Goal: Feedback & Contribution: Contribute content

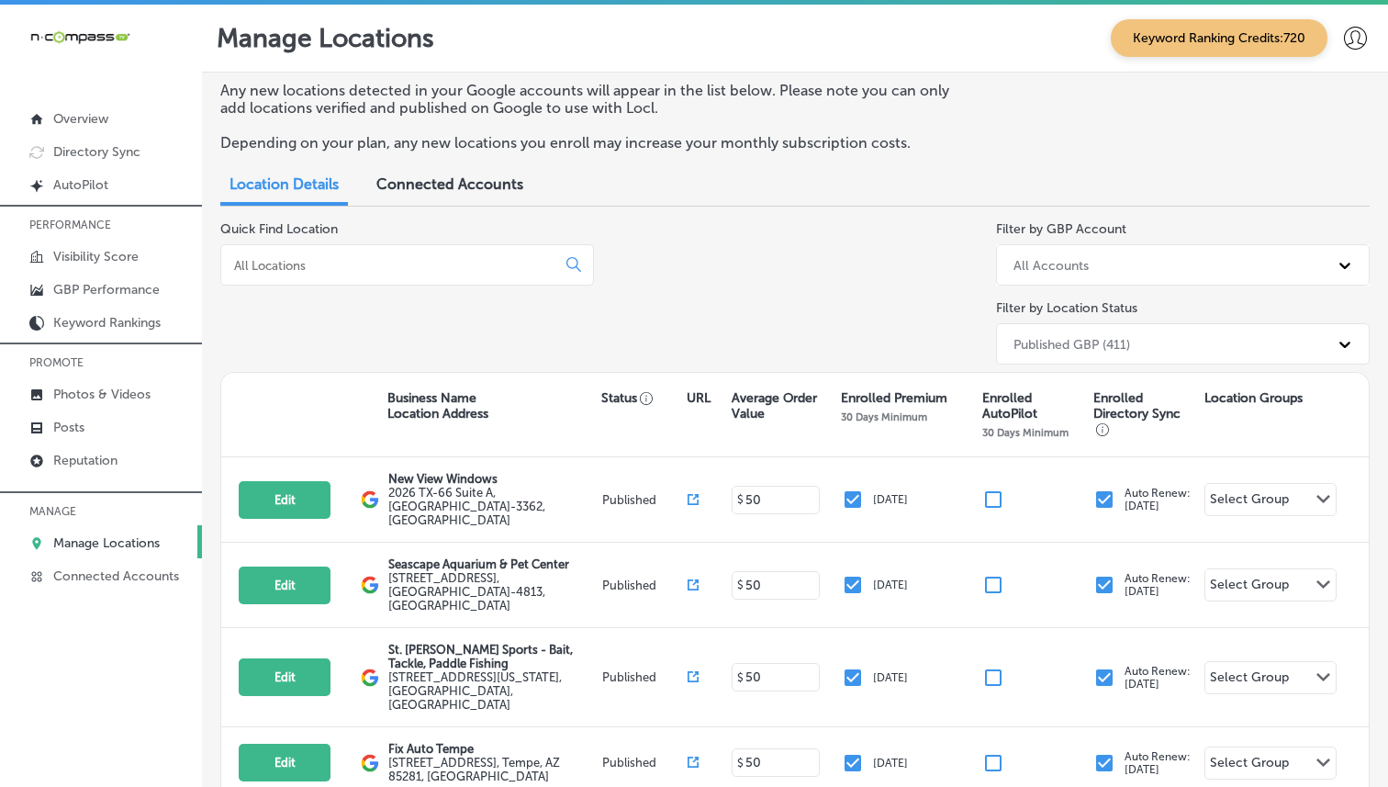
click at [360, 365] on div "Quick Find Location" at bounding box center [407, 296] width 374 height 151
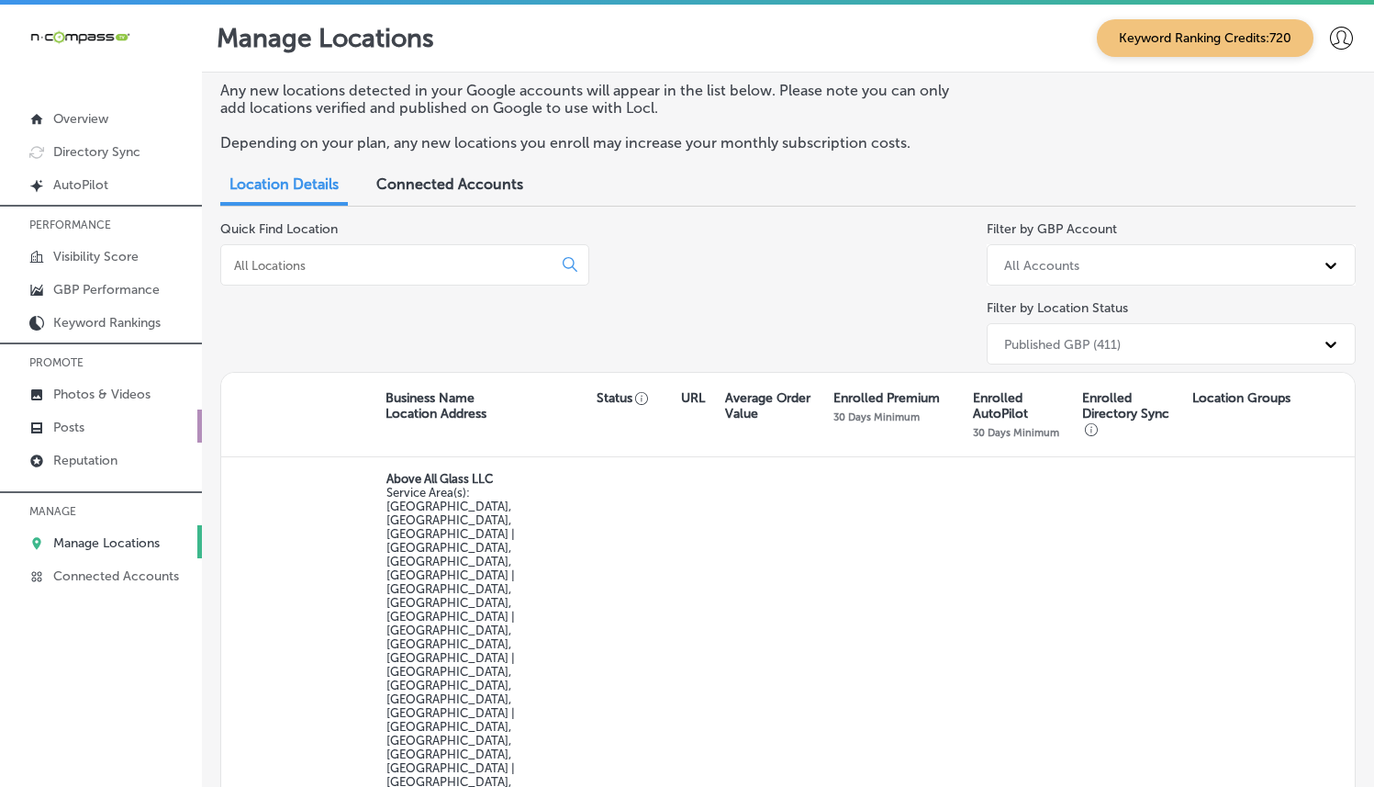
click at [53, 431] on p "Posts" at bounding box center [68, 428] width 31 height 16
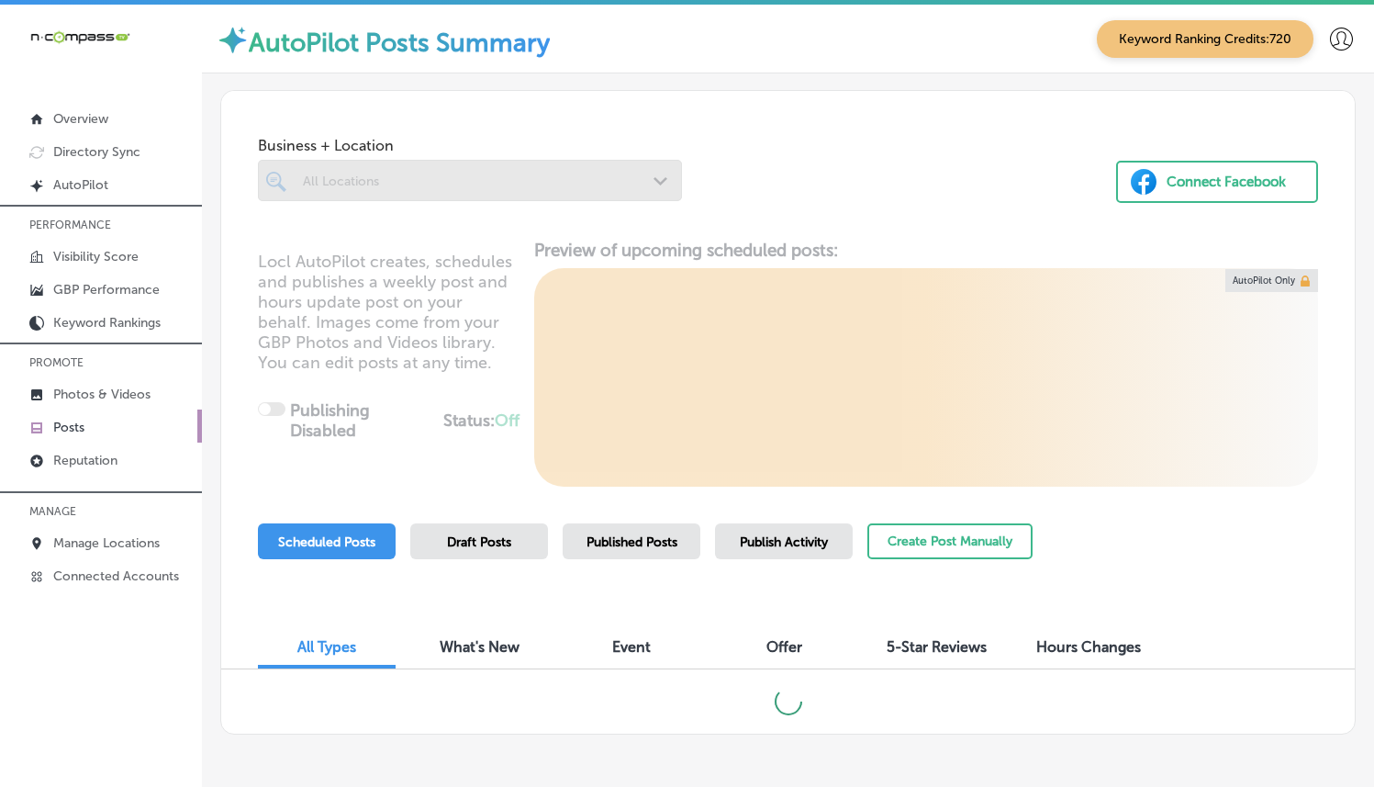
click at [56, 431] on p "Posts" at bounding box center [68, 428] width 31 height 16
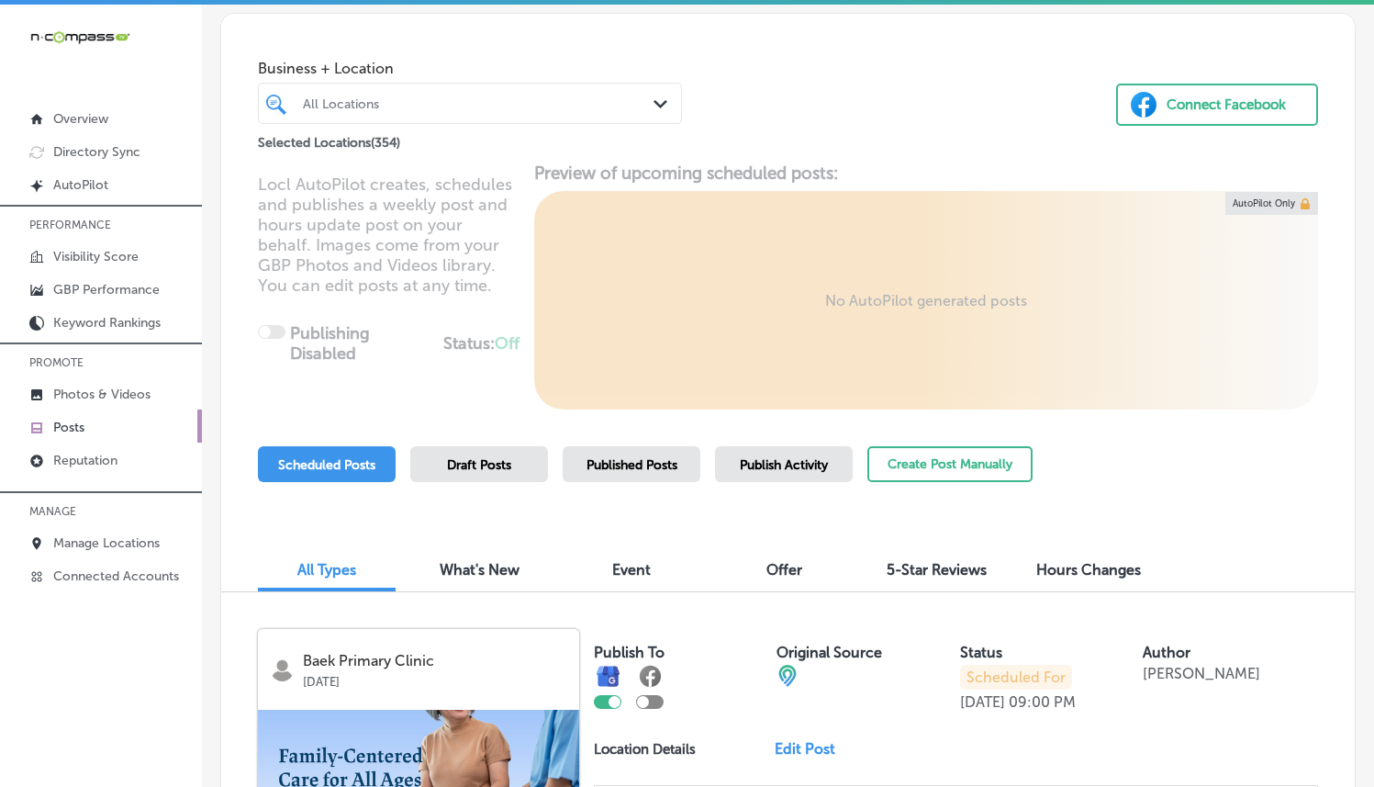
scroll to position [72, 0]
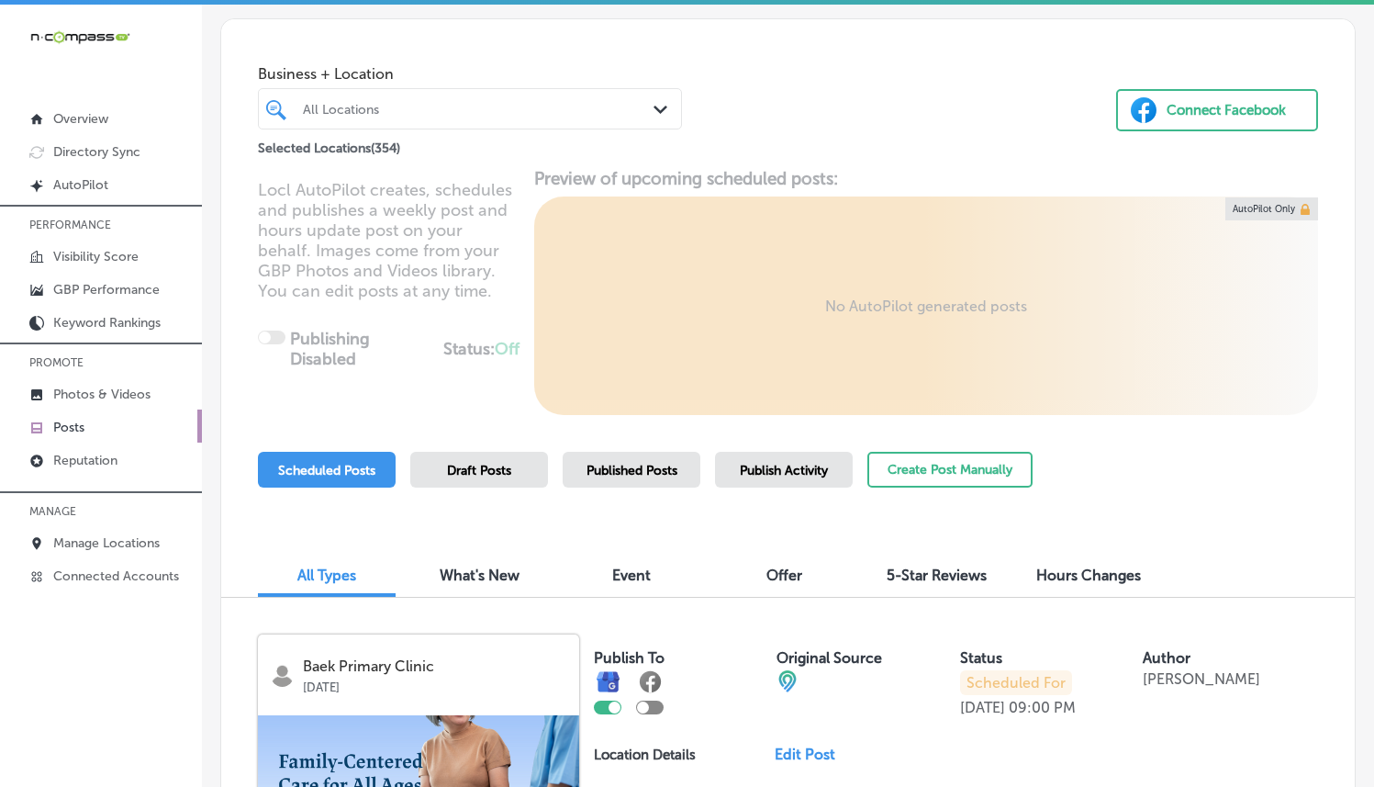
drag, startPoint x: 605, startPoint y: 102, endPoint x: 610, endPoint y: 116, distance: 14.8
click at [605, 102] on div "All Locations" at bounding box center [479, 109] width 353 height 16
click at [610, 116] on div "All Locations" at bounding box center [479, 109] width 353 height 16
drag, startPoint x: 606, startPoint y: 123, endPoint x: 615, endPoint y: 118, distance: 10.3
click at [606, 123] on div "All Locations Path Created with Sketch." at bounding box center [470, 108] width 424 height 41
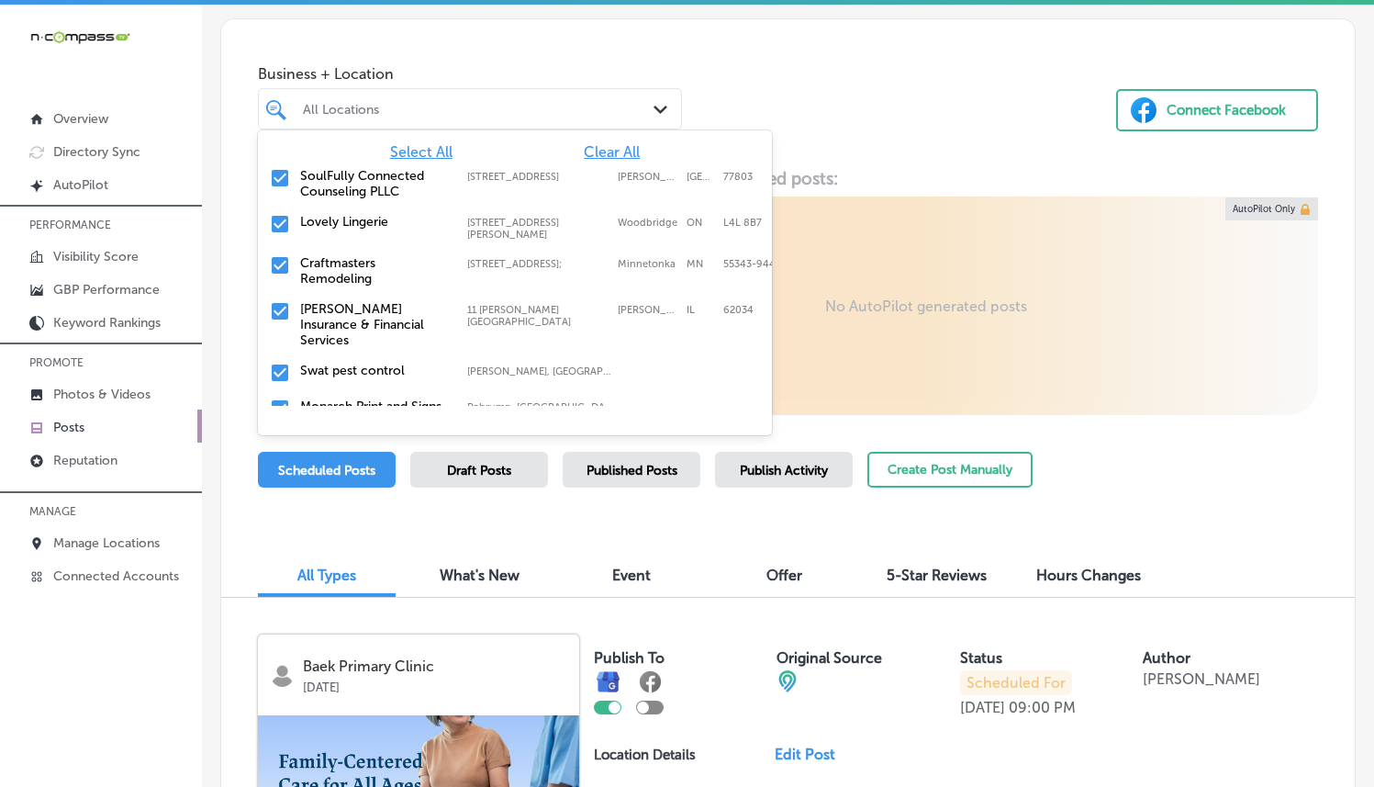
click at [626, 112] on div "All Locations" at bounding box center [479, 109] width 353 height 16
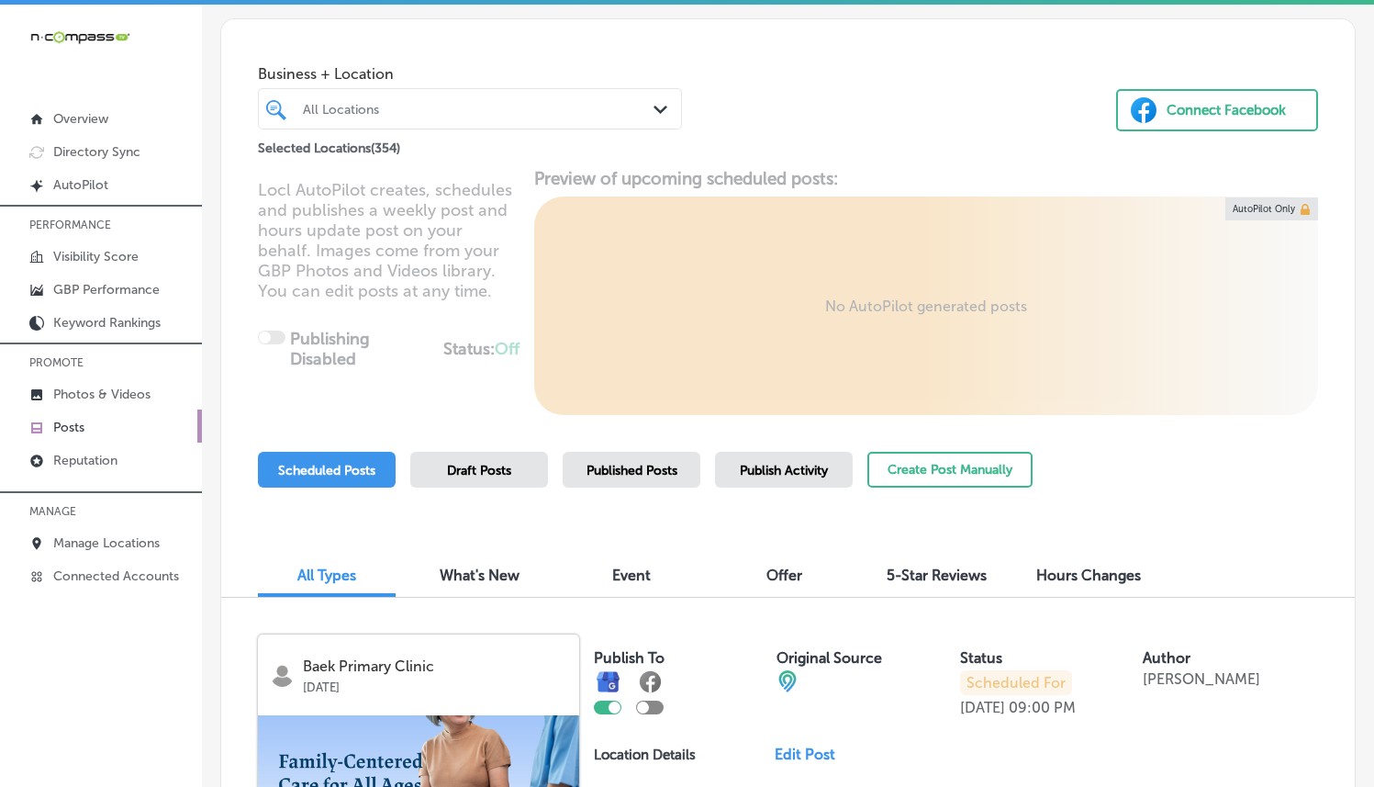
click at [616, 112] on div "All Locations" at bounding box center [479, 109] width 353 height 16
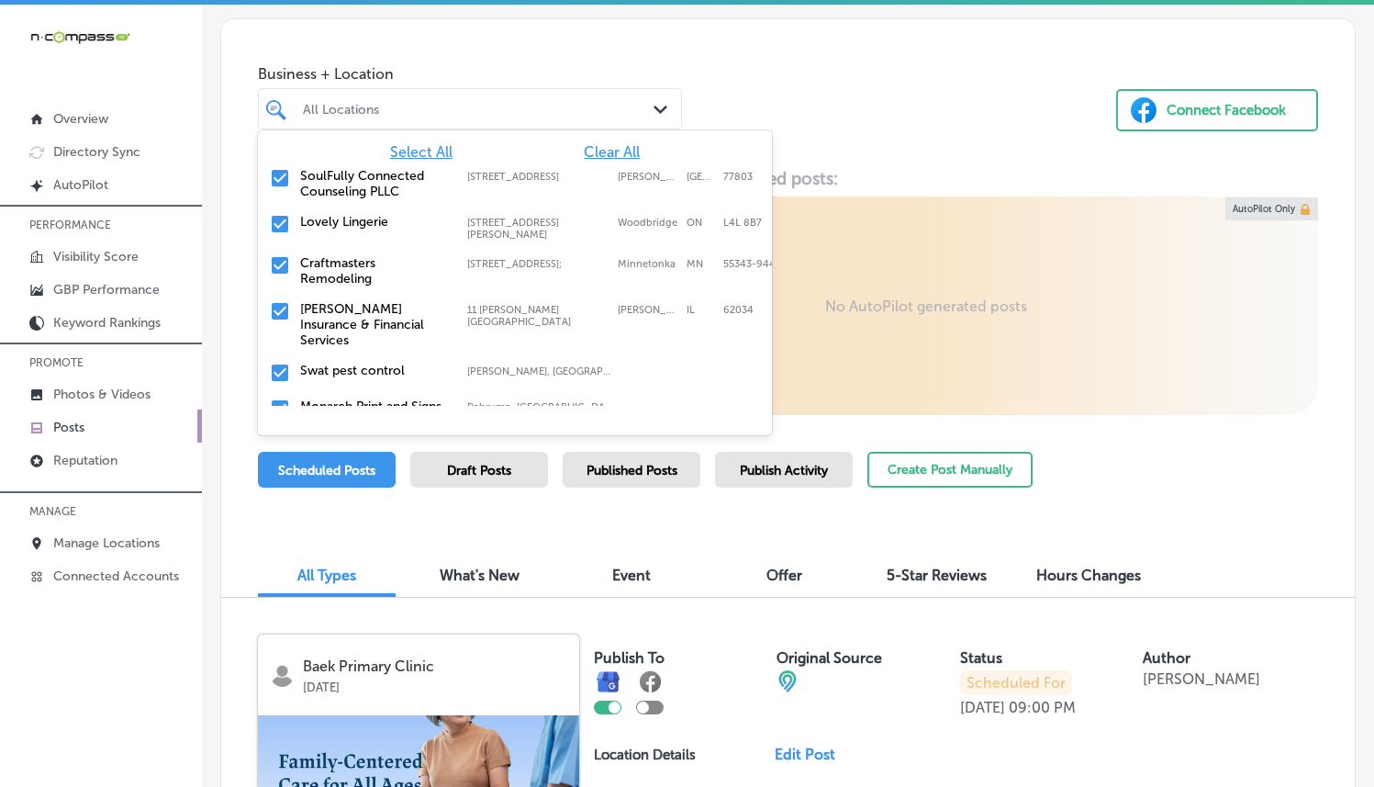
click at [603, 149] on span "Clear All" at bounding box center [612, 151] width 56 height 17
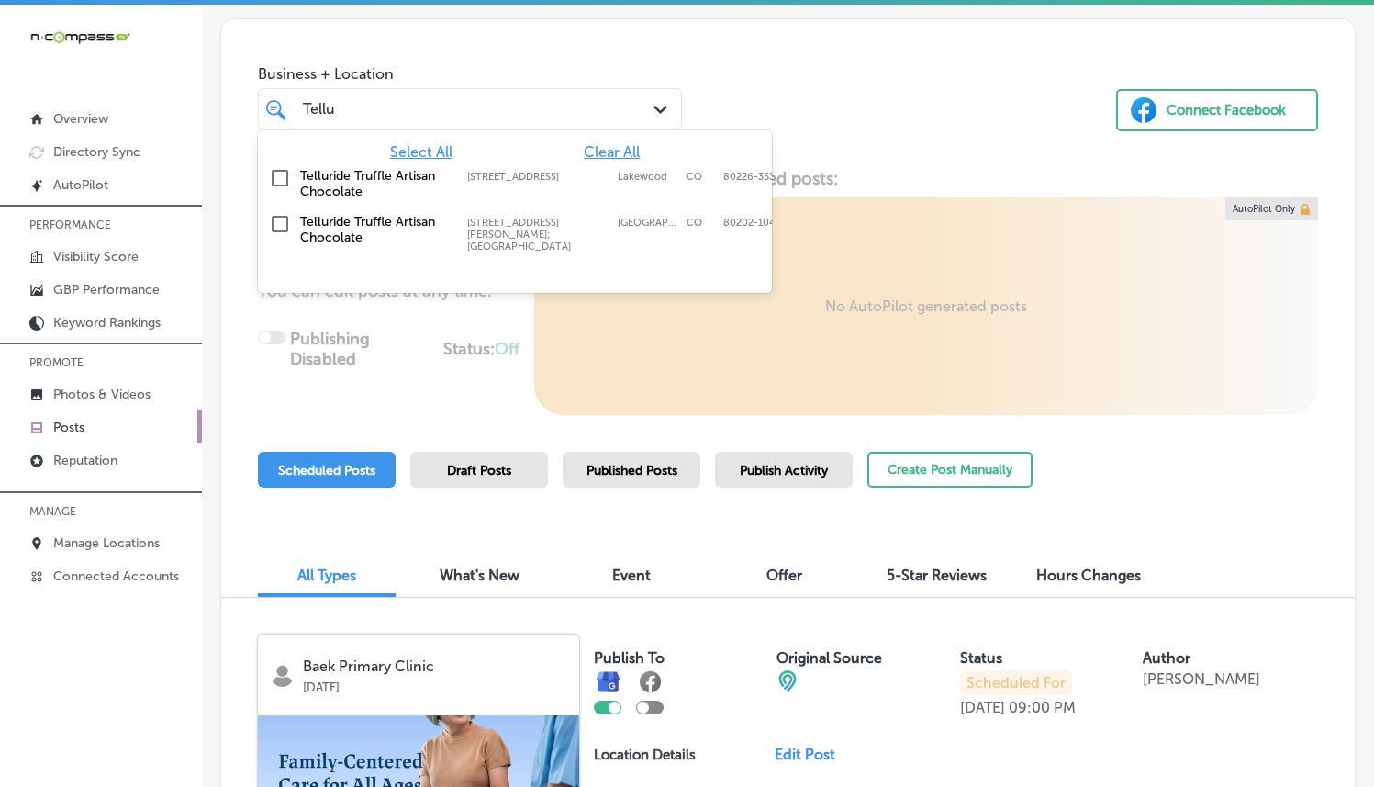
click at [508, 242] on div "Telluride Truffle Artisan Chocolate 1701 Wynkoop Street; Union Station, Denver,…" at bounding box center [486, 233] width 372 height 39
type input "Tellu"
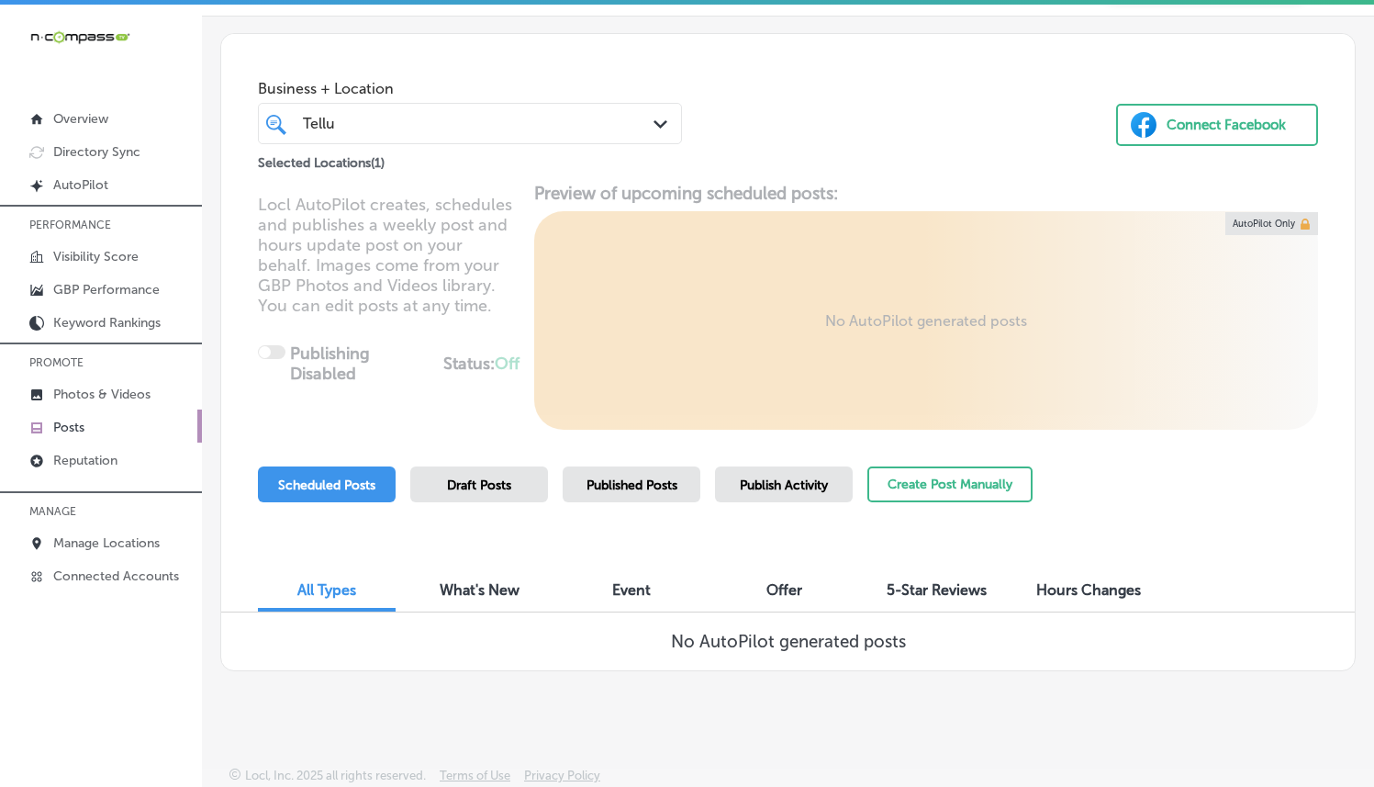
scroll to position [57, 0]
click at [940, 488] on button "Create Post Manually" at bounding box center [949, 484] width 165 height 36
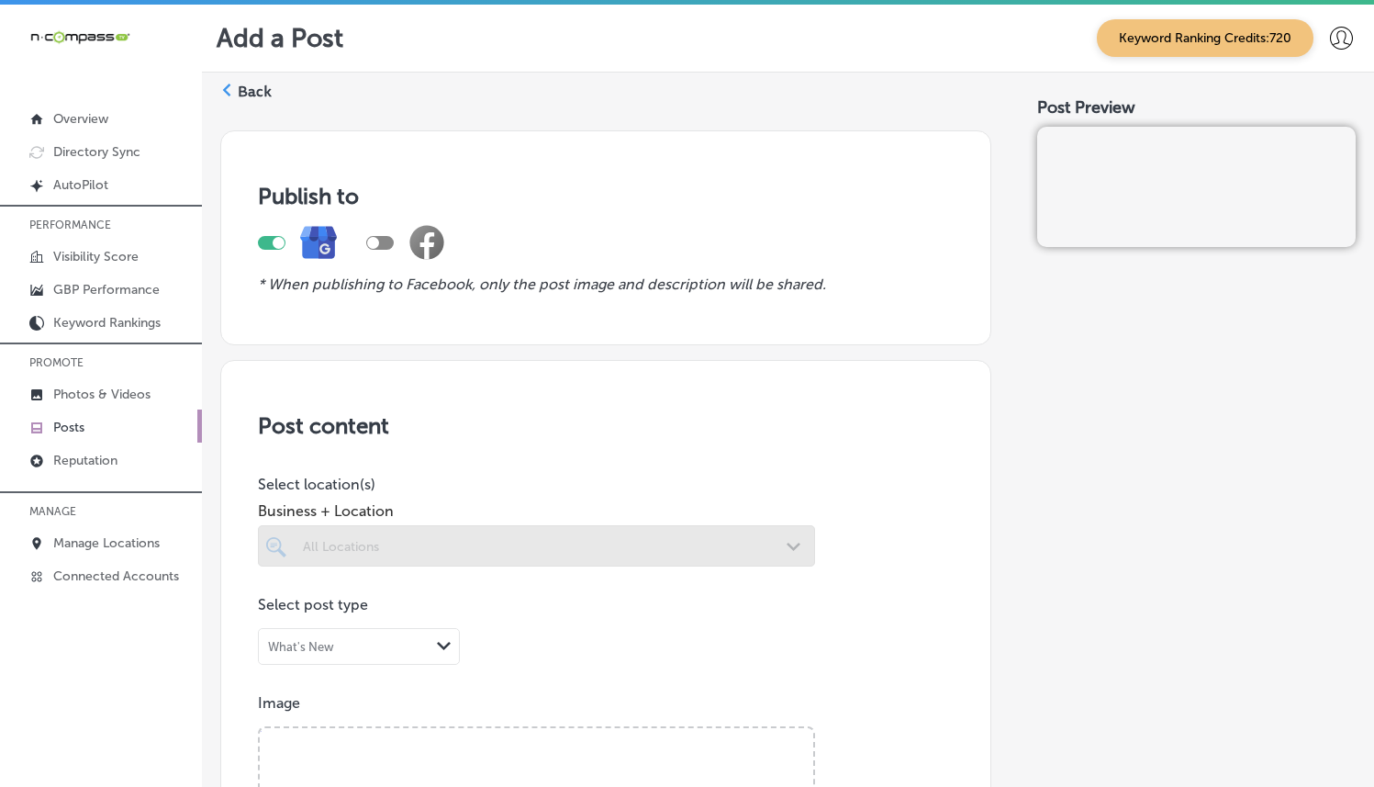
scroll to position [143, 0]
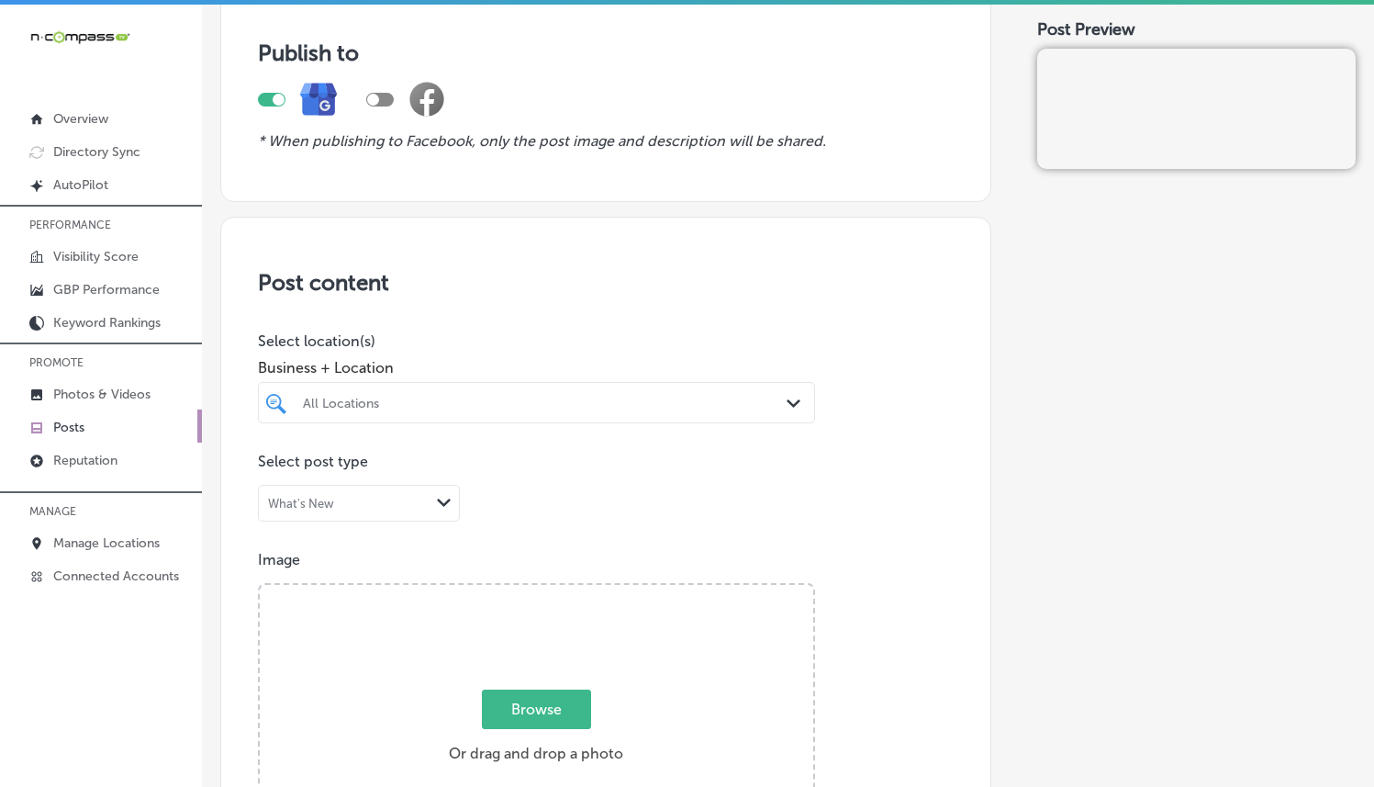
click at [459, 386] on div "All Locations Path Created with Sketch." at bounding box center [536, 402] width 557 height 41
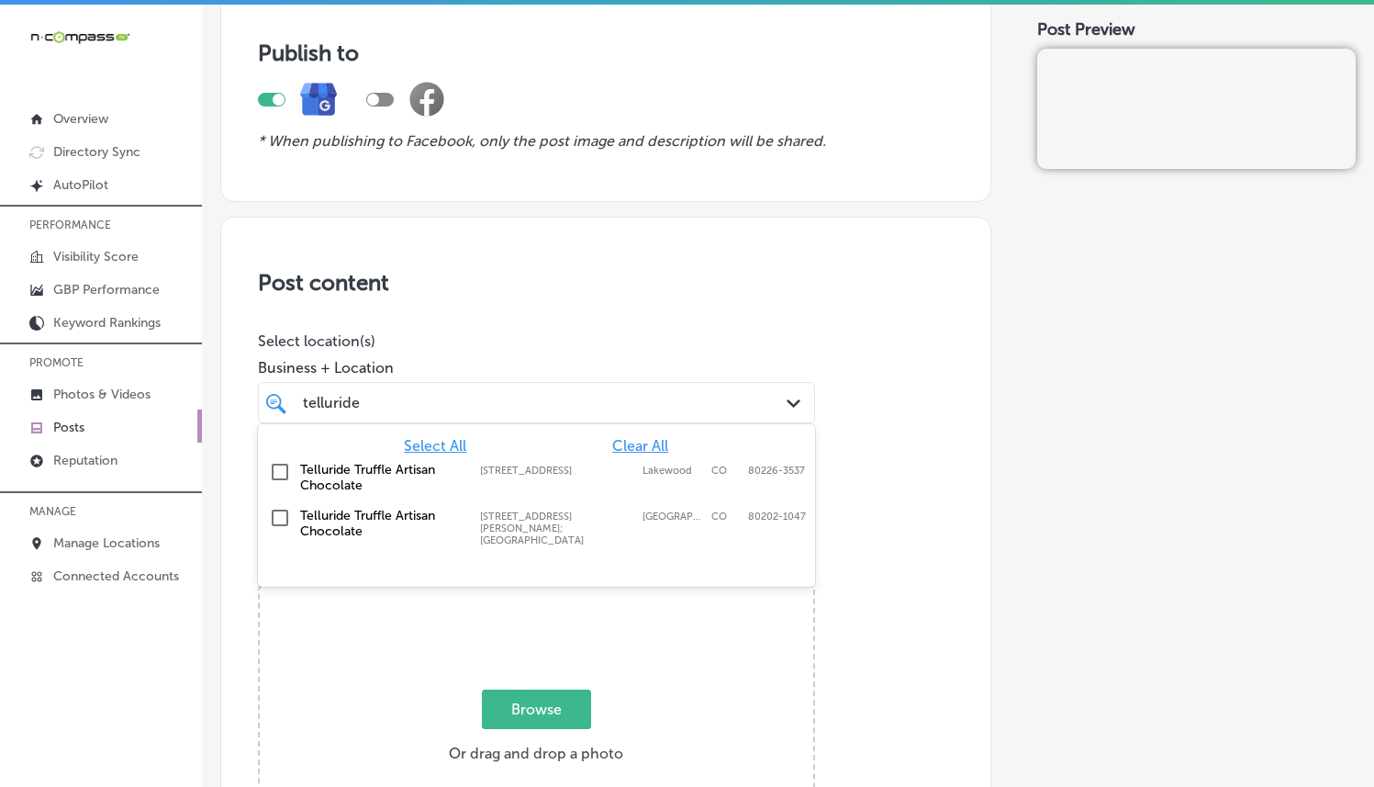
click at [480, 525] on label "1701 Wynkoop Street; Union Station" at bounding box center [556, 528] width 153 height 36
type input "telluride"
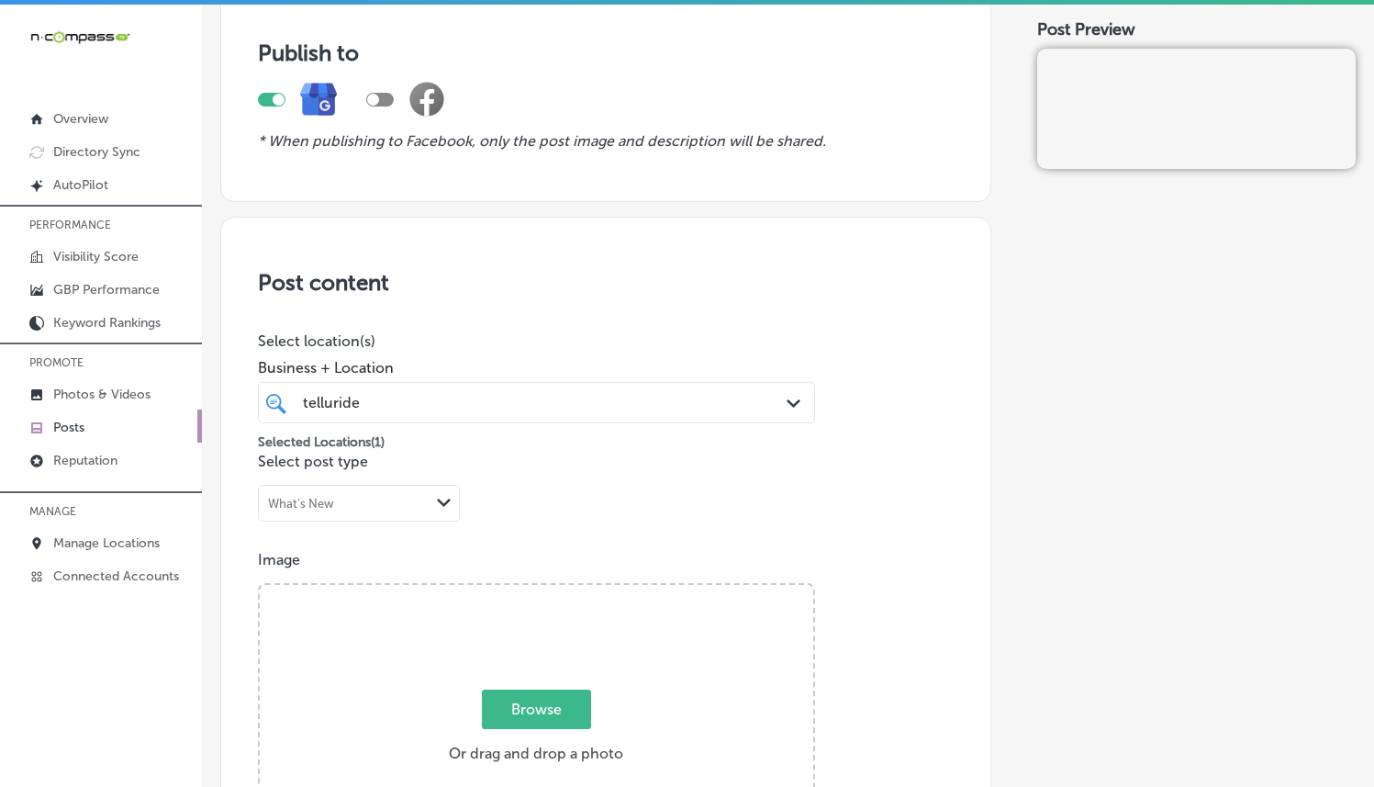
click at [639, 283] on h3 "Post content" at bounding box center [606, 282] width 696 height 27
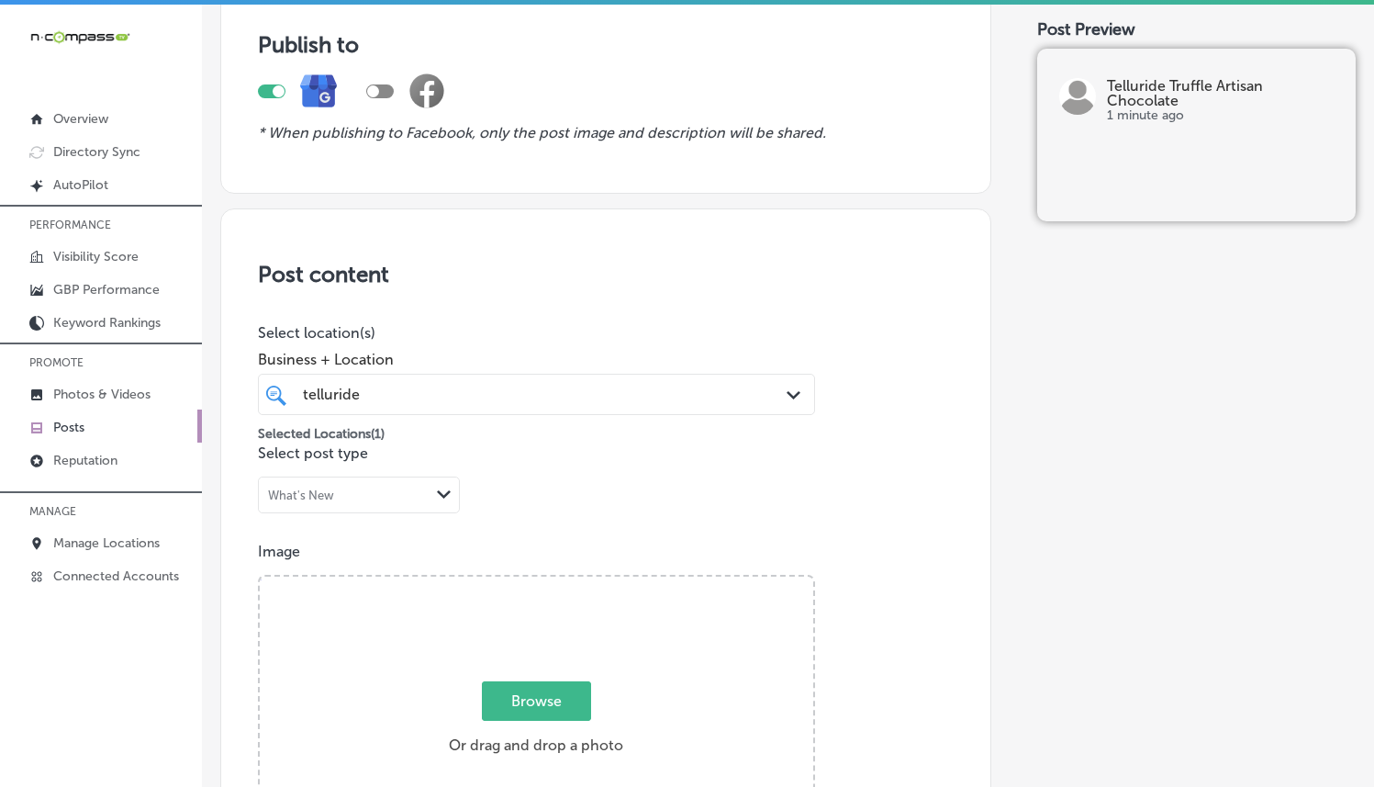
scroll to position [354, 0]
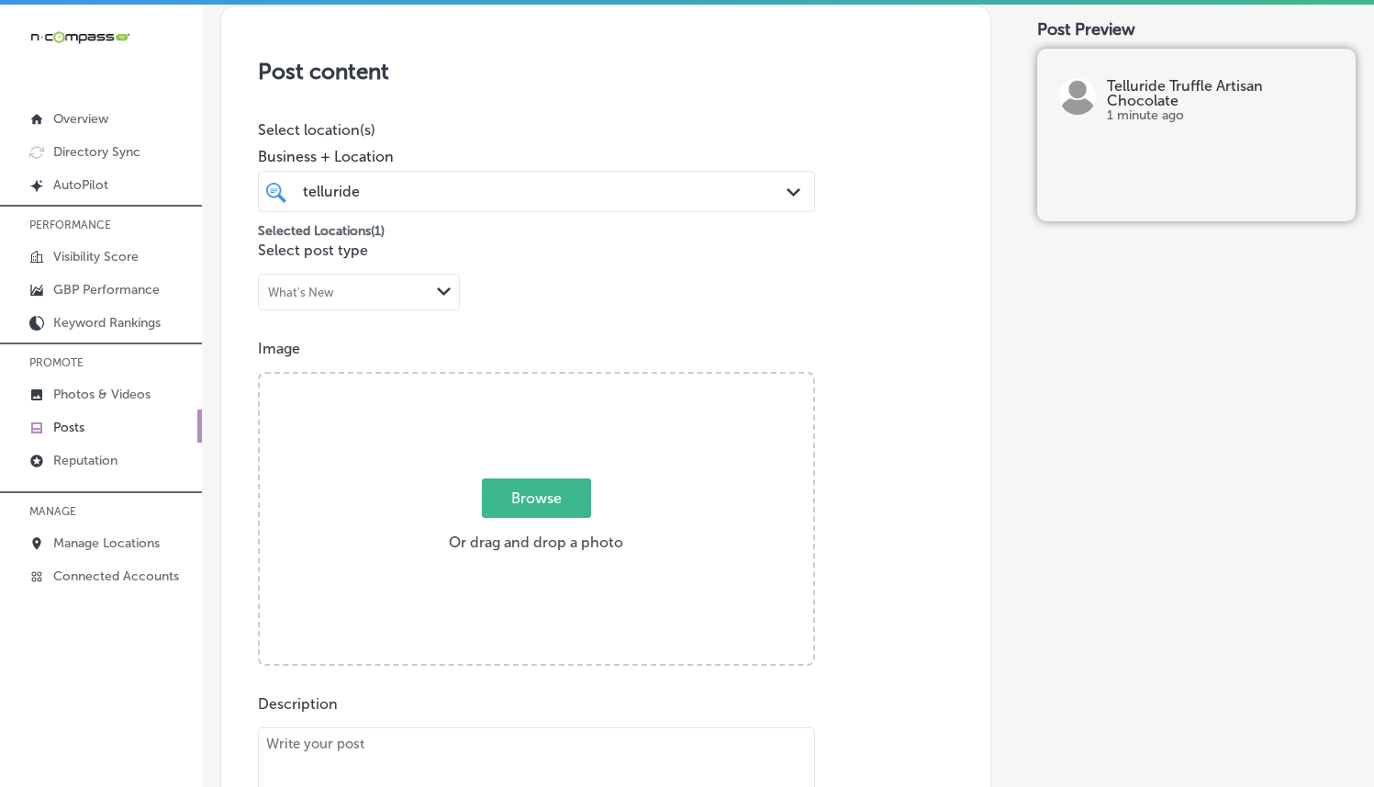
click at [508, 509] on span "Browse" at bounding box center [536, 497] width 109 height 39
click at [508, 379] on input "Browse Or drag and drop a photo" at bounding box center [537, 377] width 554 height 6
type input "C:\fakepath\Screenshot 2025-09-09 at 04.19.00.png"
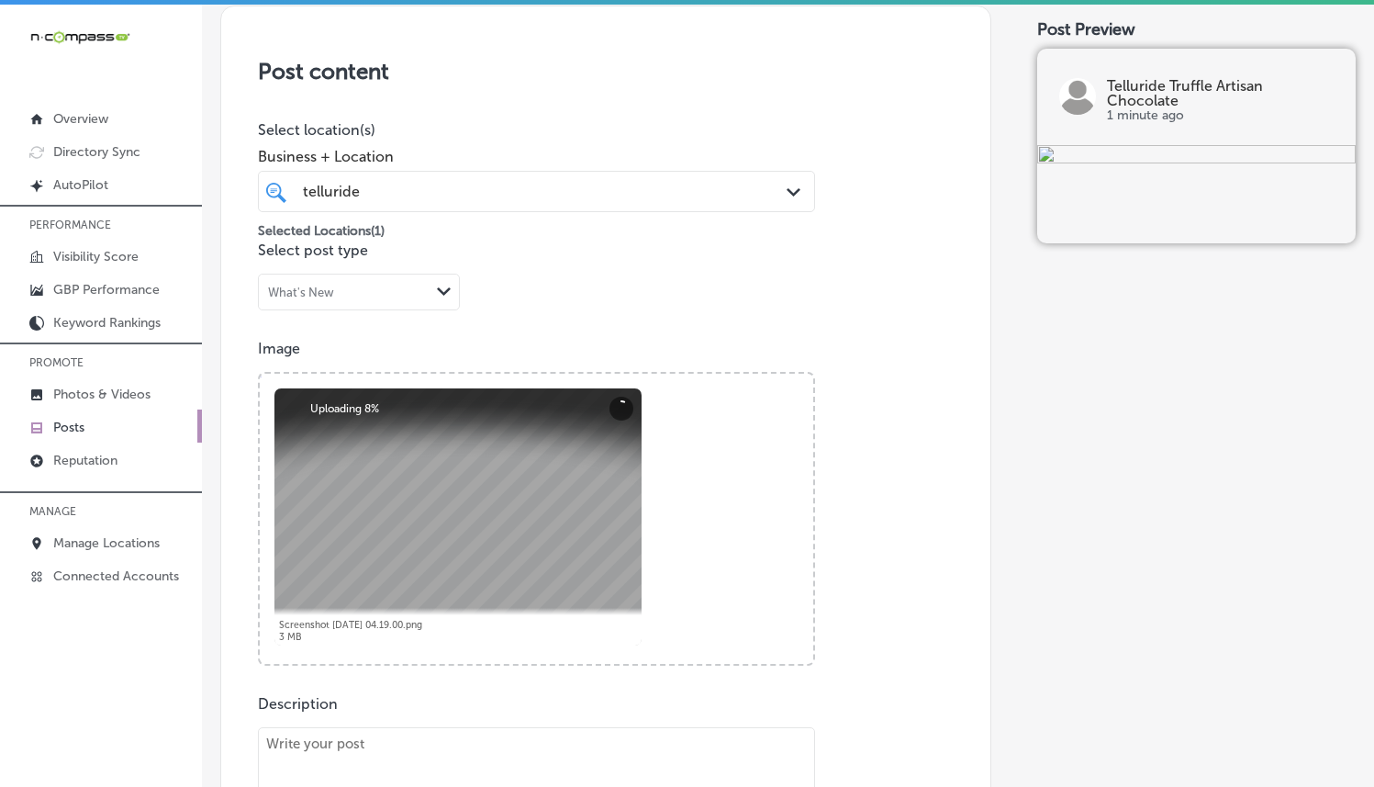
scroll to position [730, 0]
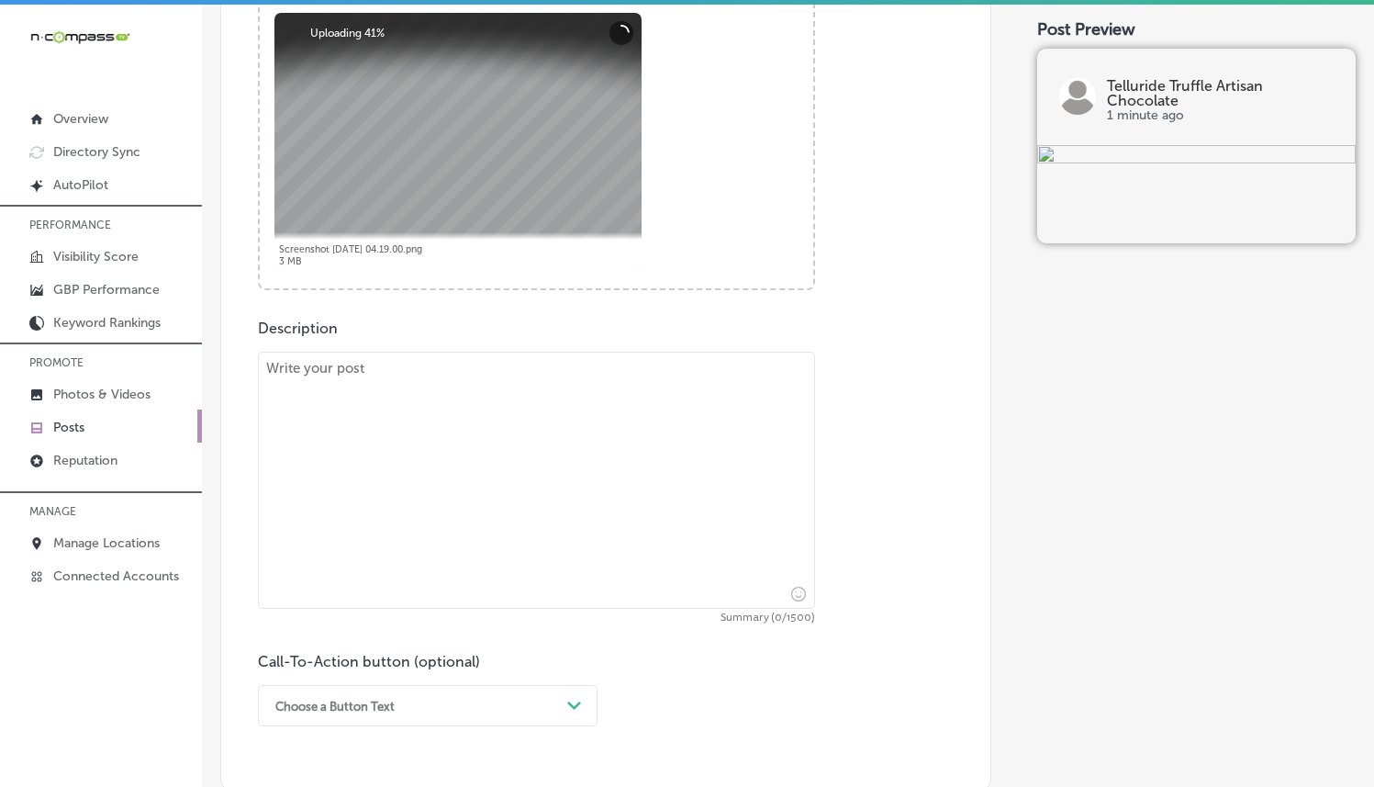
click at [341, 430] on textarea at bounding box center [536, 480] width 557 height 257
paste textarea "At Telluride Truffle Artisan Chocolate, we offer a wide selection of handmade t…"
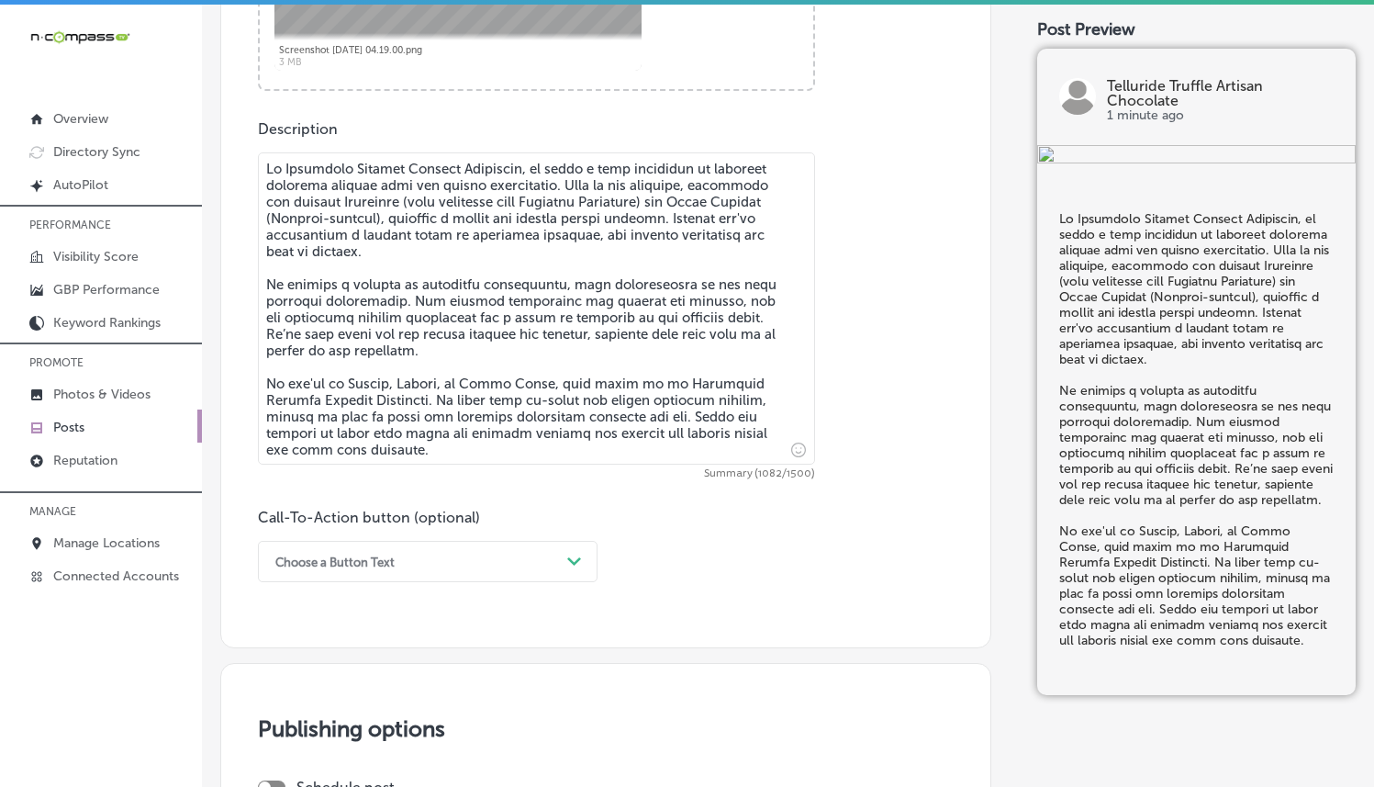
type textarea "At Telluride Truffle Artisan Chocolate, we offer a wide selection of handmade t…"
click at [495, 580] on div "Choose a Button Text Path Created with Sketch." at bounding box center [428, 561] width 340 height 41
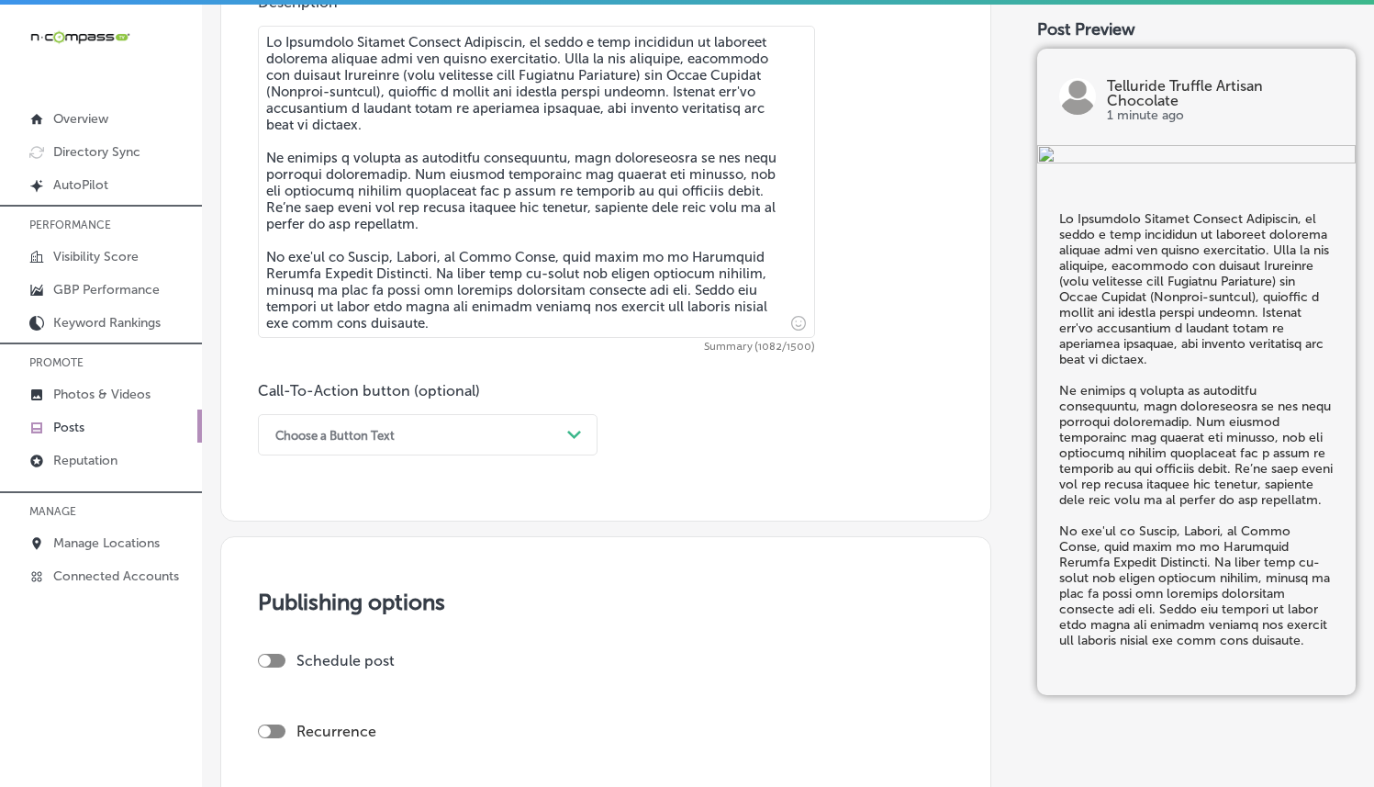
scroll to position [1135, 0]
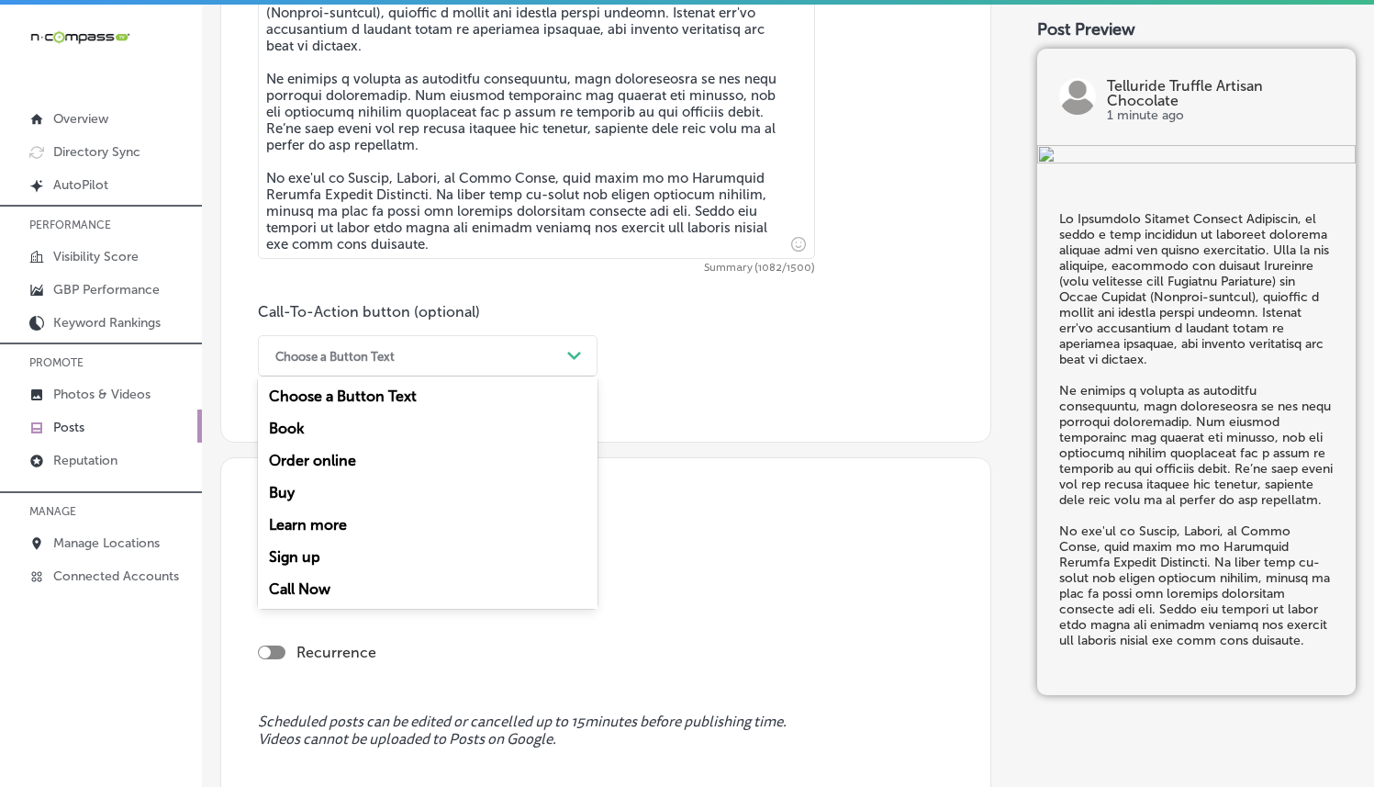
click at [509, 353] on div "Choose a Button Text" at bounding box center [413, 355] width 294 height 28
click at [346, 524] on div "Learn more" at bounding box center [428, 525] width 340 height 32
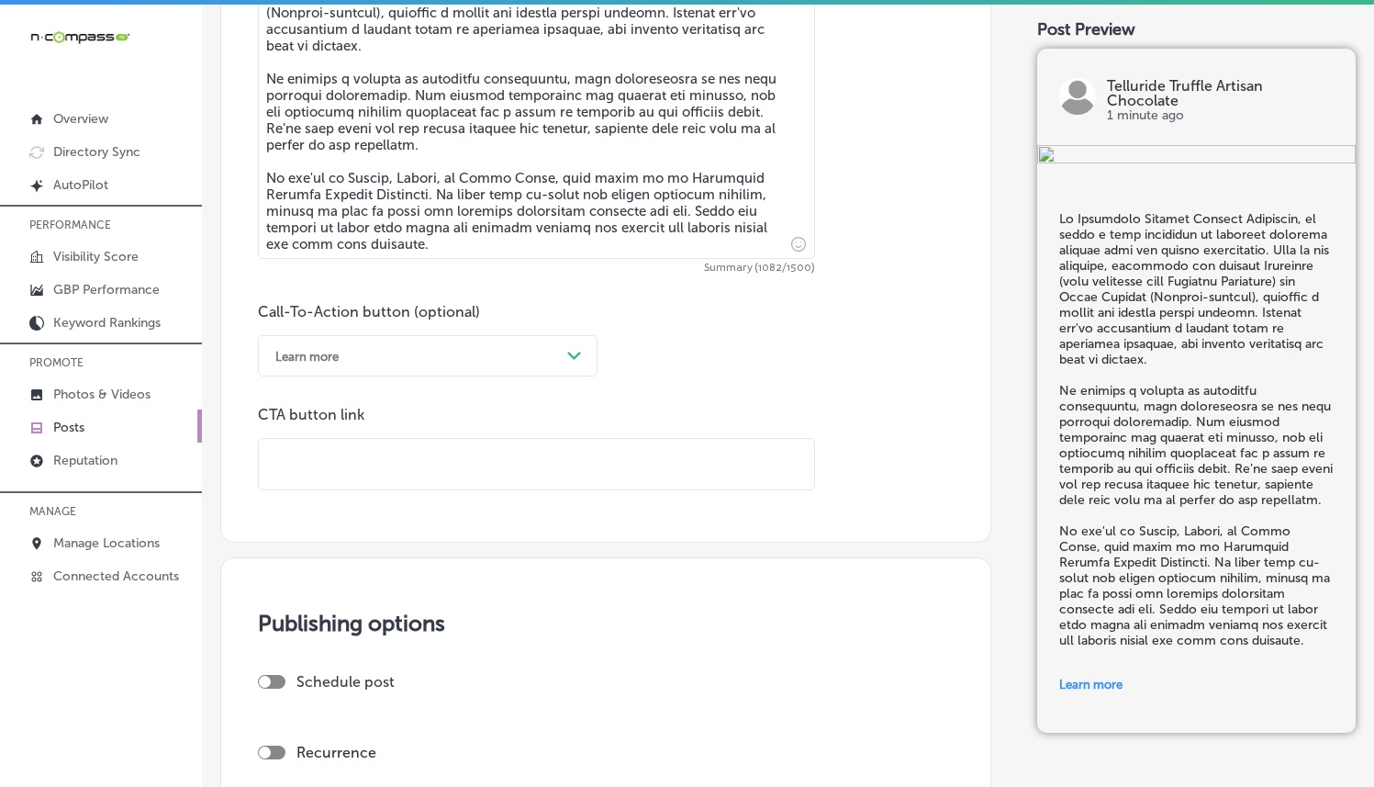
click at [404, 471] on input "text" at bounding box center [536, 464] width 555 height 50
paste input "https://telluridetruffle.com/"
type input "https://telluridetruffle.com/"
click at [702, 412] on p "CTA button link" at bounding box center [536, 414] width 557 height 17
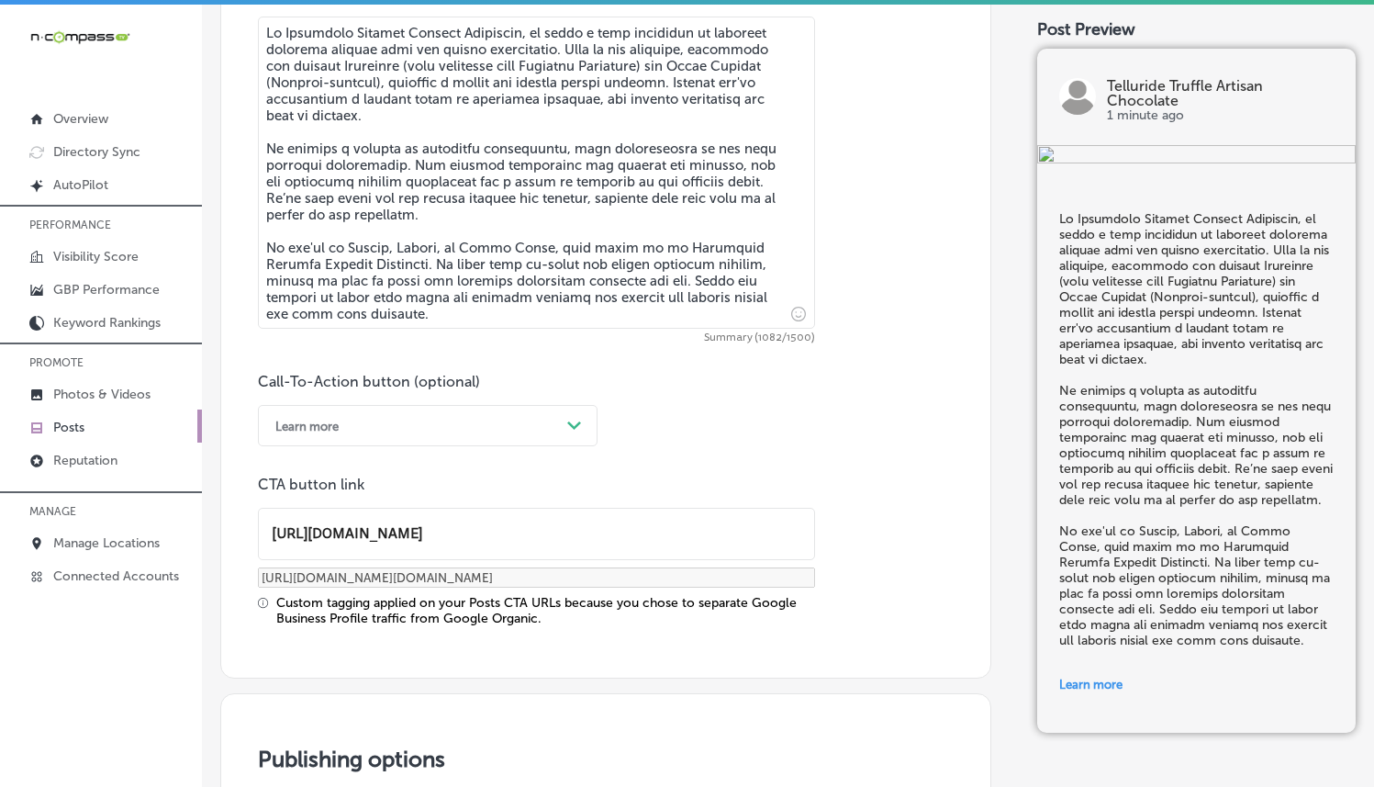
scroll to position [1531, 0]
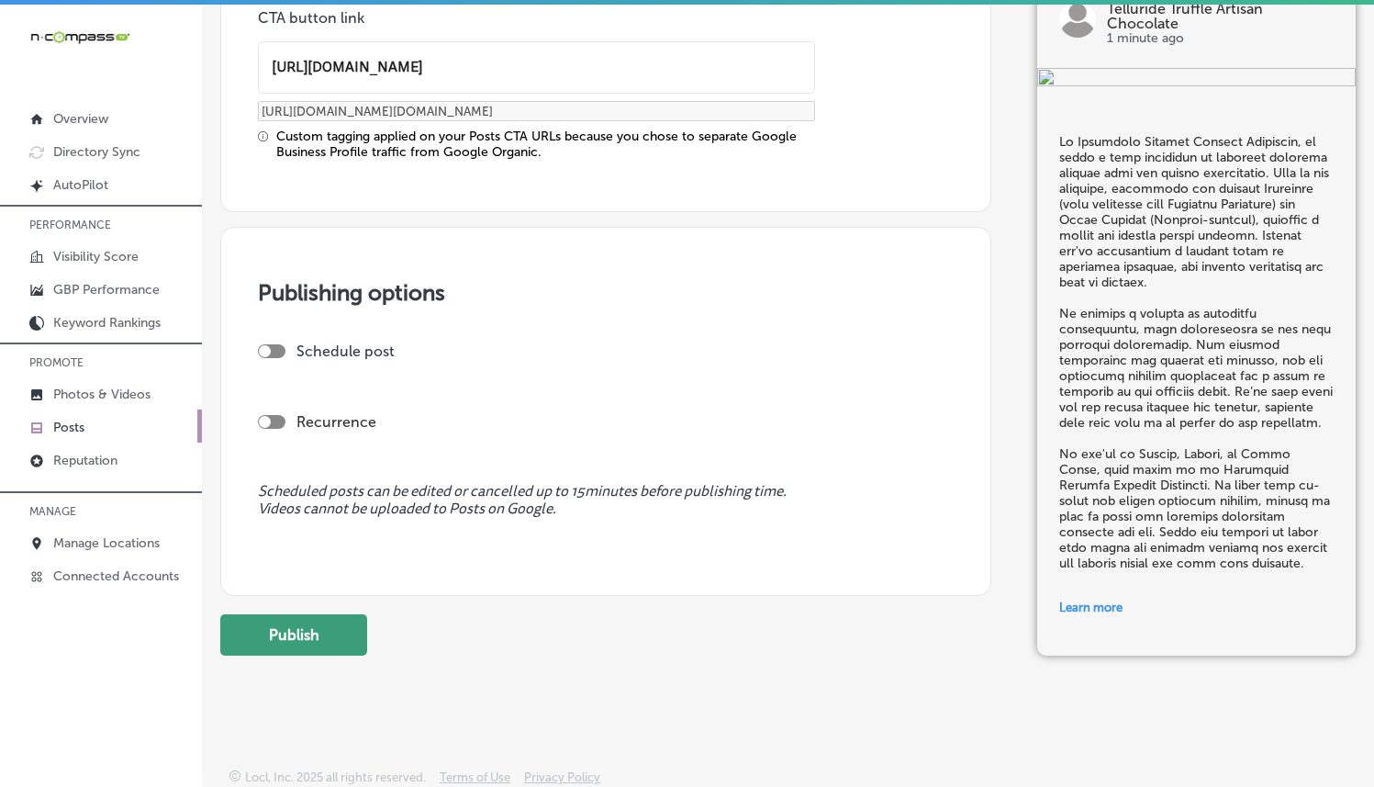
click at [323, 643] on button "Publish" at bounding box center [293, 634] width 147 height 41
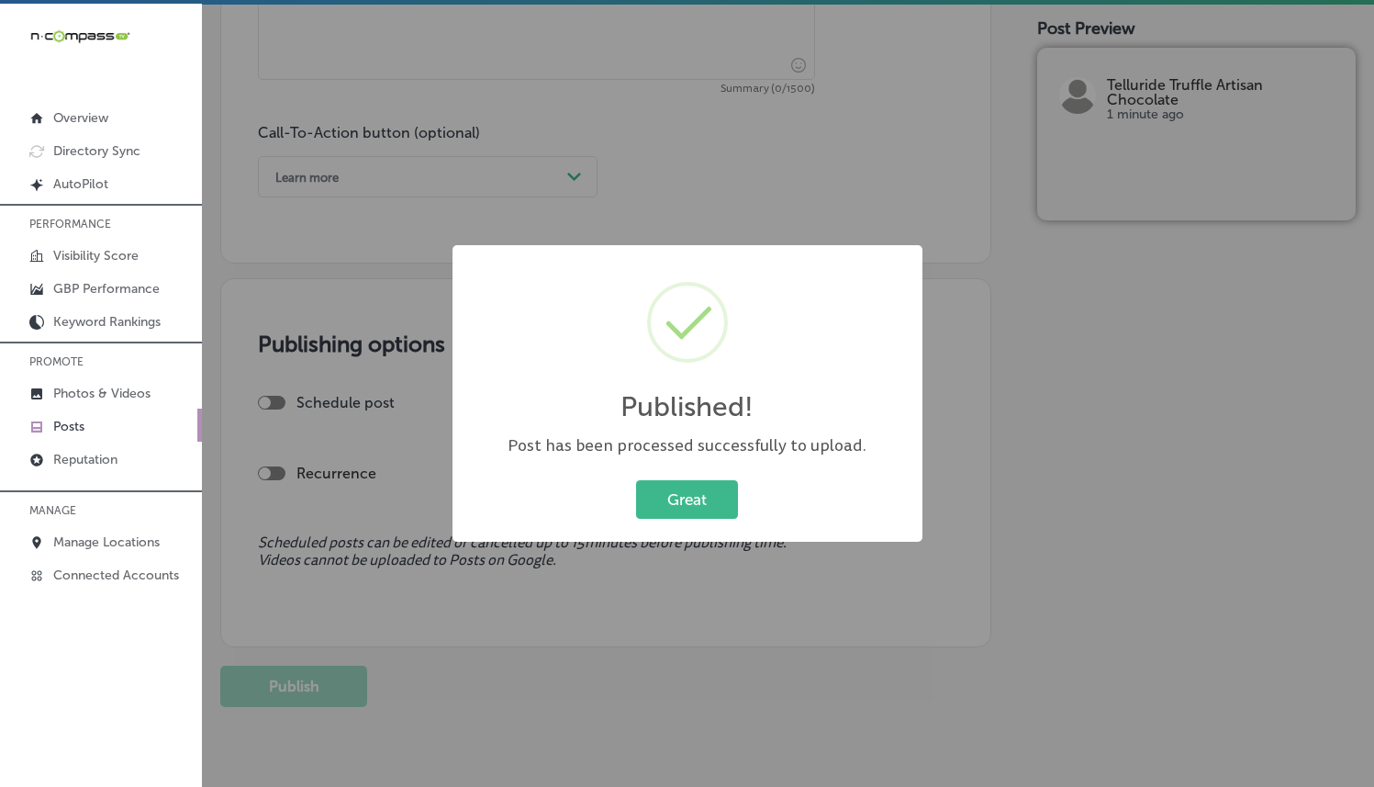
scroll to position [5, 0]
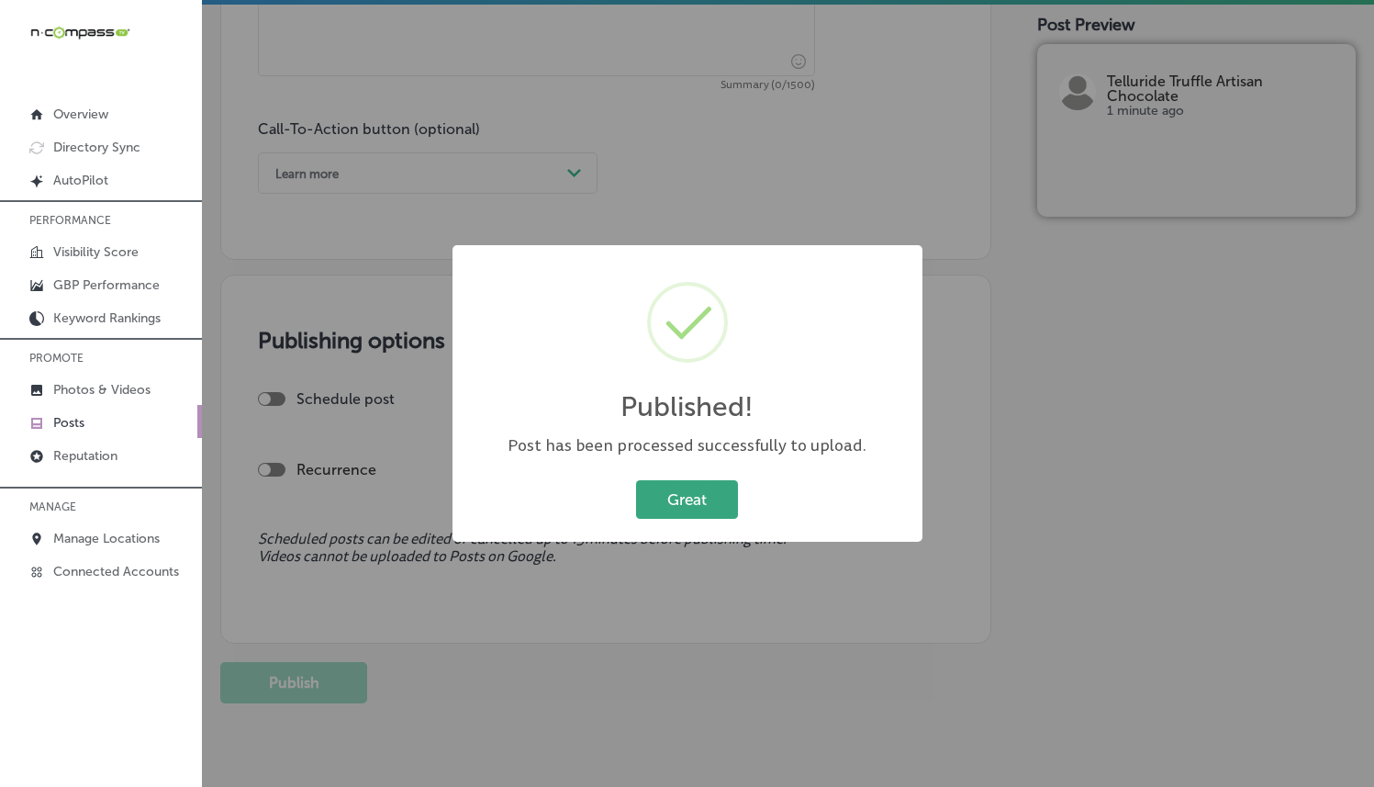
click at [670, 508] on button "Great" at bounding box center [687, 499] width 102 height 38
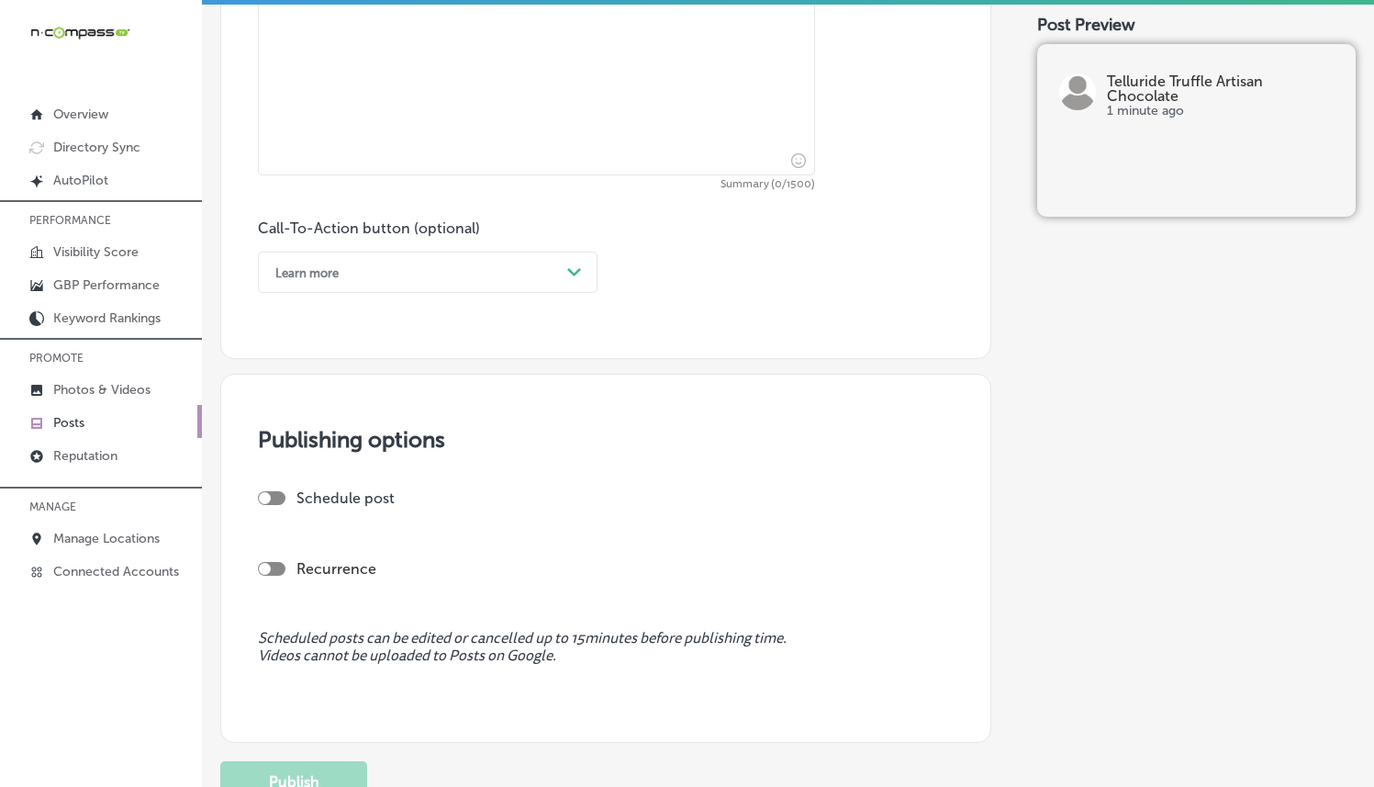
scroll to position [932, 0]
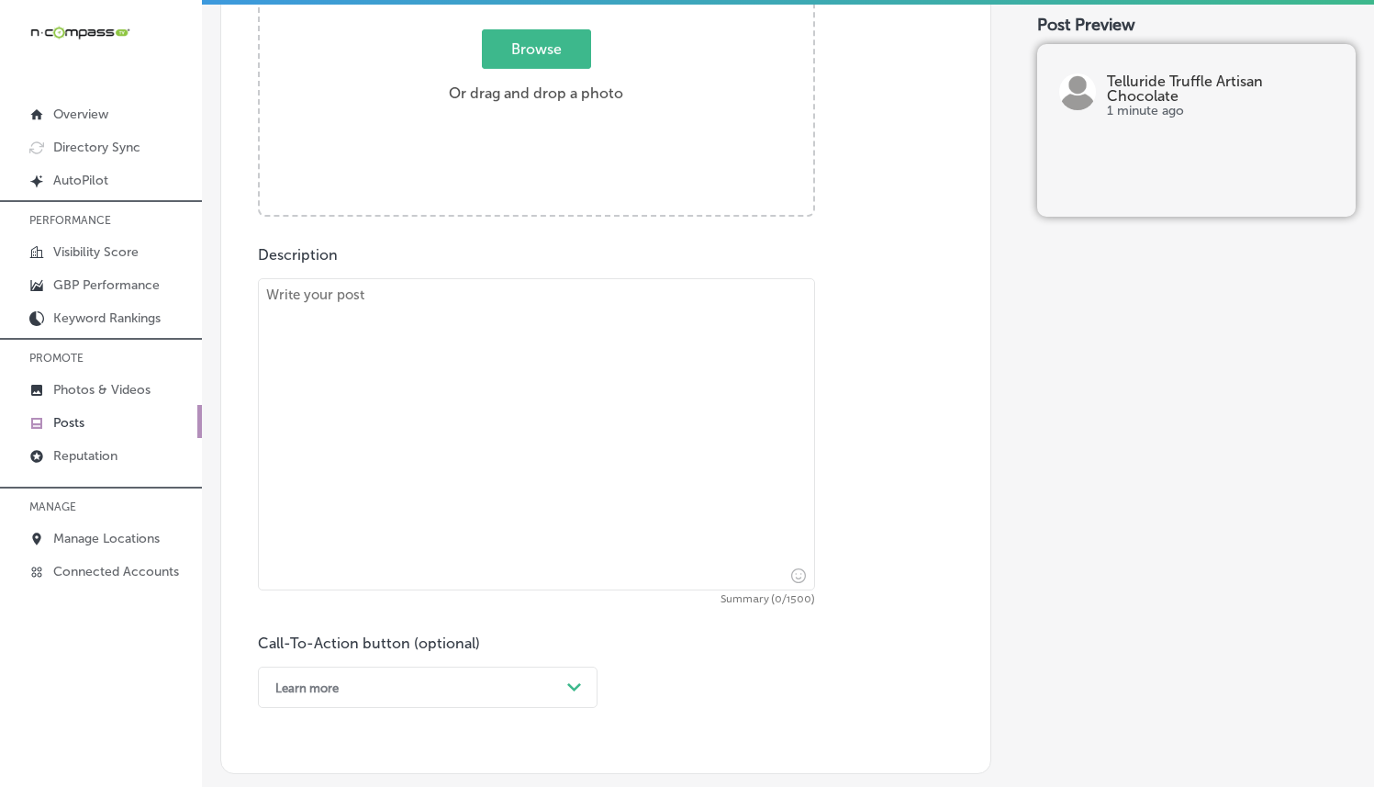
click at [530, 68] on label "Browse Or drag and drop a photo" at bounding box center [536, 71] width 189 height 81
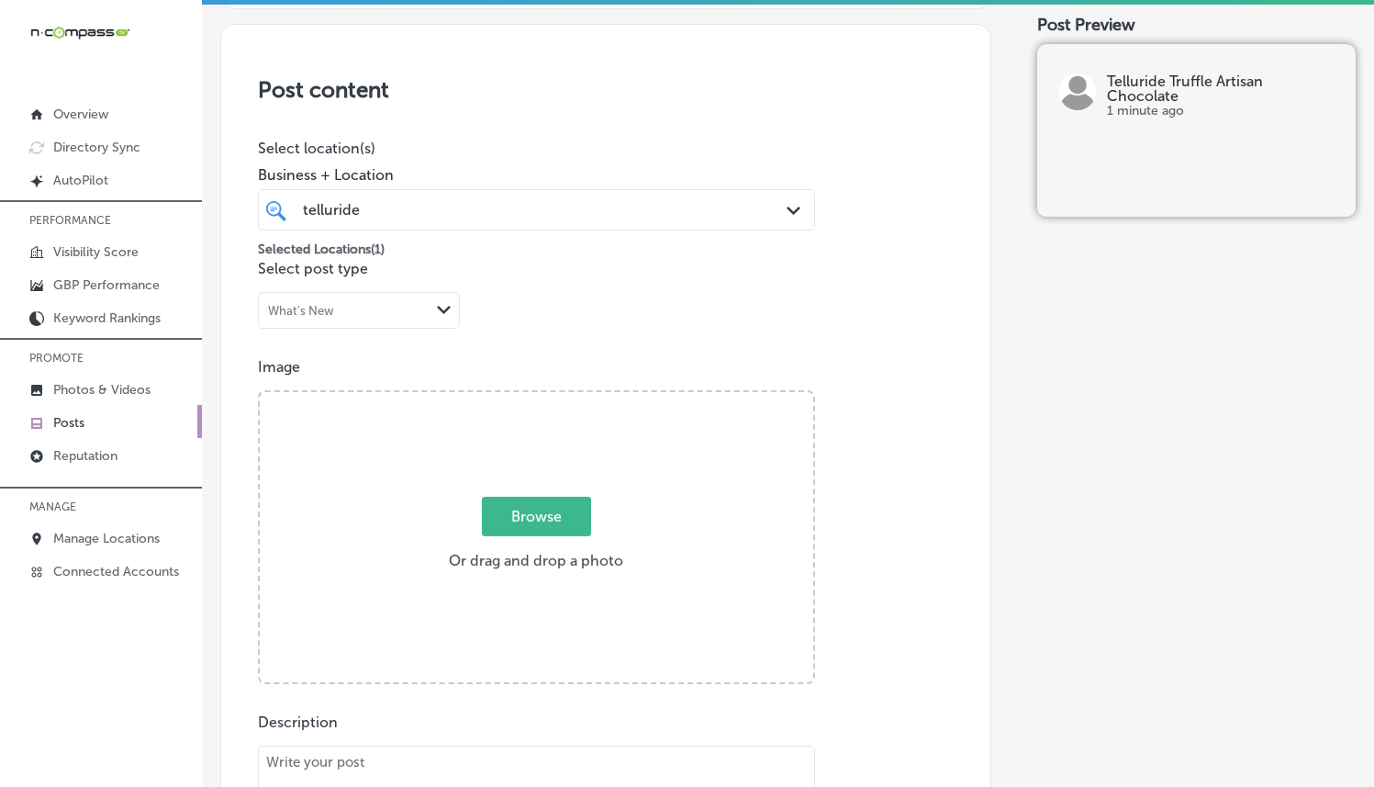
type input "C:\fakepath\Screenshot 2025-09-09 at 04.17.04.png"
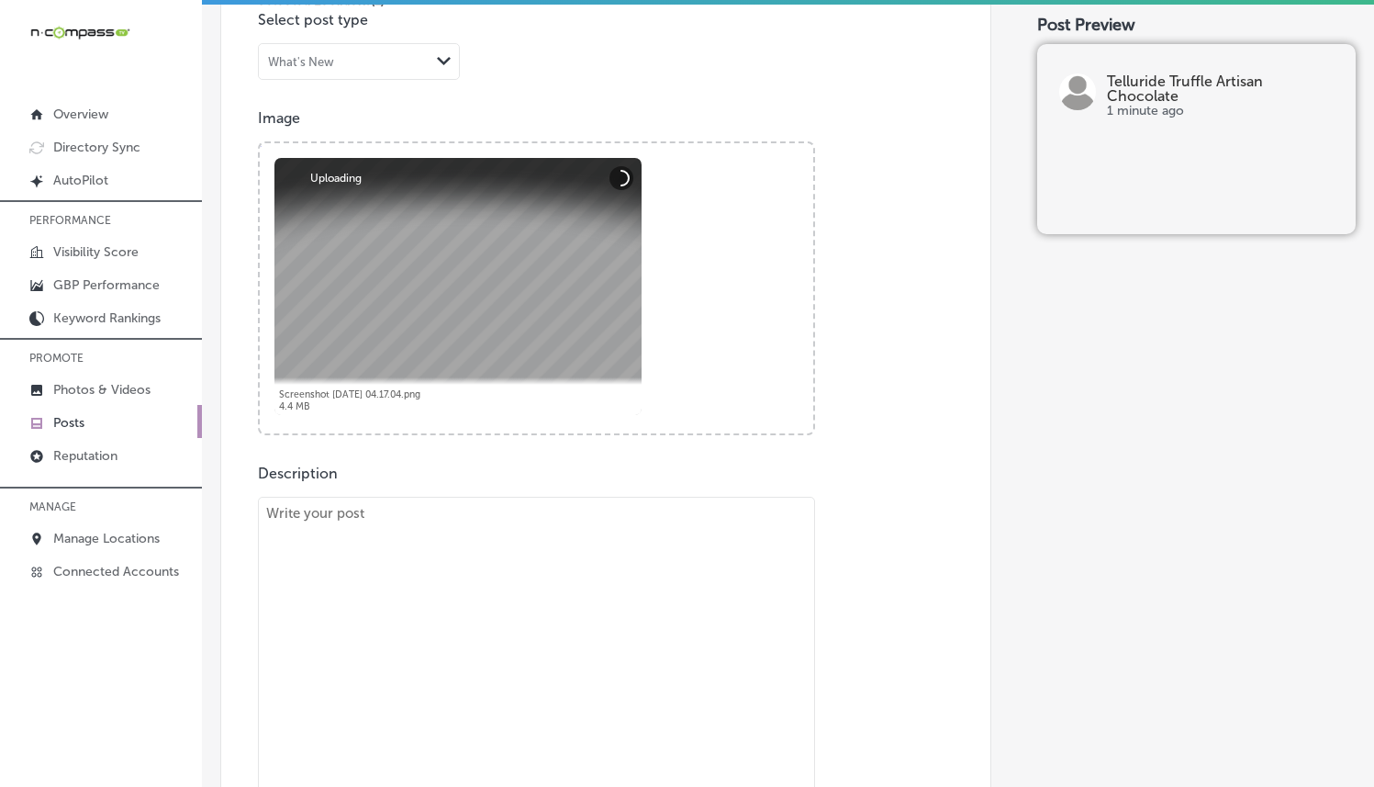
scroll to position [727, 0]
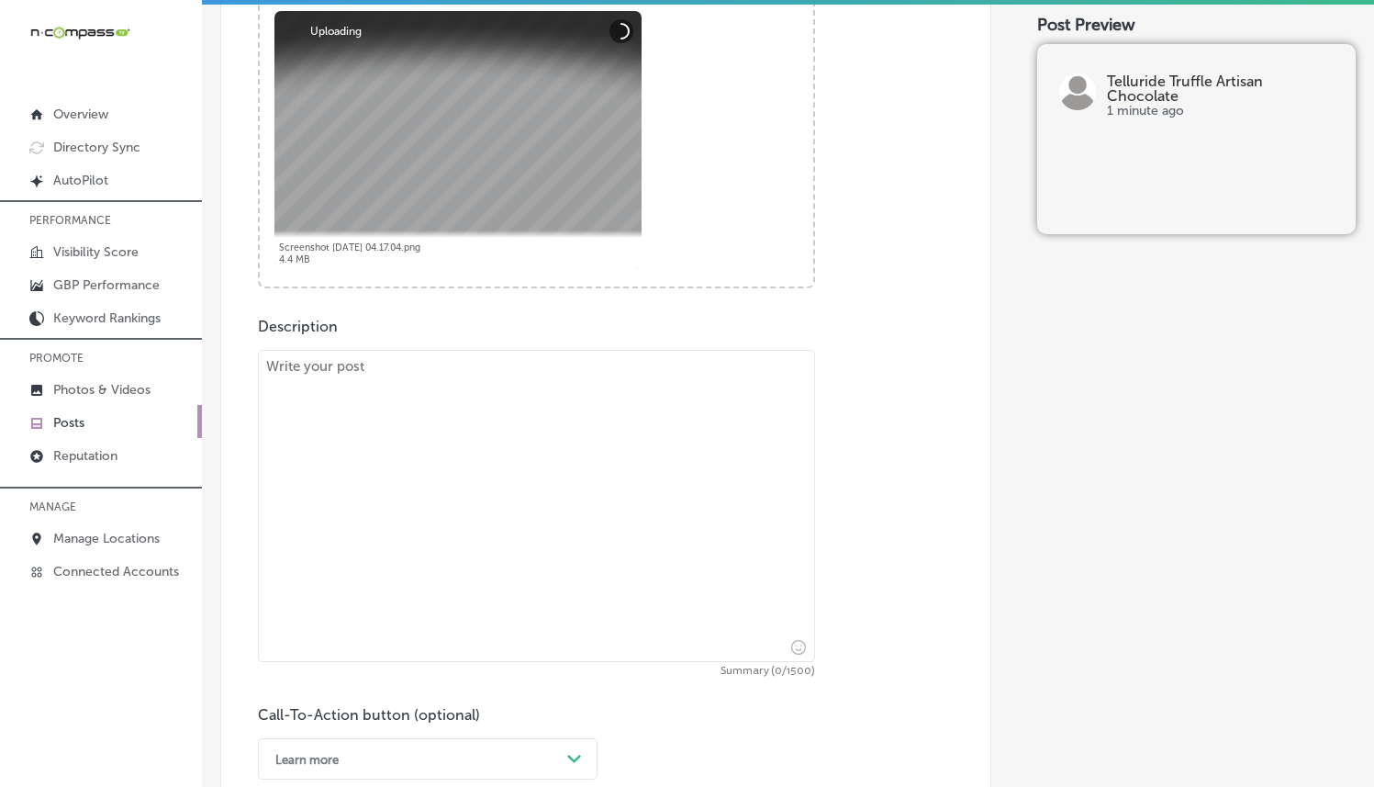
click at [418, 437] on textarea at bounding box center [536, 506] width 557 height 312
paste textarea "Looking for the perfect corporate gifting chocolates? At Telluride Truffle Arti…"
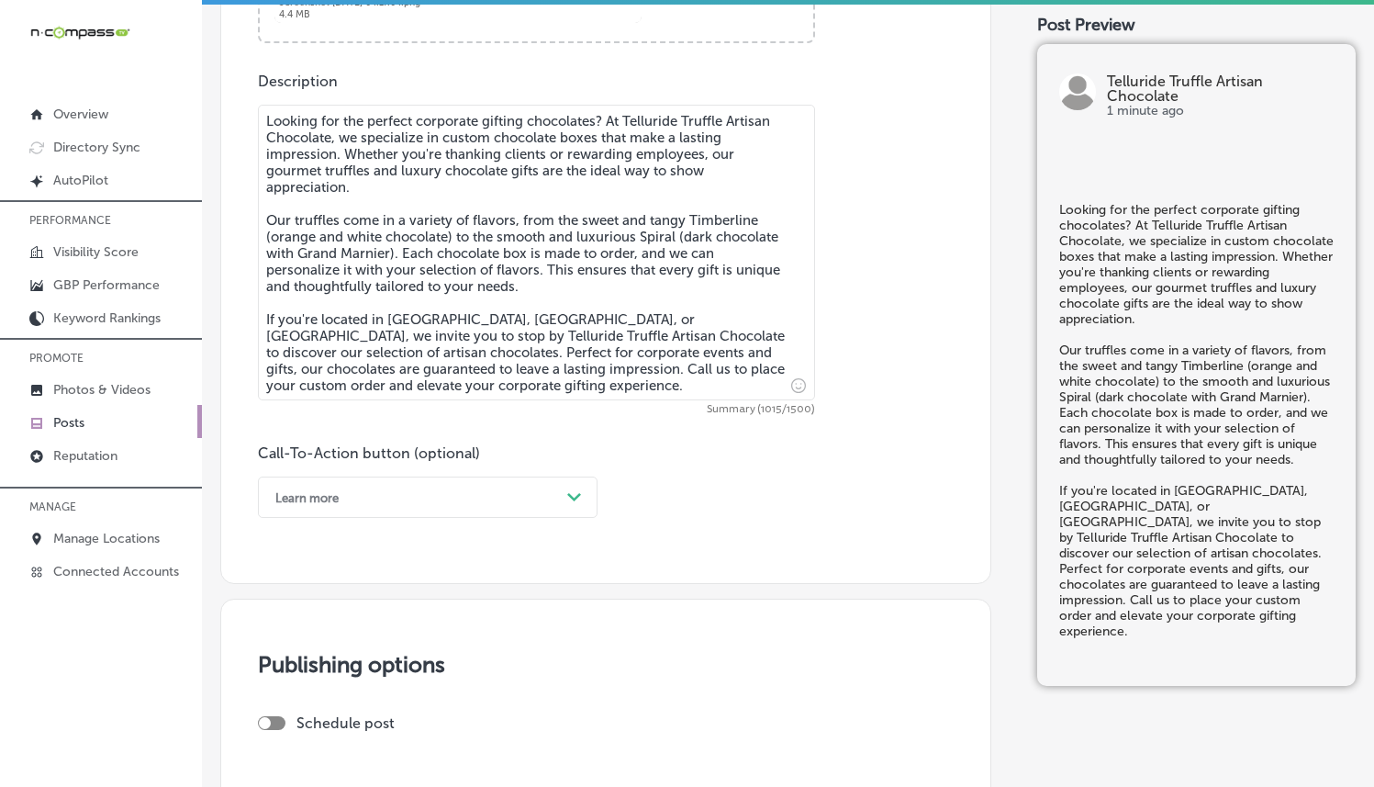
scroll to position [1349, 0]
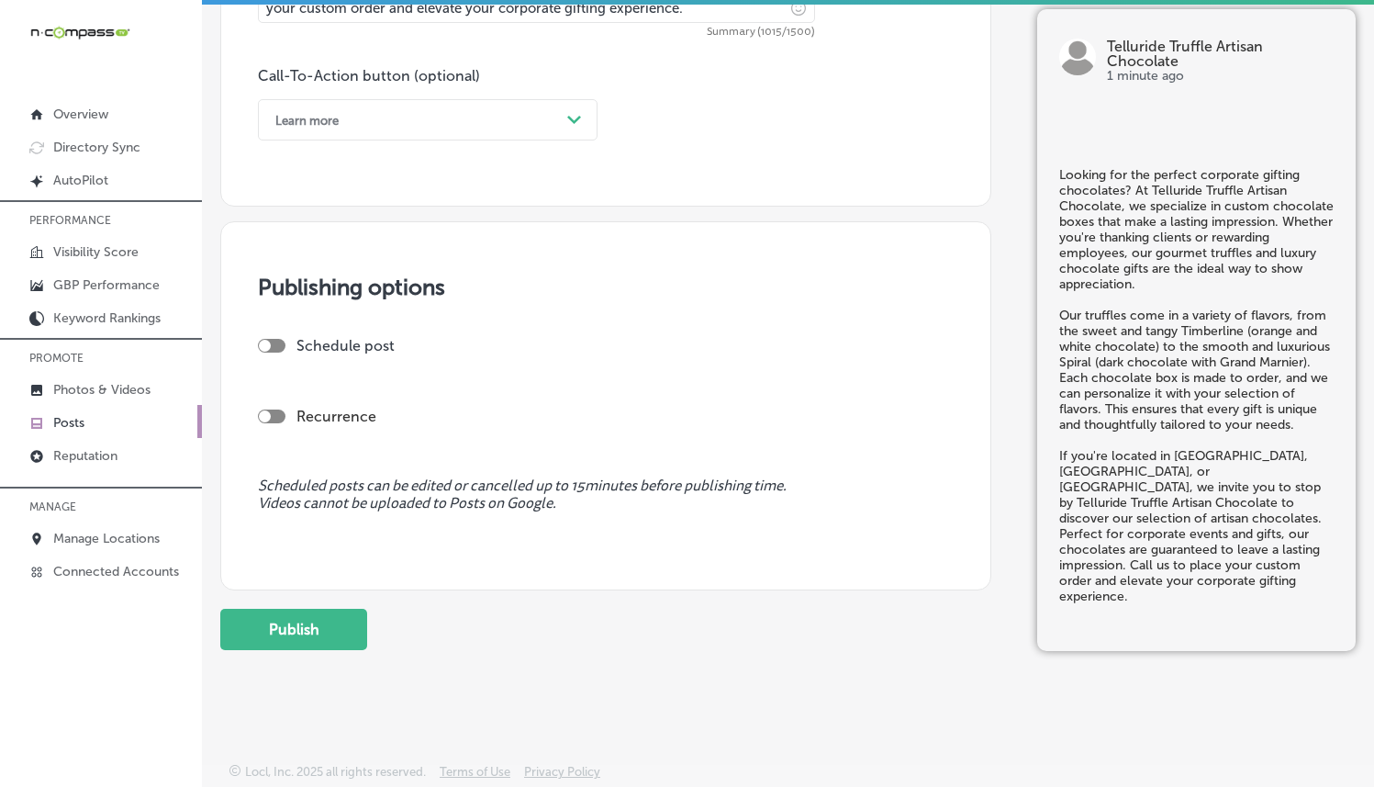
type textarea "Looking for the perfect corporate gifting chocolates? At Telluride Truffle Arti…"
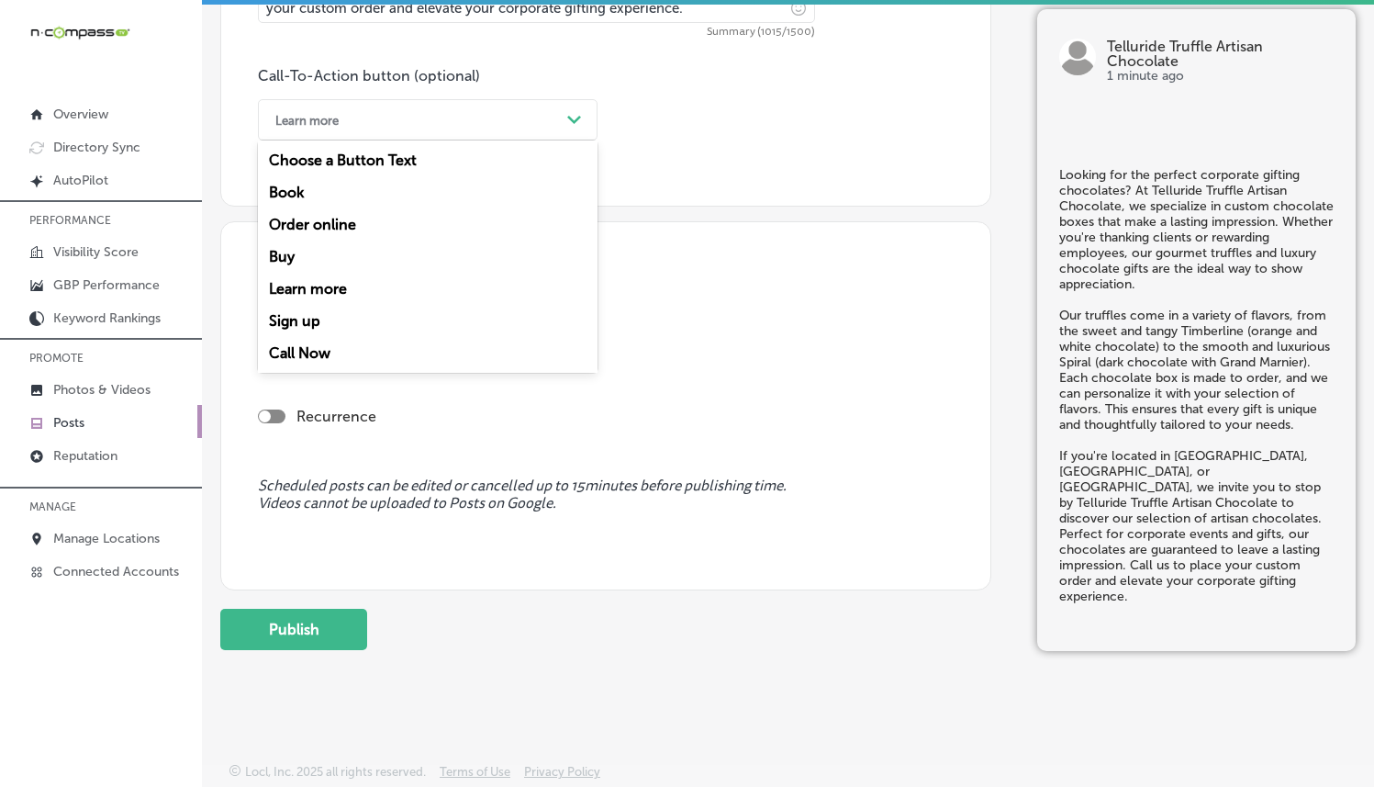
click at [437, 115] on div "Learn more" at bounding box center [413, 120] width 294 height 28
click at [296, 350] on div "Call Now" at bounding box center [428, 353] width 340 height 32
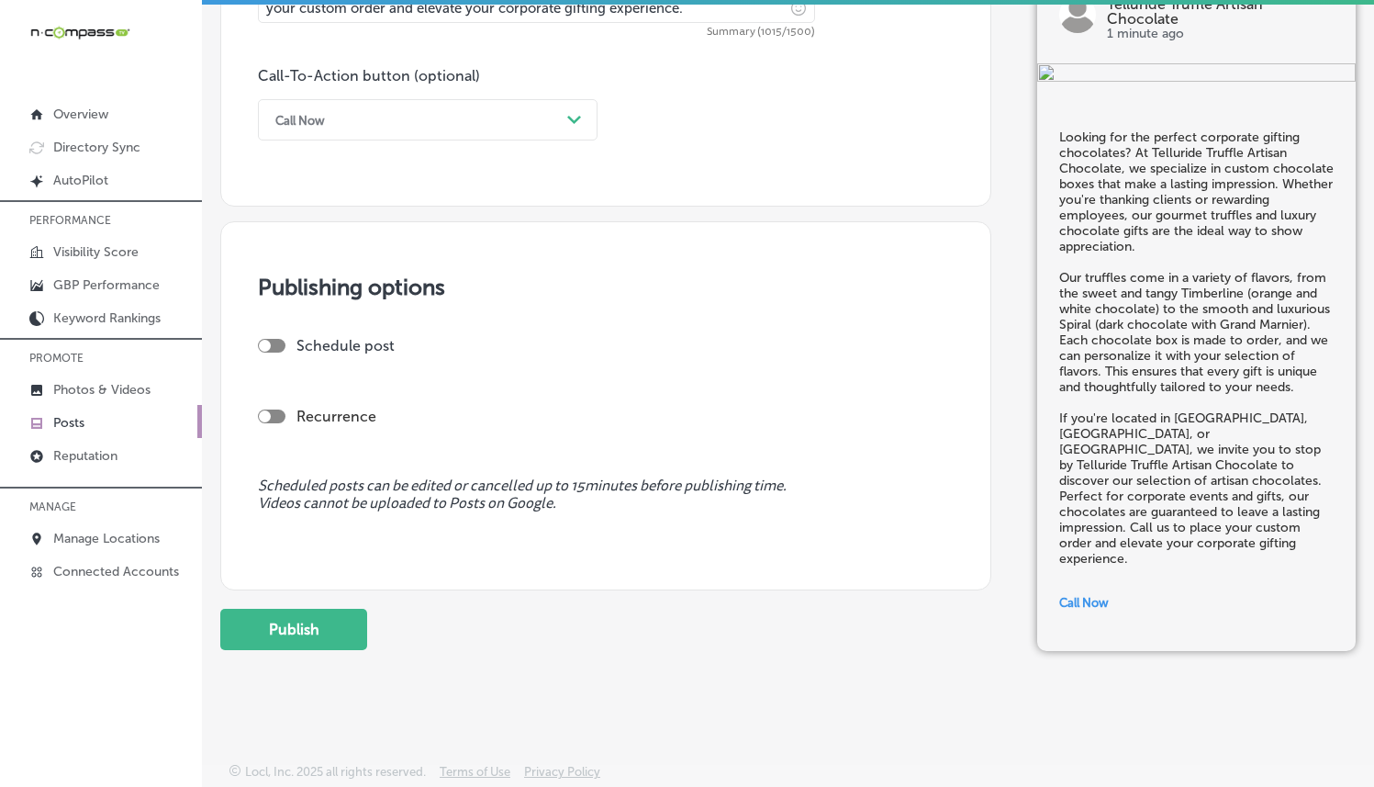
click at [272, 341] on div at bounding box center [272, 346] width 28 height 14
checkbox input "true"
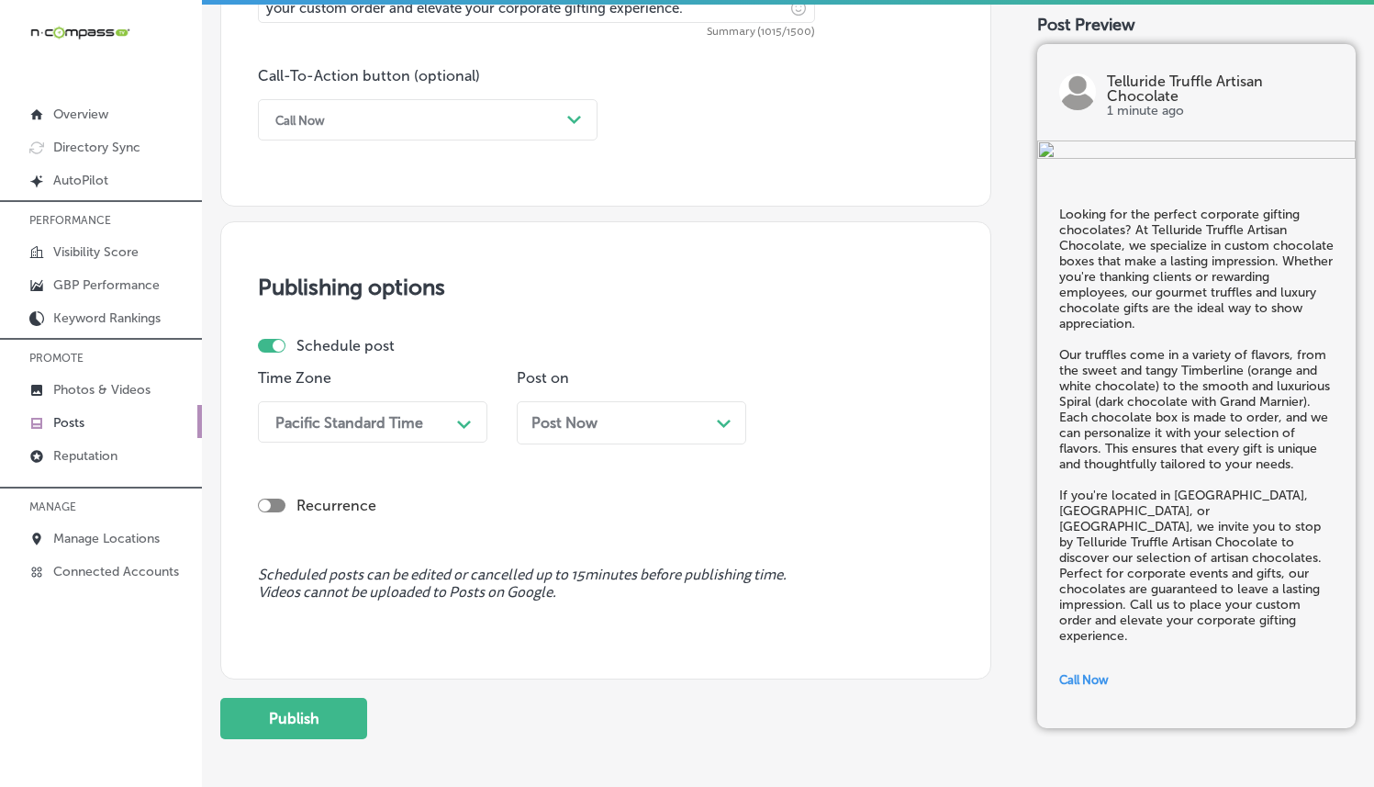
click at [393, 423] on div "Pacific Standard Time" at bounding box center [349, 421] width 148 height 17
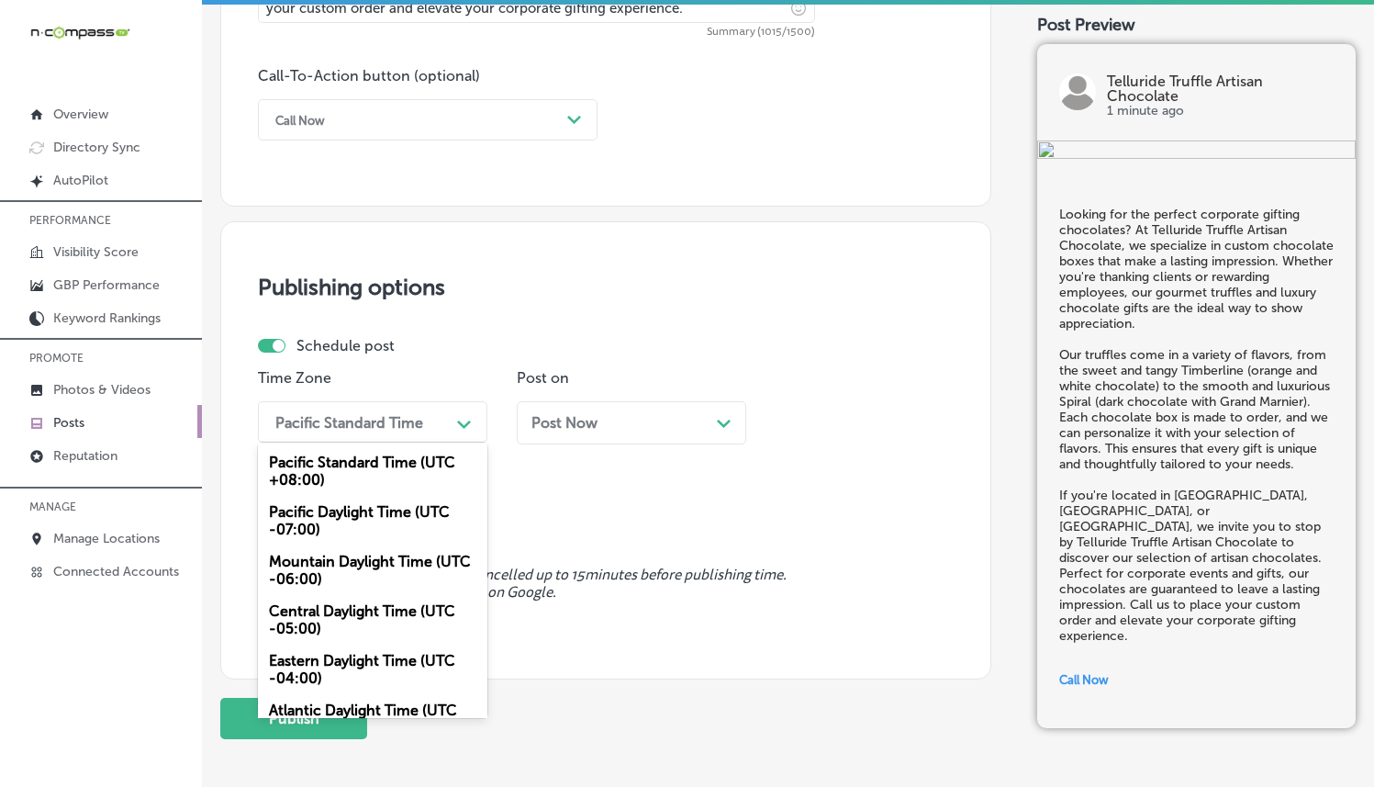
click at [336, 563] on div "Mountain Daylight Time (UTC -06:00)" at bounding box center [372, 570] width 229 height 50
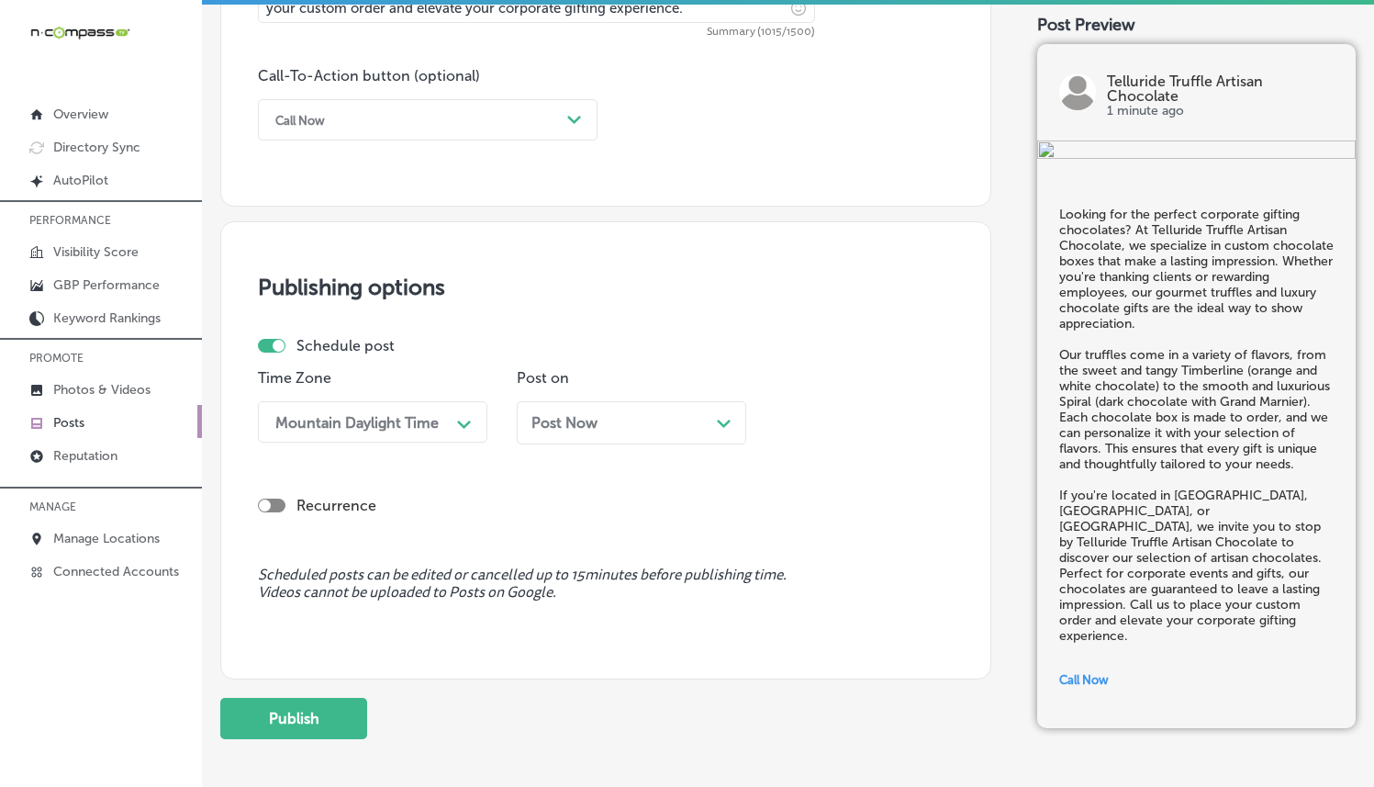
click at [560, 431] on div "Post Now Path Created with Sketch." at bounding box center [631, 422] width 229 height 43
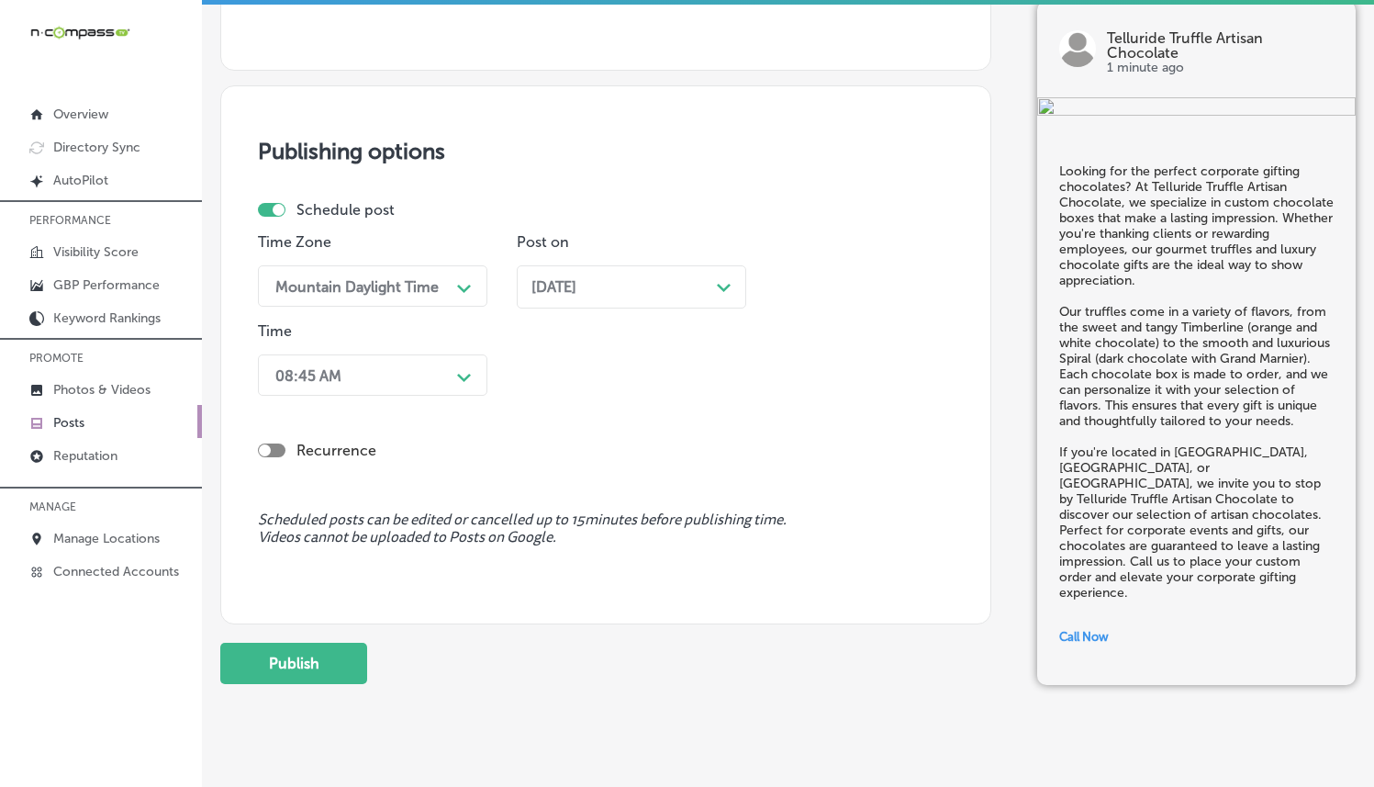
scroll to position [1497, 0]
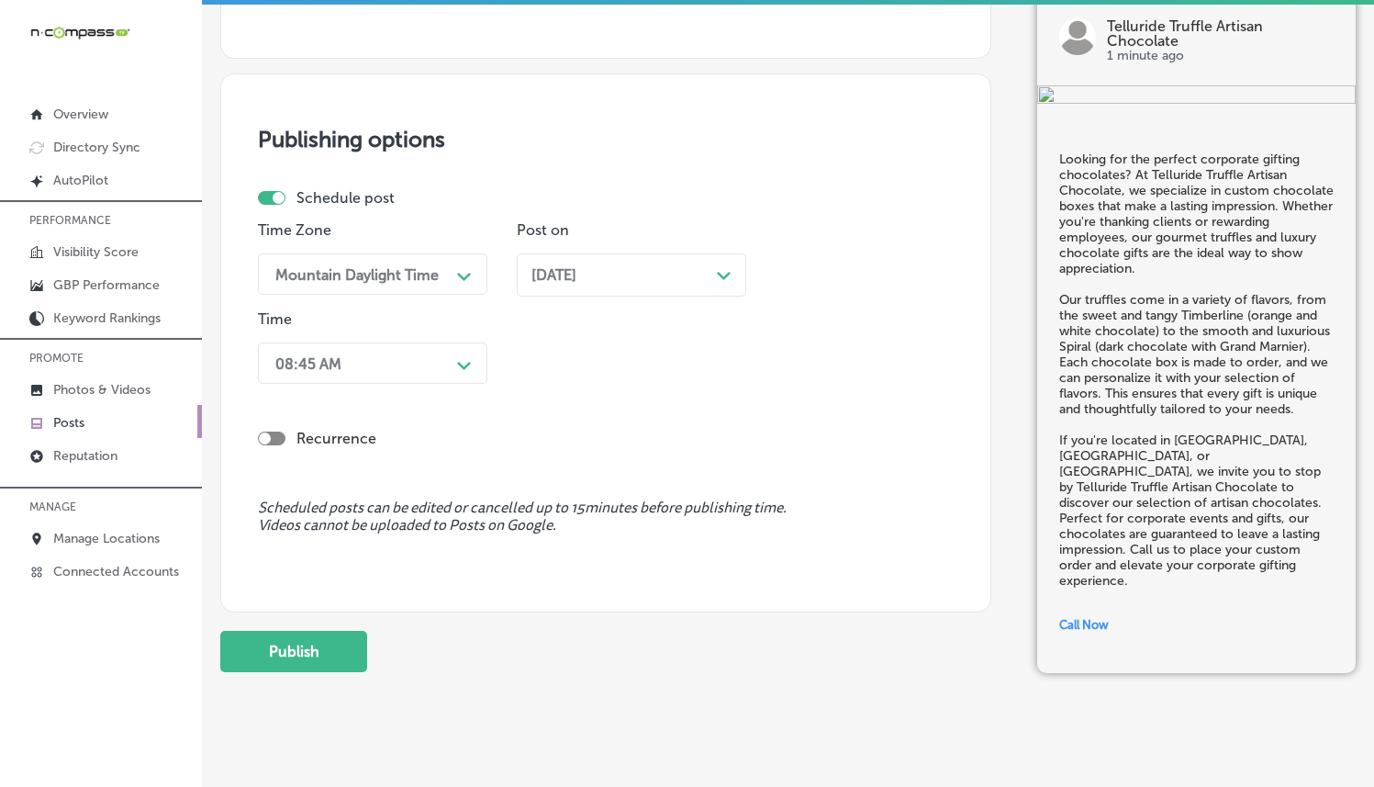
click at [449, 366] on div "08:45 AM" at bounding box center [358, 363] width 184 height 32
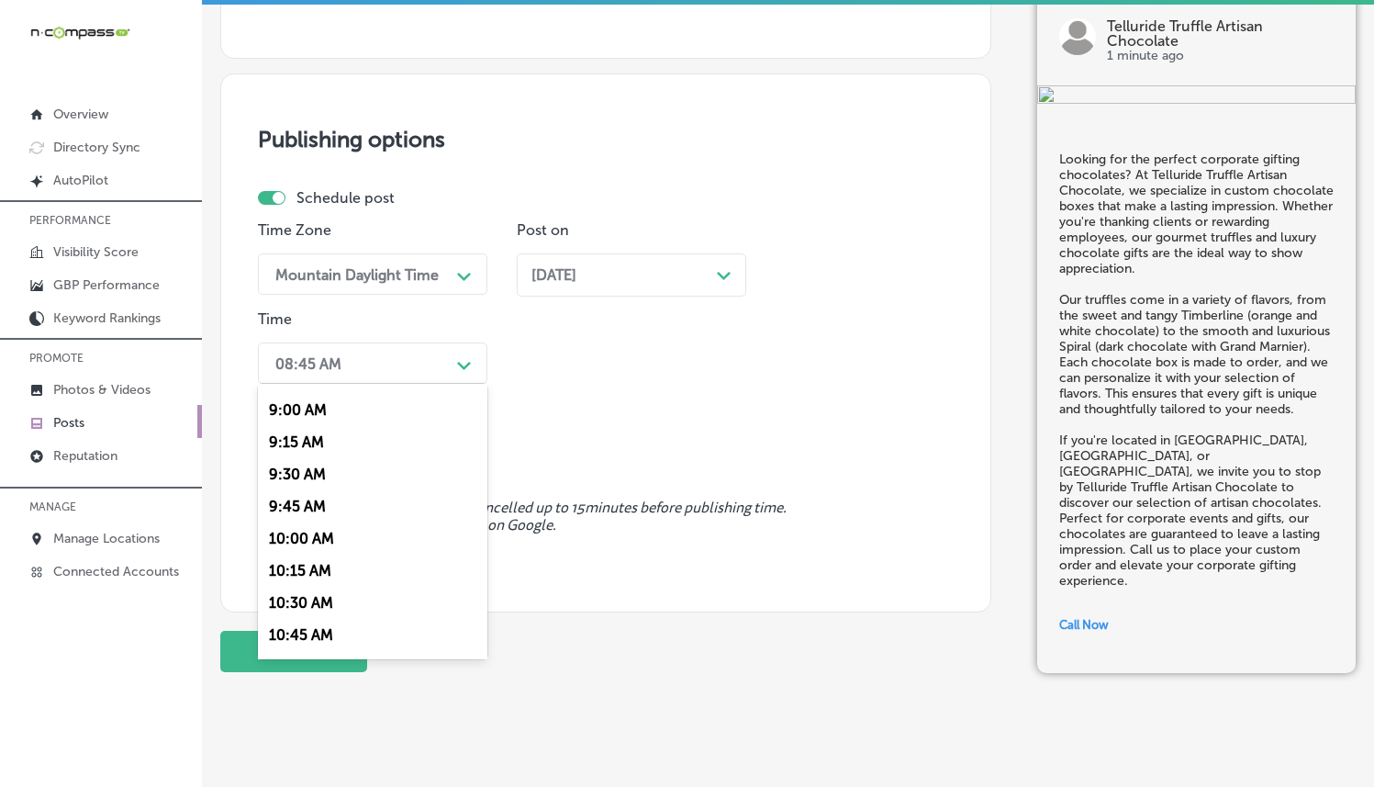
scroll to position [813, 0]
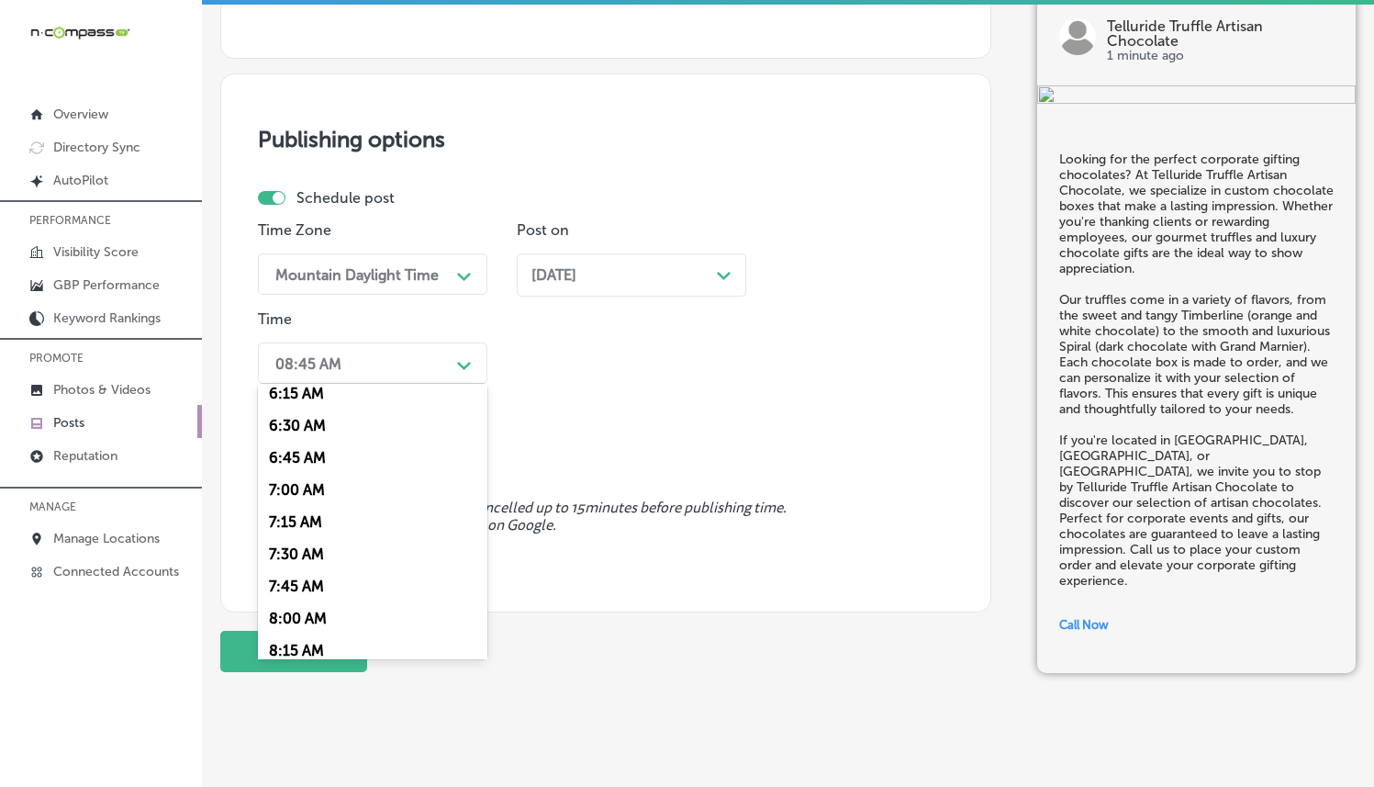
click at [320, 488] on div "7:00 AM" at bounding box center [372, 490] width 229 height 32
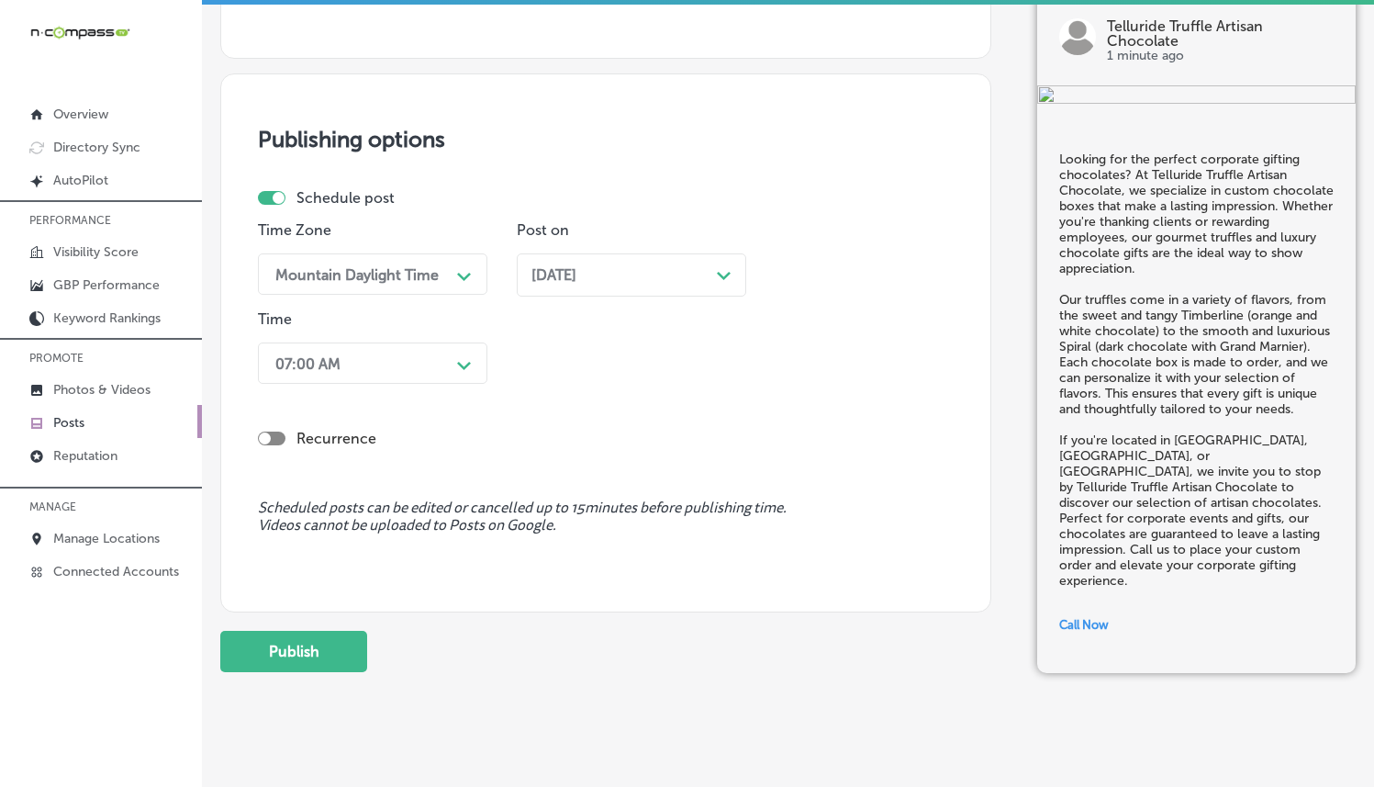
click at [683, 391] on div "Recurrence" at bounding box center [606, 423] width 696 height 65
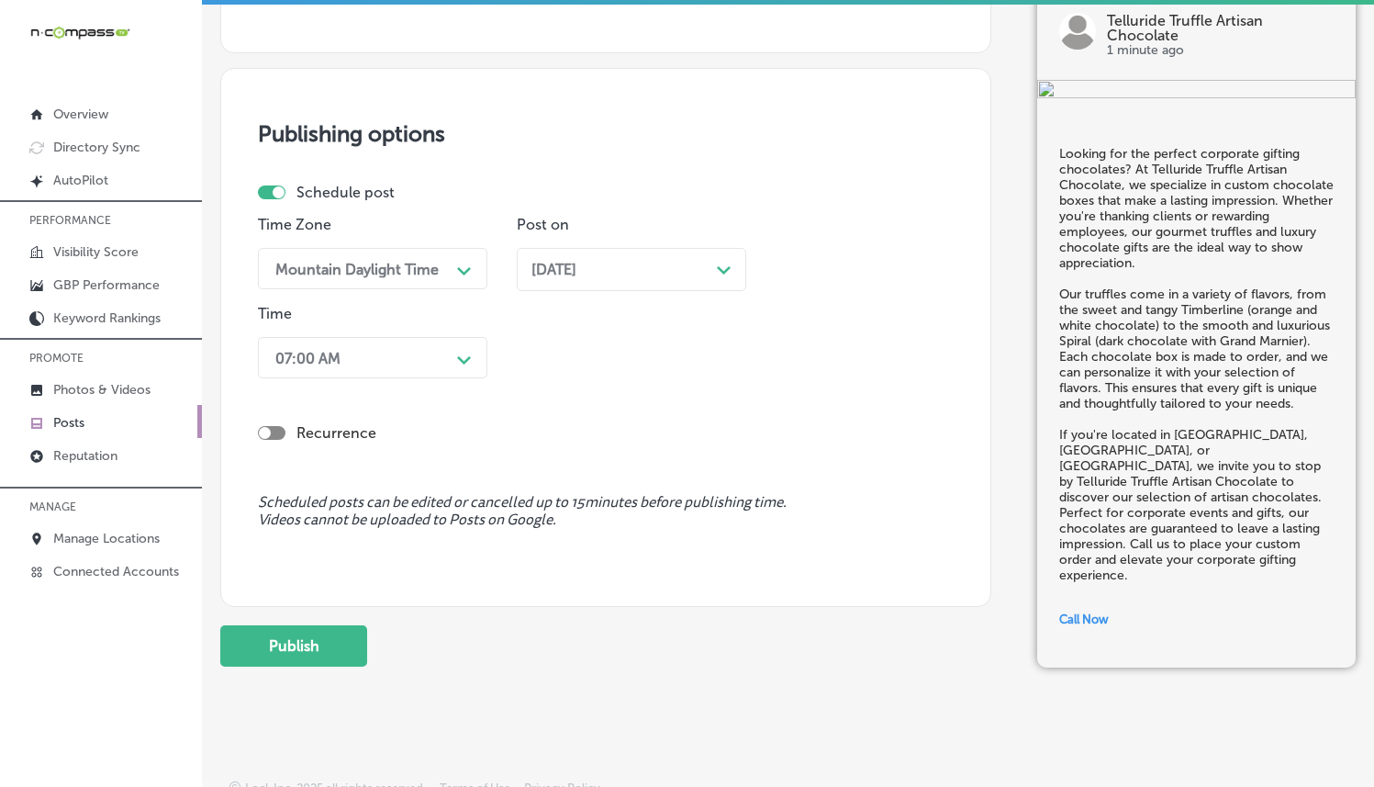
scroll to position [1519, 0]
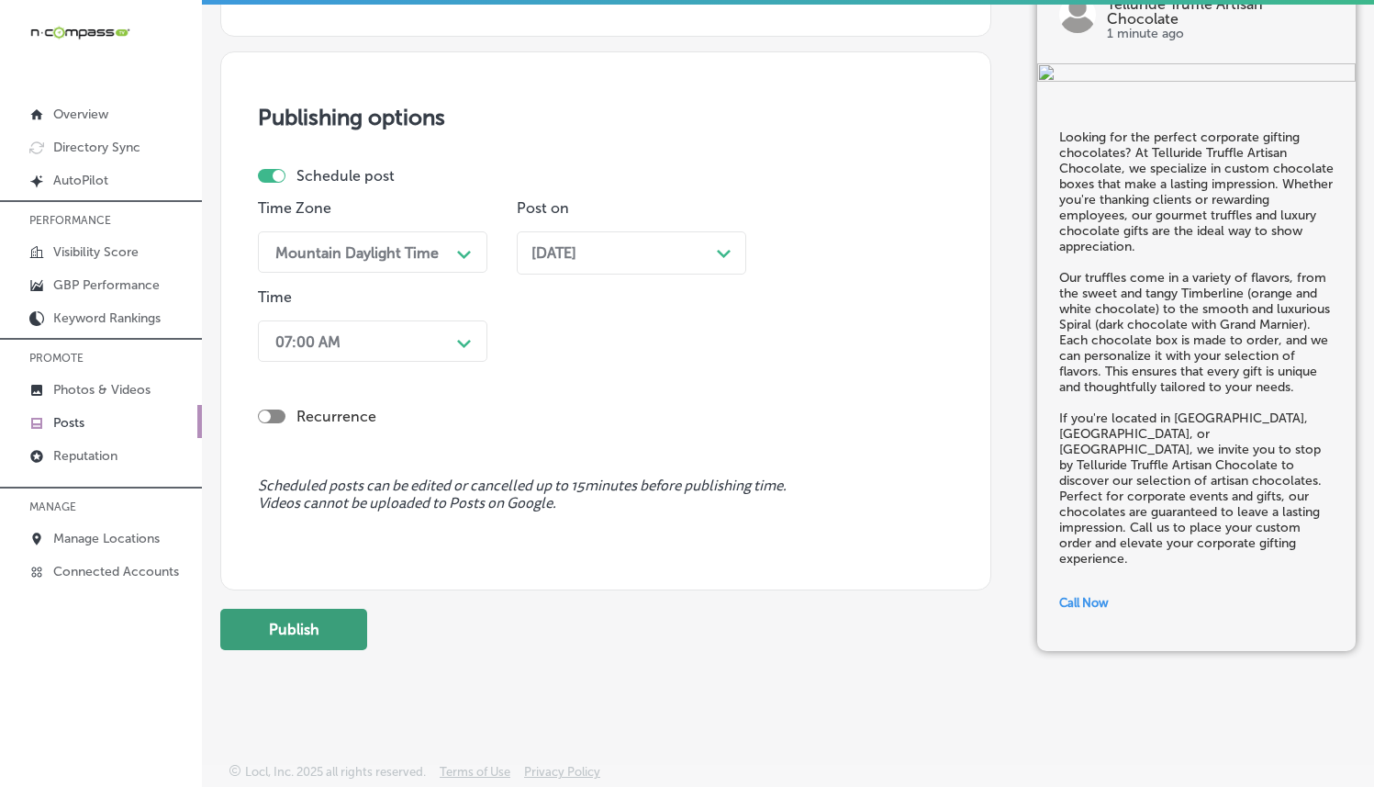
click at [340, 620] on button "Publish" at bounding box center [293, 629] width 147 height 41
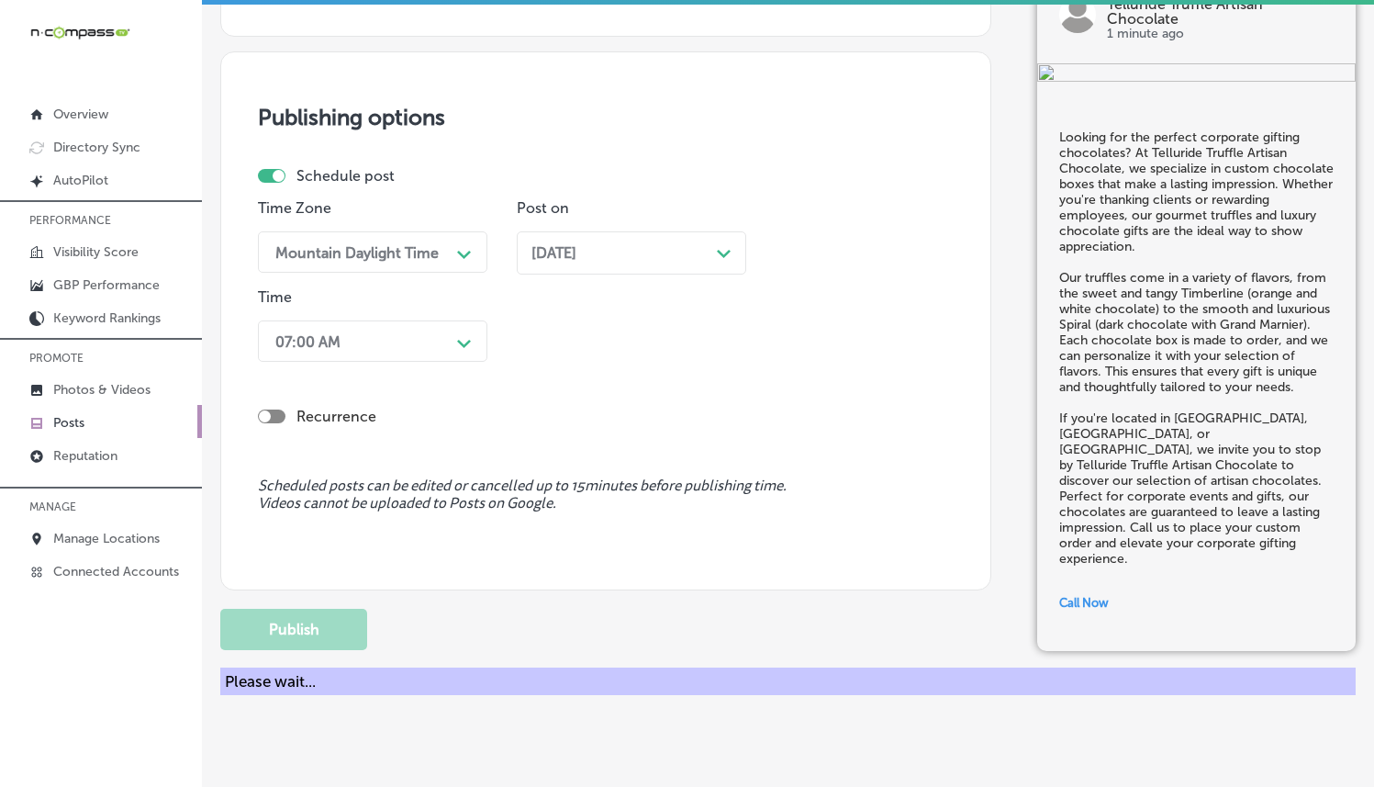
scroll to position [893, 0]
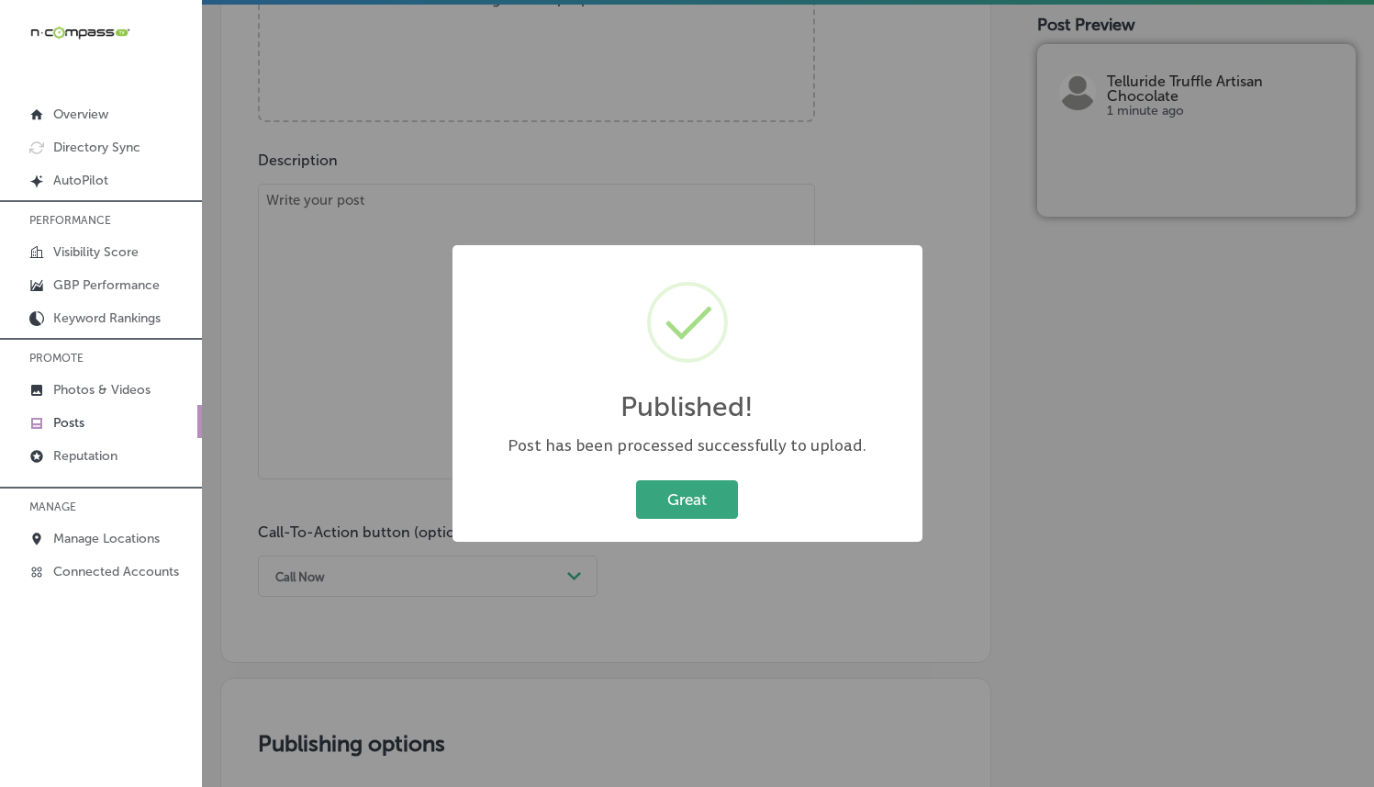
click at [714, 495] on button "Great" at bounding box center [687, 499] width 102 height 38
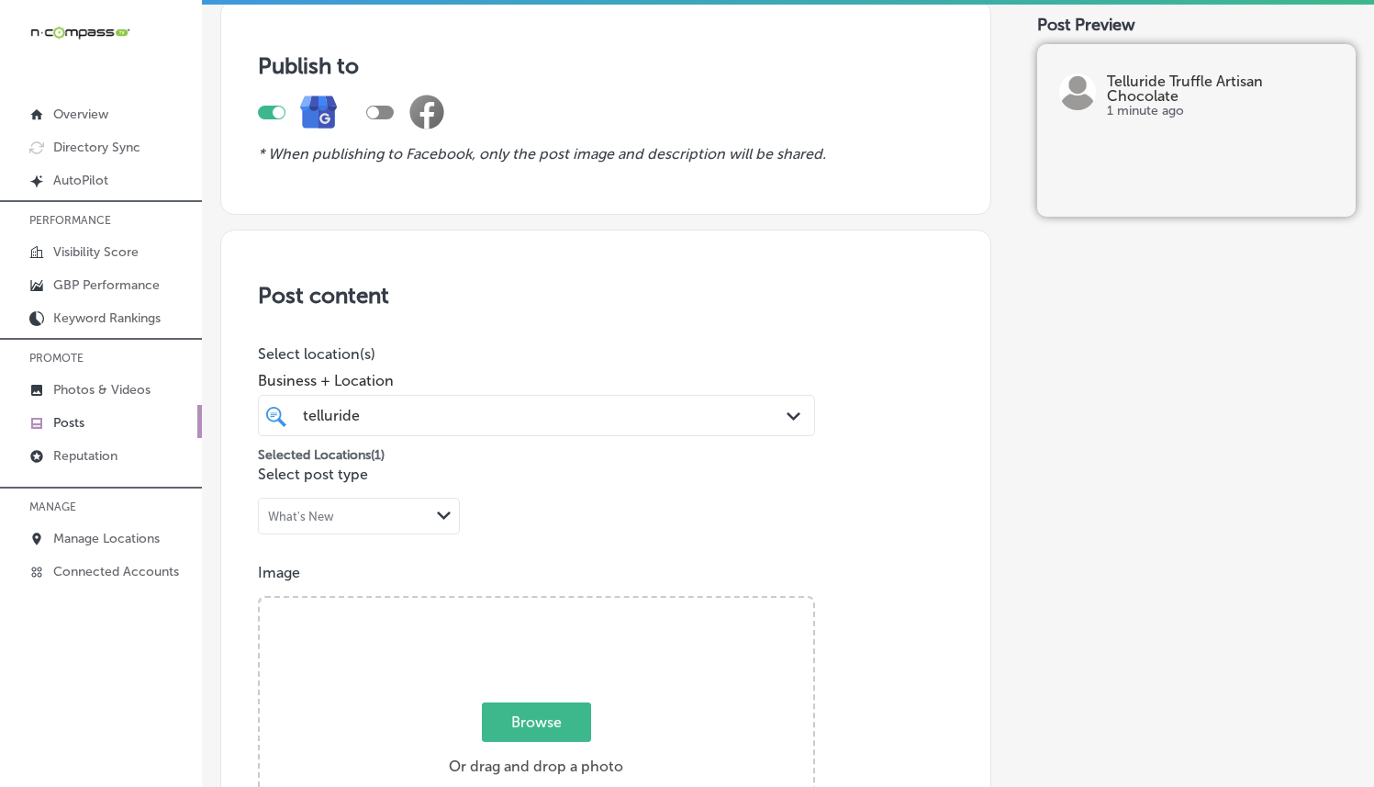
scroll to position [387, 0]
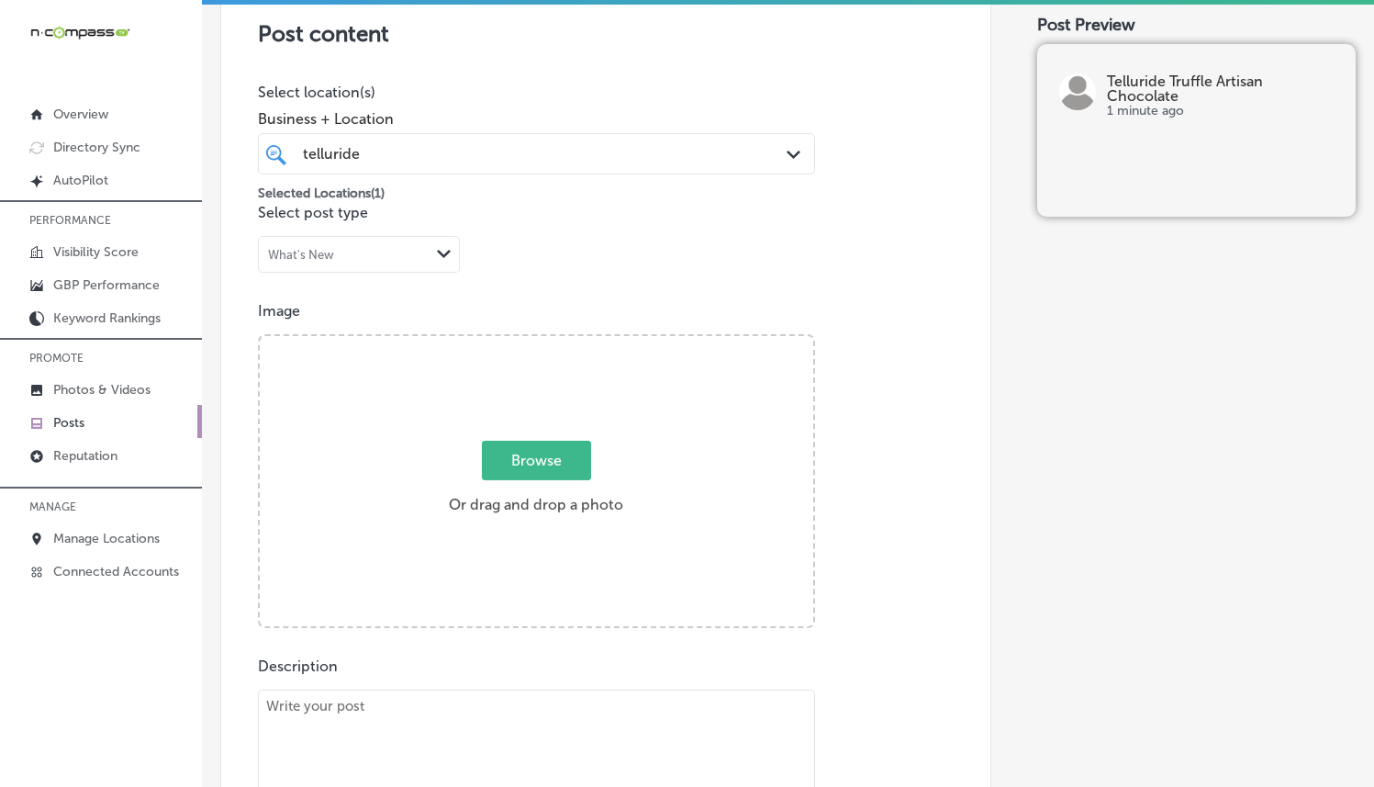
click at [524, 452] on span "Browse" at bounding box center [536, 460] width 109 height 39
click at [524, 341] on input "Browse Or drag and drop a photo" at bounding box center [537, 339] width 554 height 6
type input "C:\fakepath\Screenshot 2025-09-09 at 04.15.56.png"
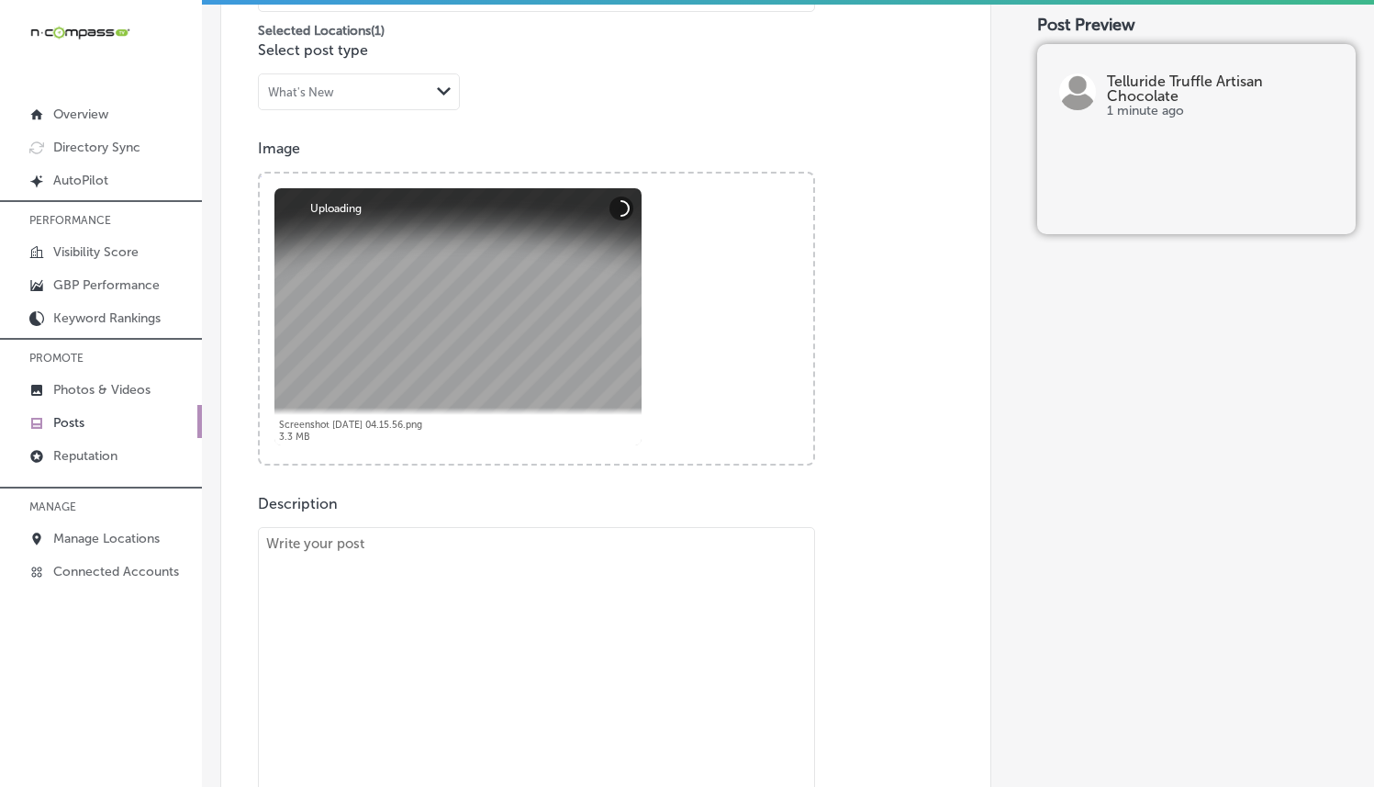
click at [455, 560] on textarea at bounding box center [536, 675] width 557 height 296
paste textarea "At Telluride Truffle Artisan Chocolate, we understand how important your weddin…"
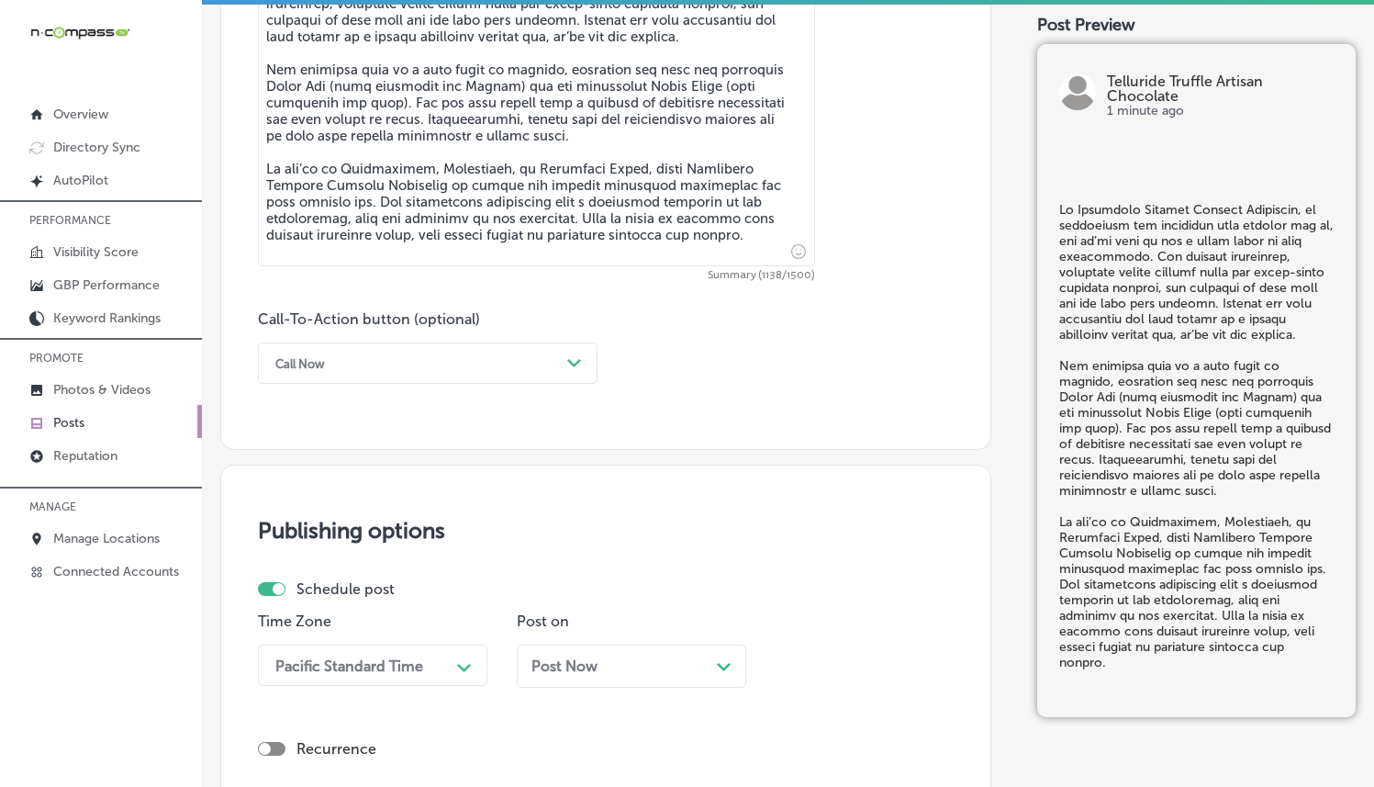
scroll to position [1125, 0]
type textarea "At Telluride Truffle Artisan Chocolate, we understand how important your weddin…"
click at [487, 367] on div "Call Now" at bounding box center [413, 361] width 294 height 28
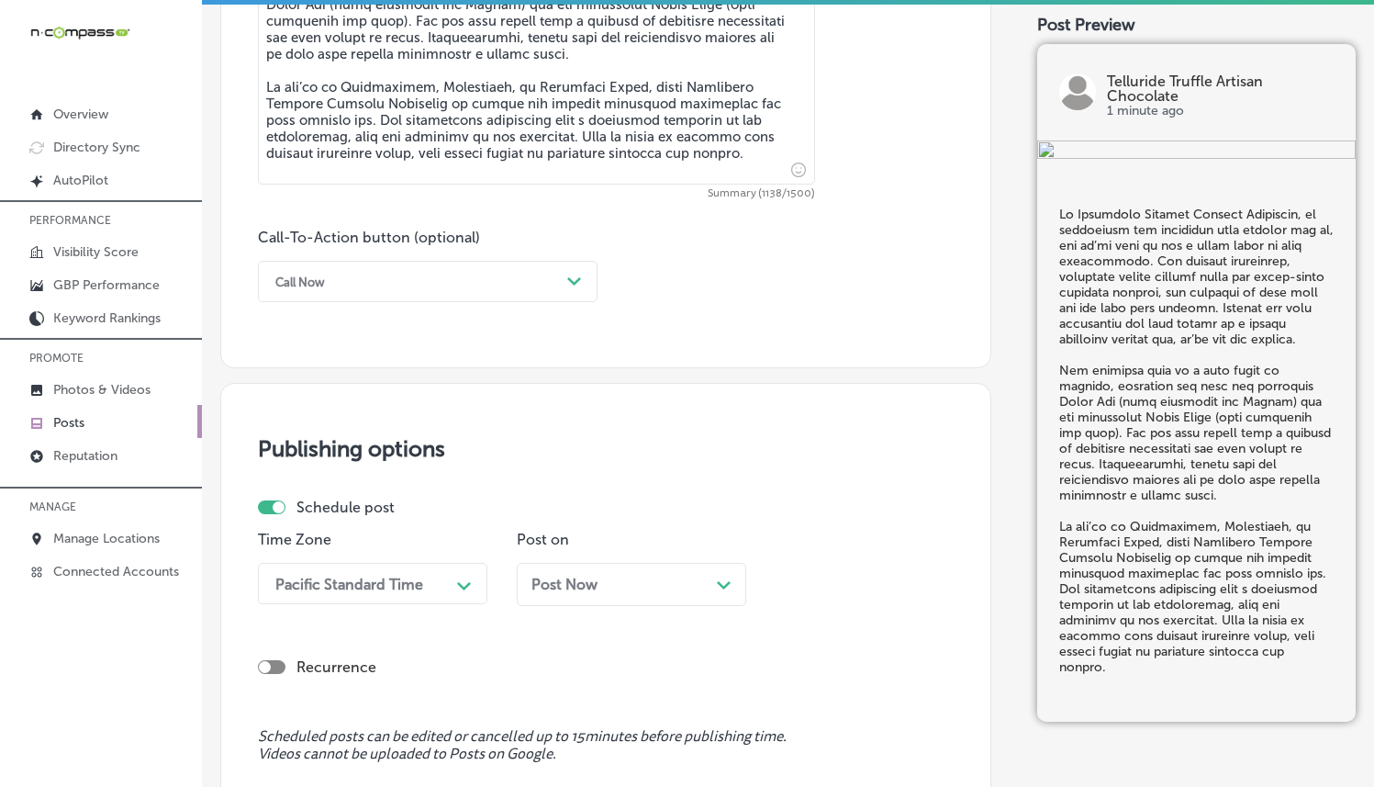
scroll to position [1297, 0]
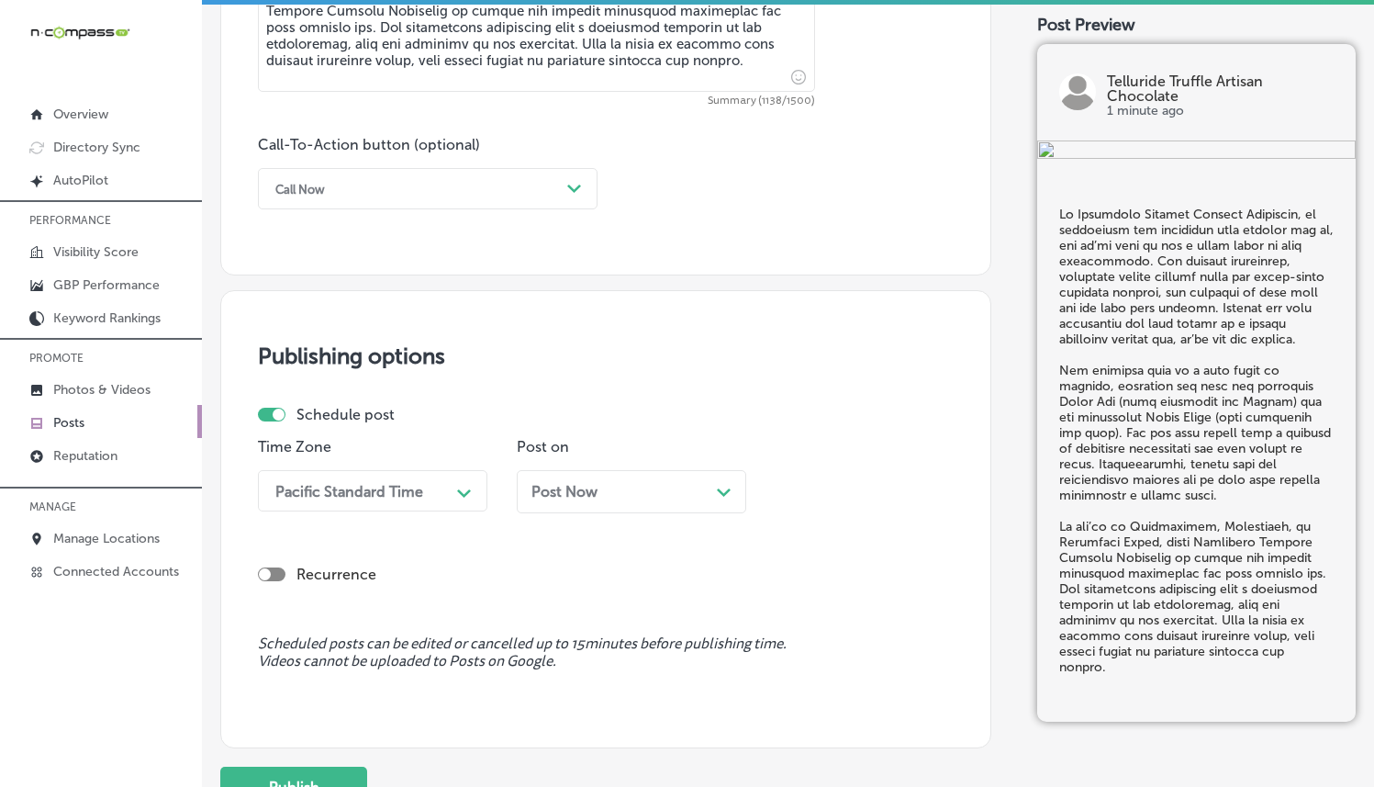
click at [541, 203] on div "Call Now Path Created with Sketch." at bounding box center [428, 188] width 340 height 41
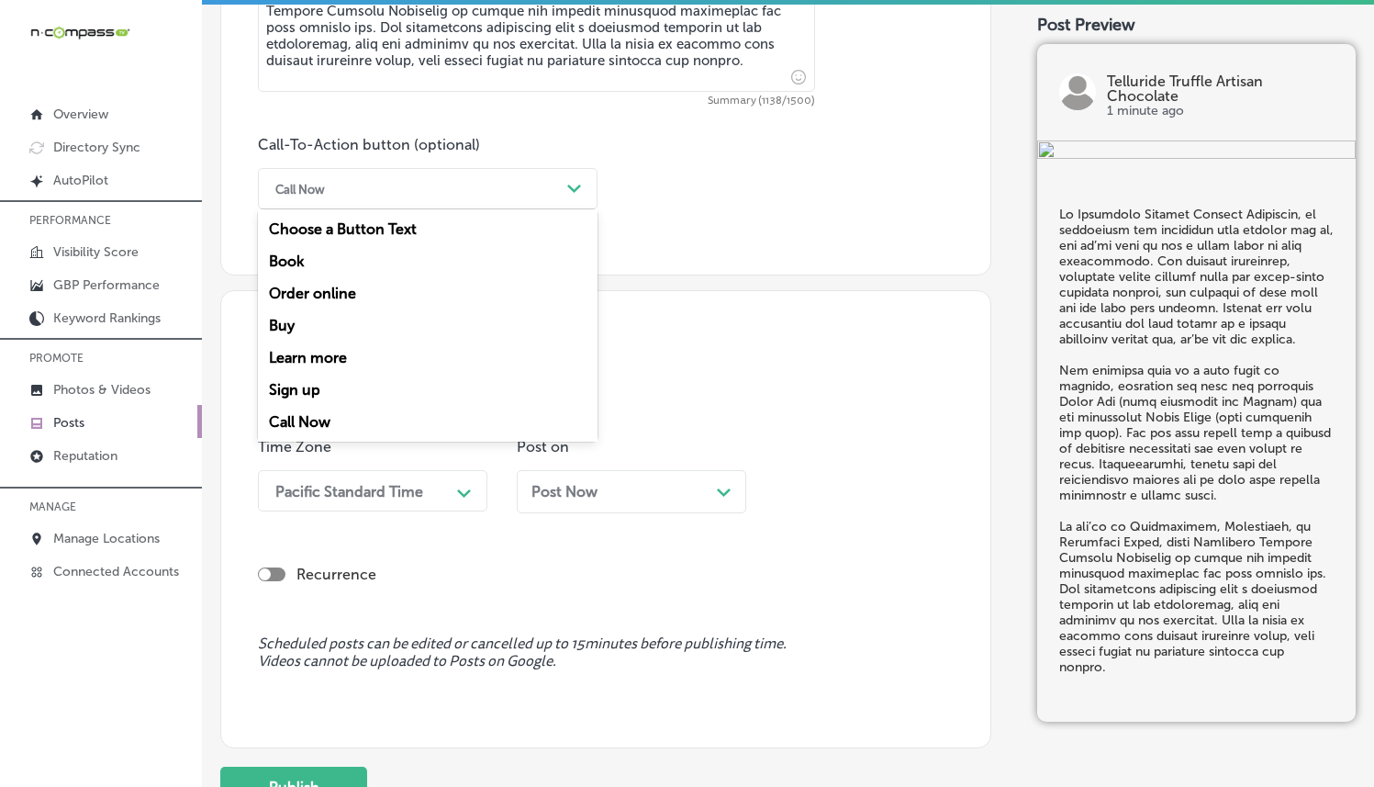
click at [305, 413] on div "Call Now" at bounding box center [428, 422] width 340 height 32
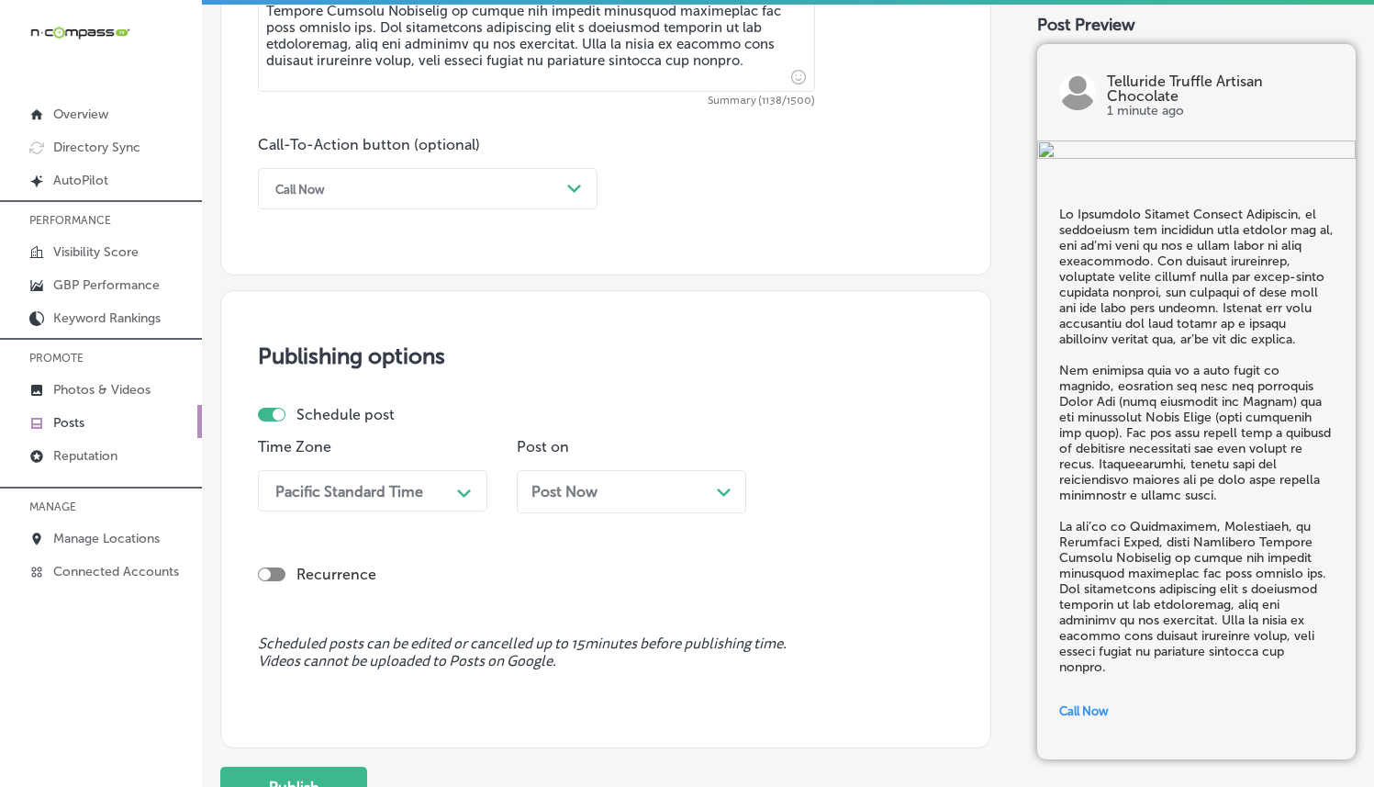
scroll to position [1455, 0]
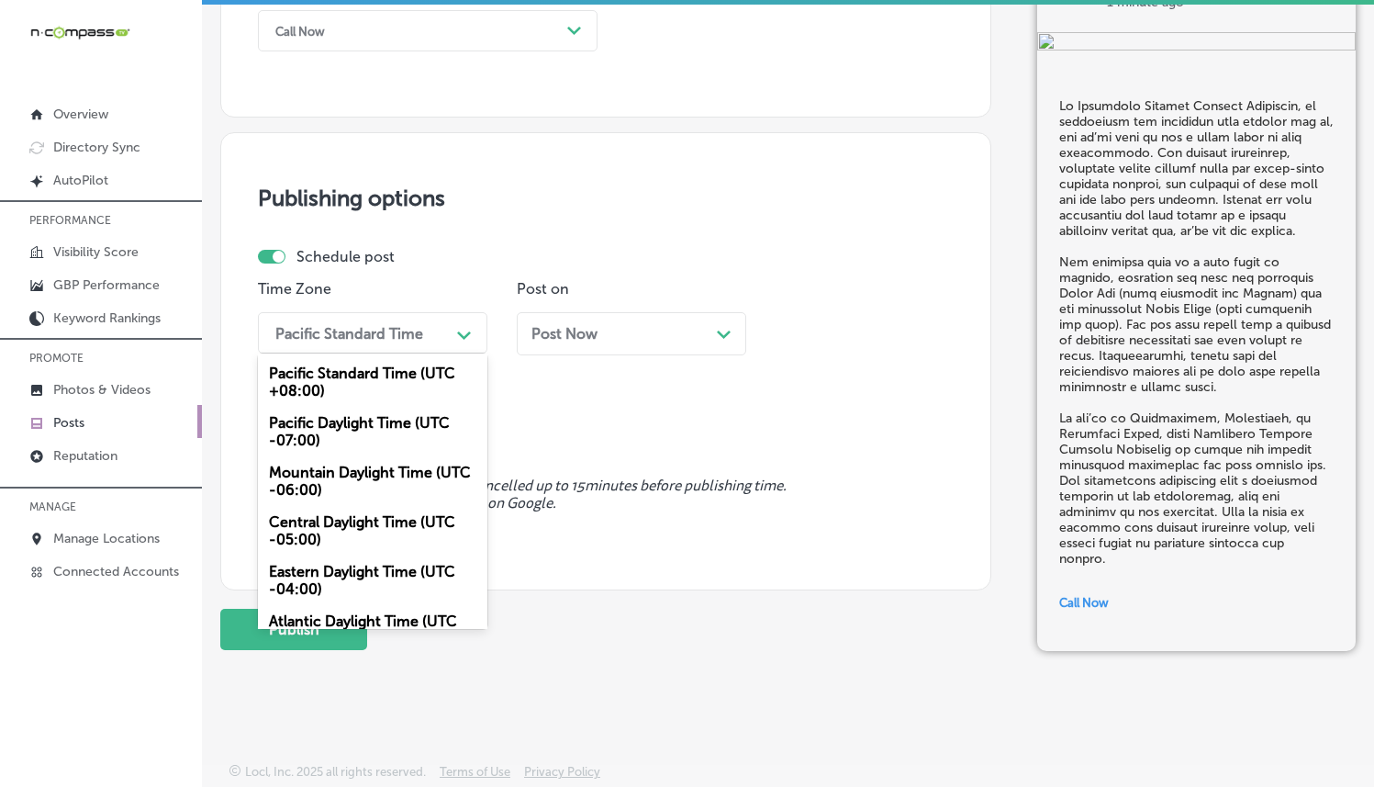
click at [431, 344] on div "Pacific Standard Time" at bounding box center [358, 333] width 184 height 32
click at [362, 472] on div "Mountain Daylight Time (UTC -06:00)" at bounding box center [372, 481] width 229 height 50
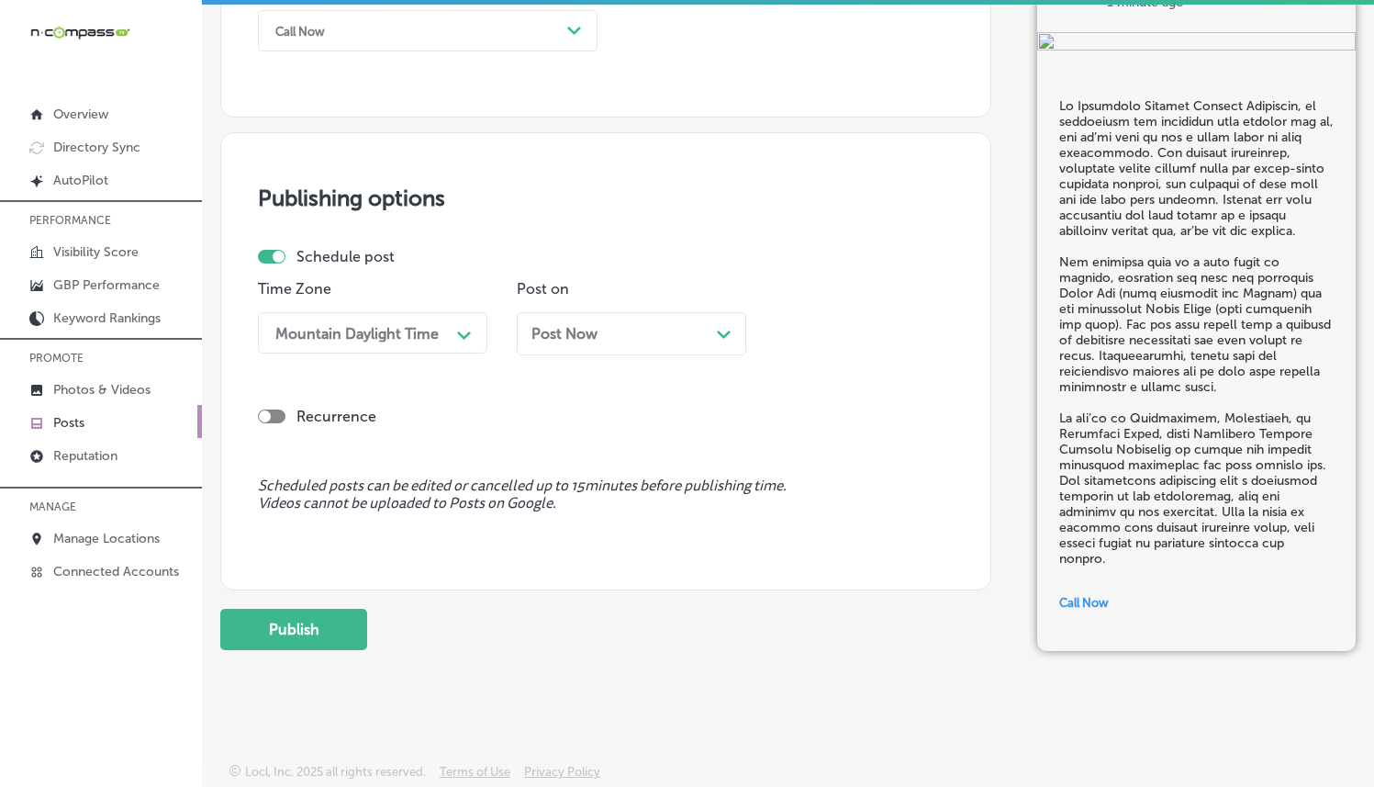
click at [600, 336] on div "Post Now Path Created with Sketch." at bounding box center [632, 333] width 200 height 17
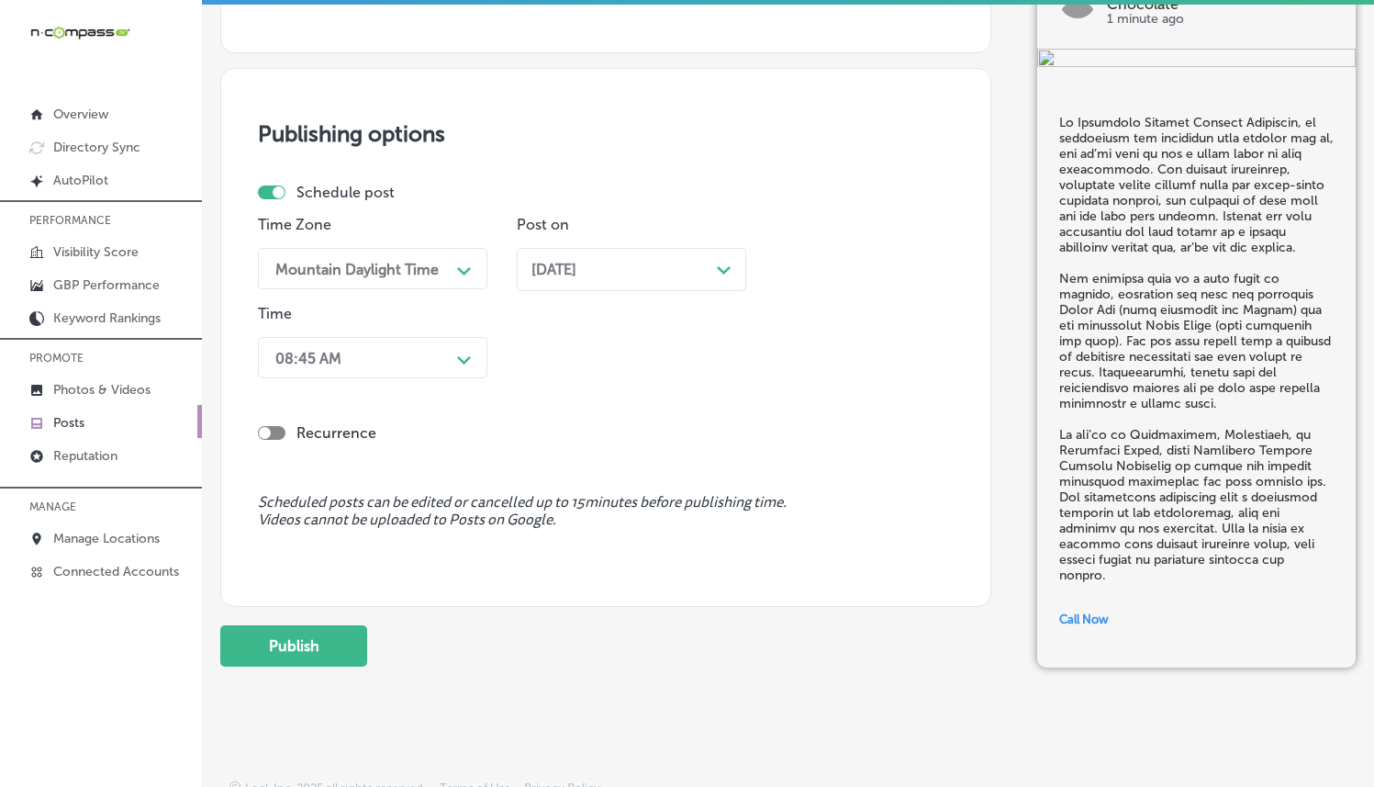
scroll to position [1536, 0]
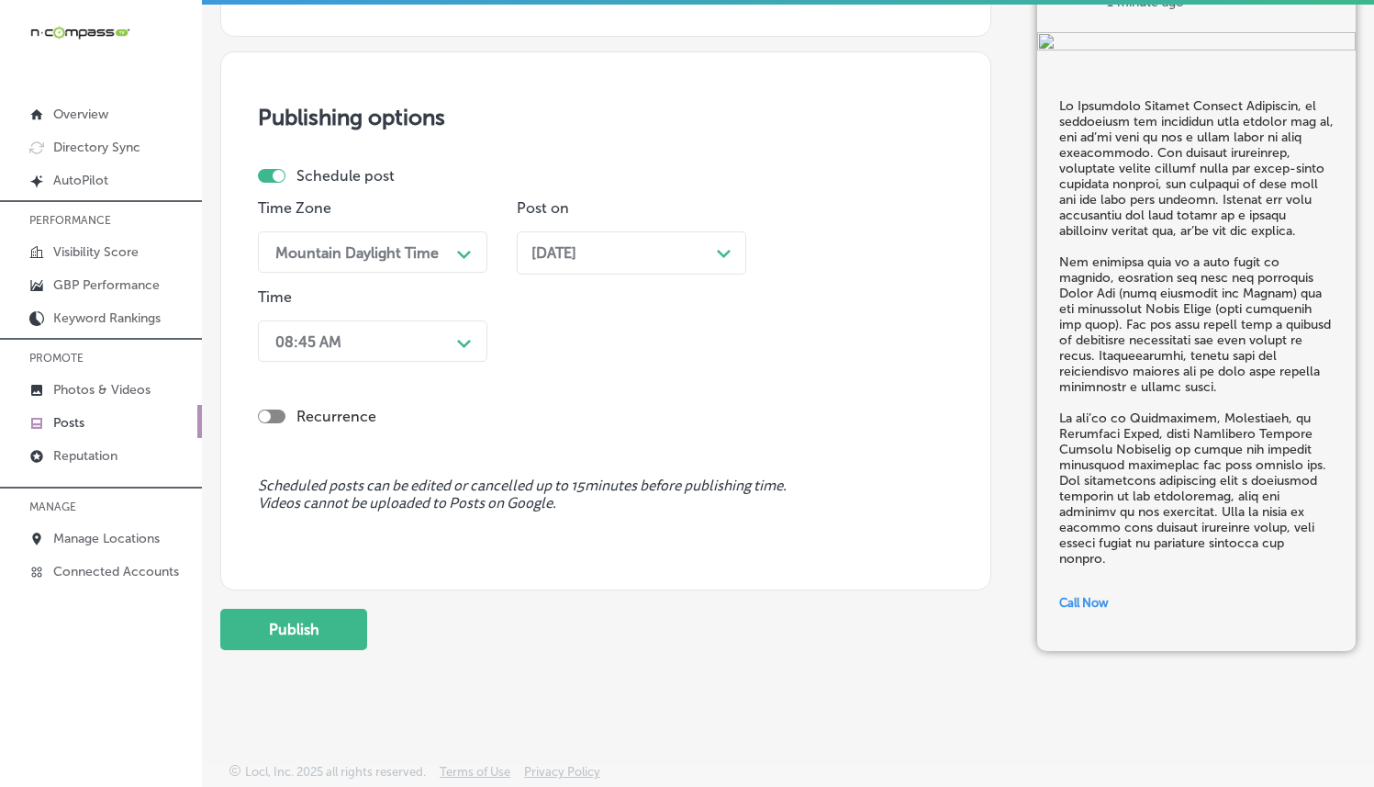
click at [457, 359] on div "08:45 AM Path Created with Sketch." at bounding box center [372, 340] width 229 height 41
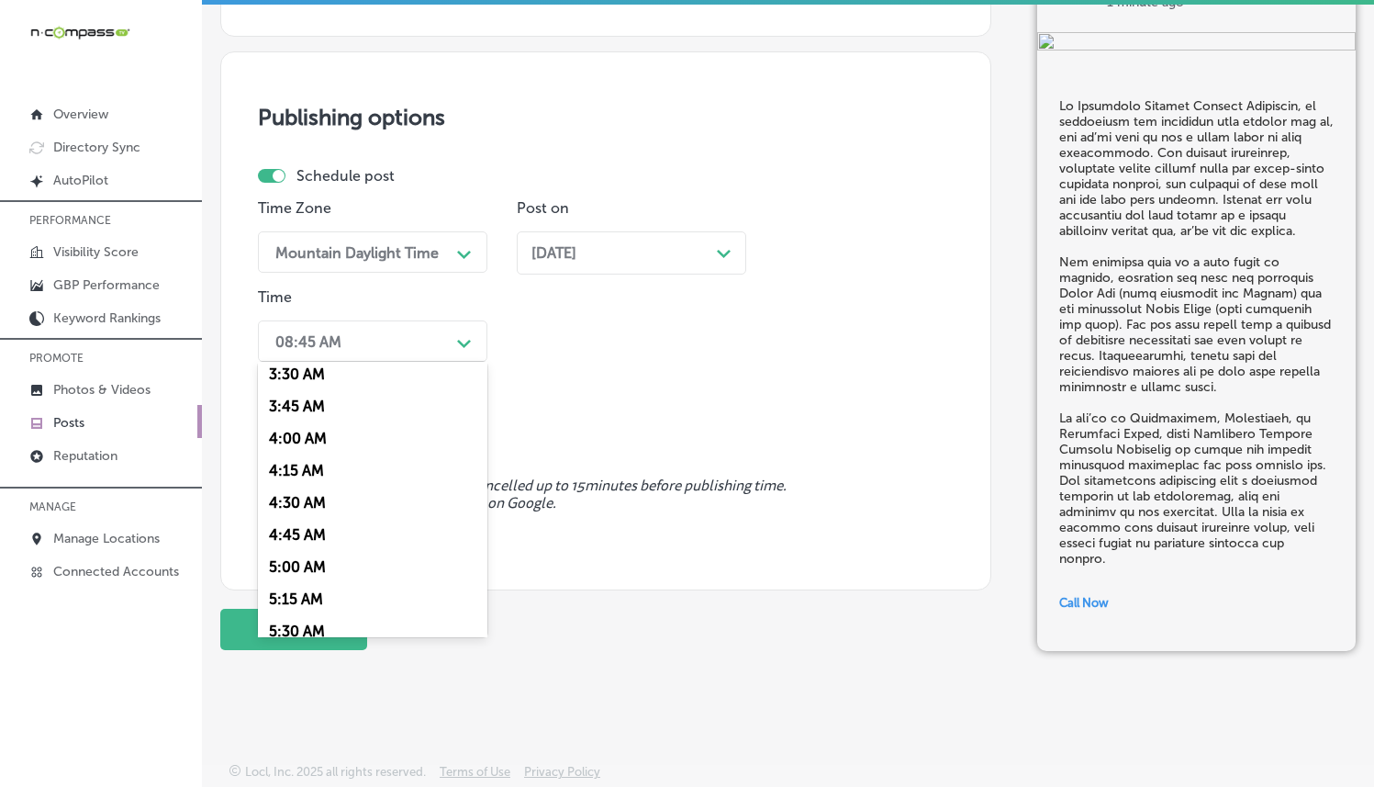
scroll to position [789, 0]
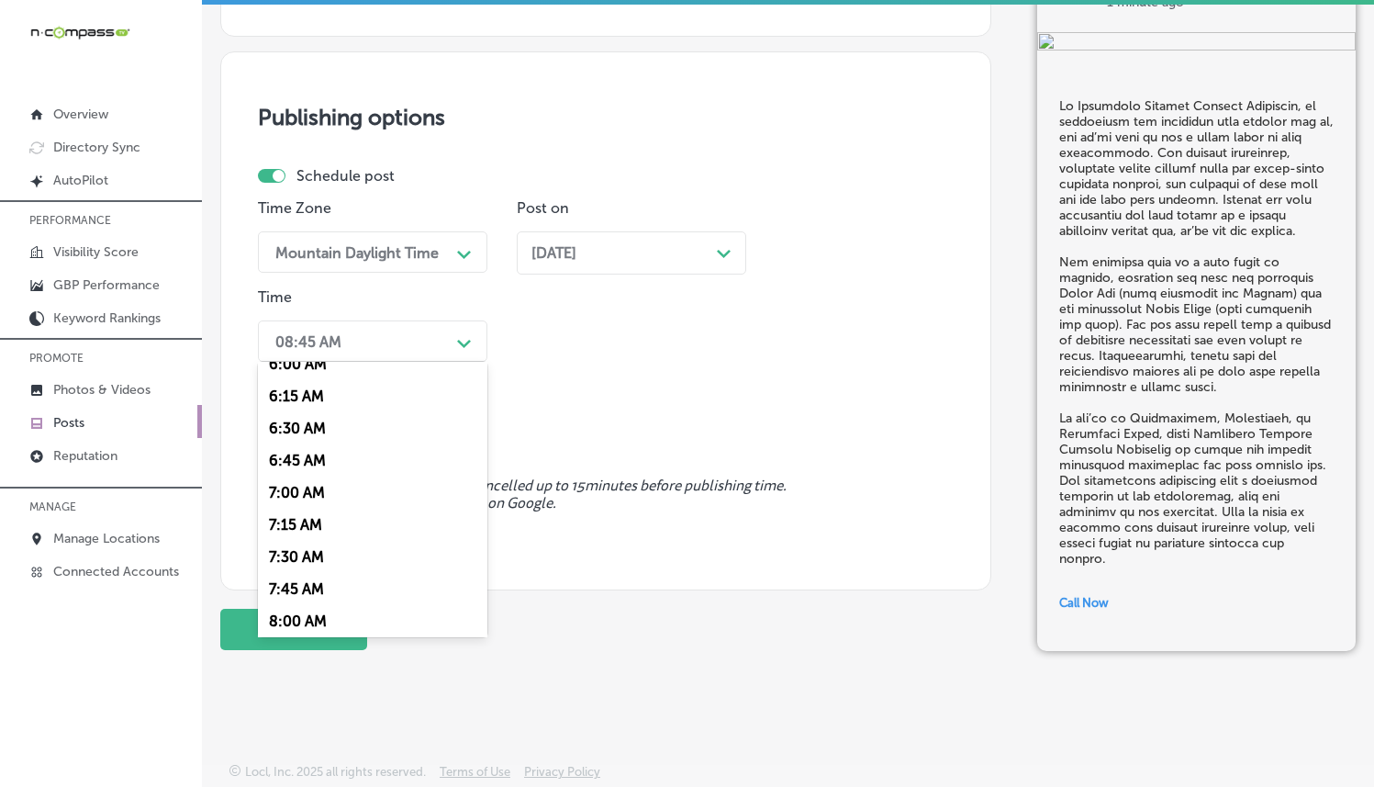
click at [312, 490] on div "7:00 AM" at bounding box center [372, 492] width 229 height 32
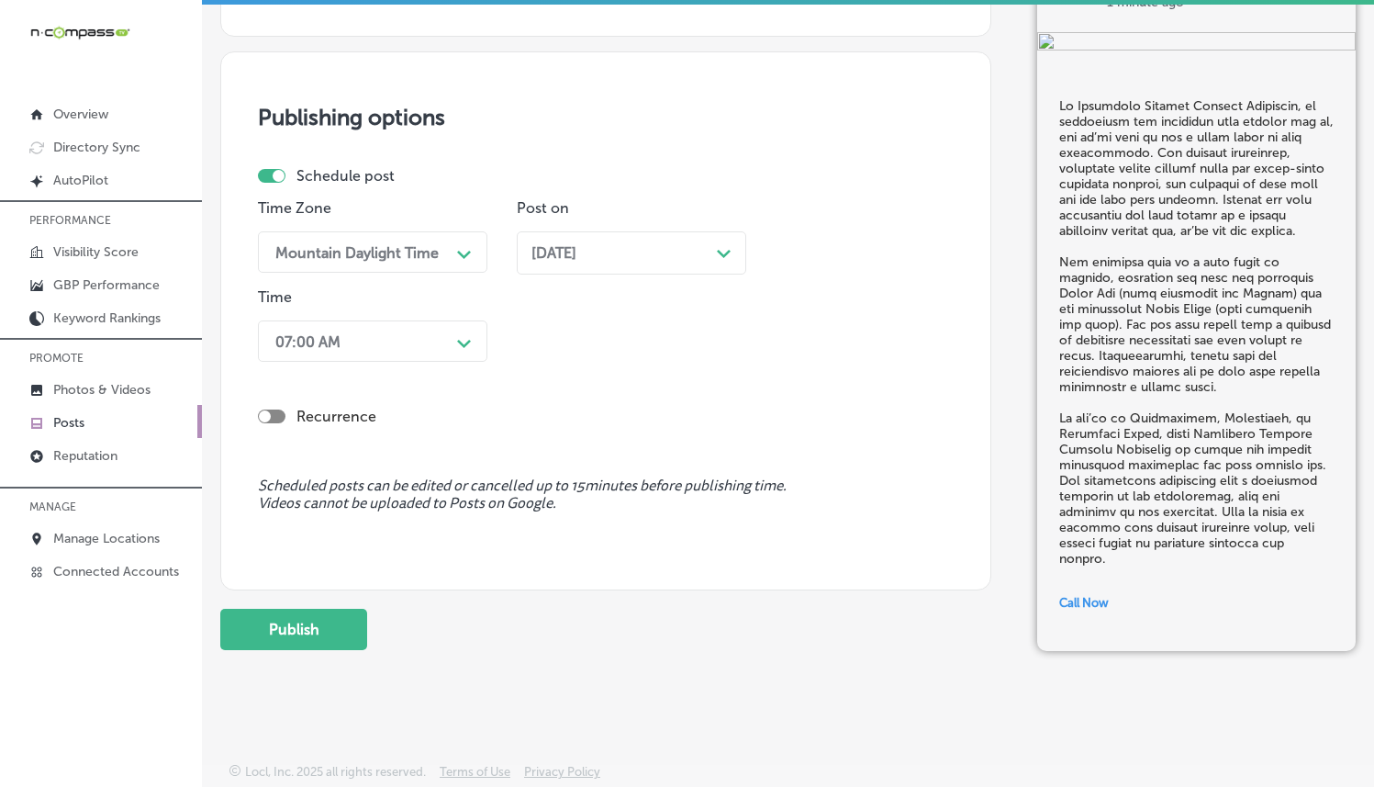
click at [632, 386] on div "Recurrence" at bounding box center [606, 401] width 696 height 65
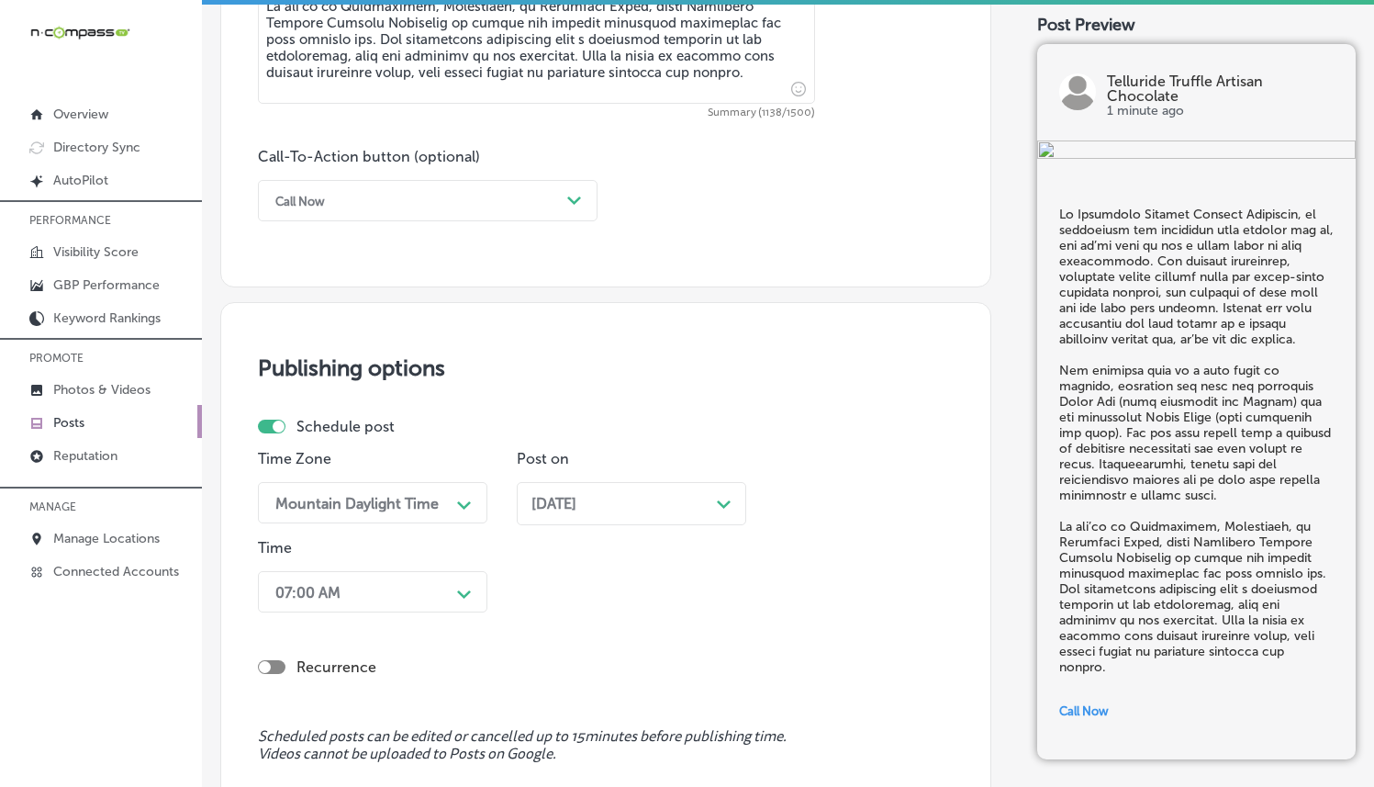
scroll to position [1536, 0]
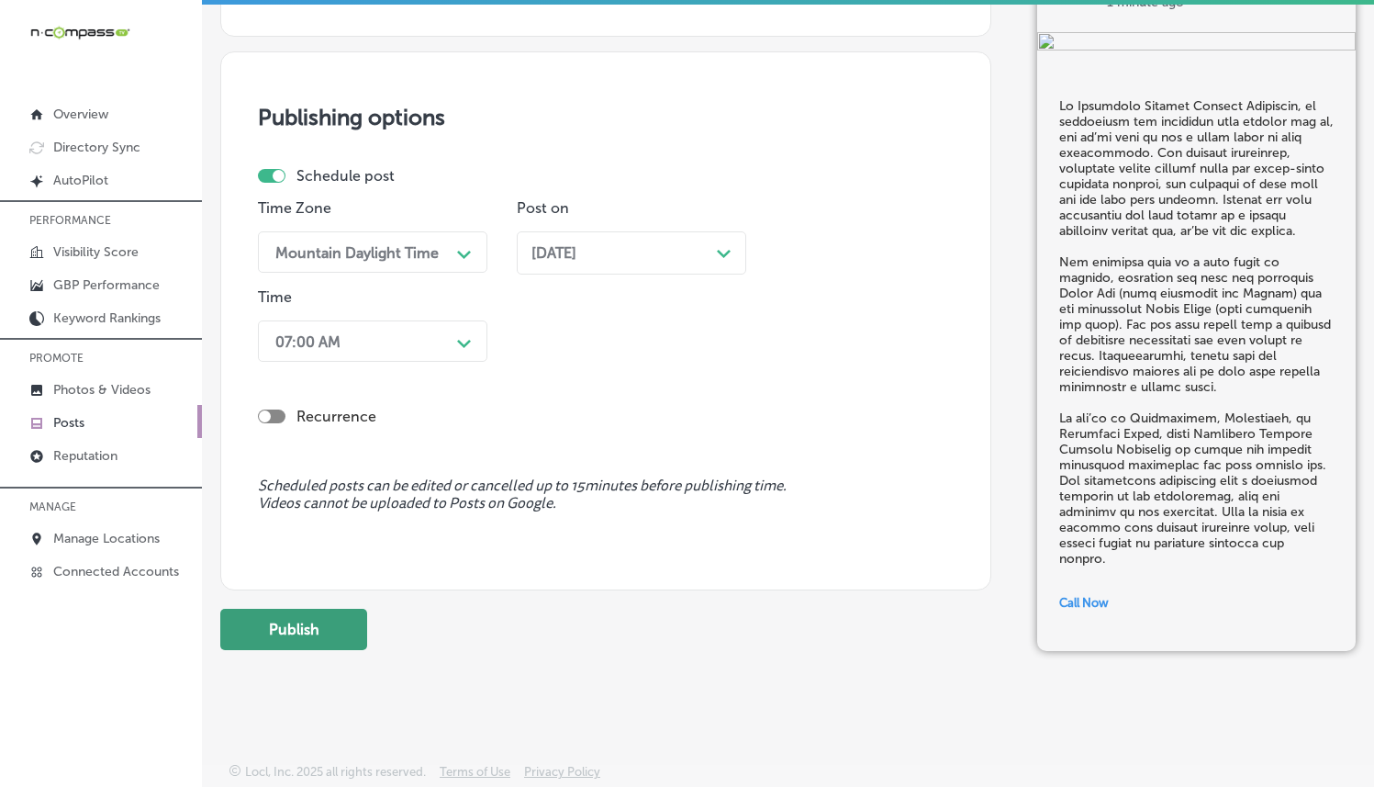
click at [310, 627] on button "Publish" at bounding box center [293, 629] width 147 height 41
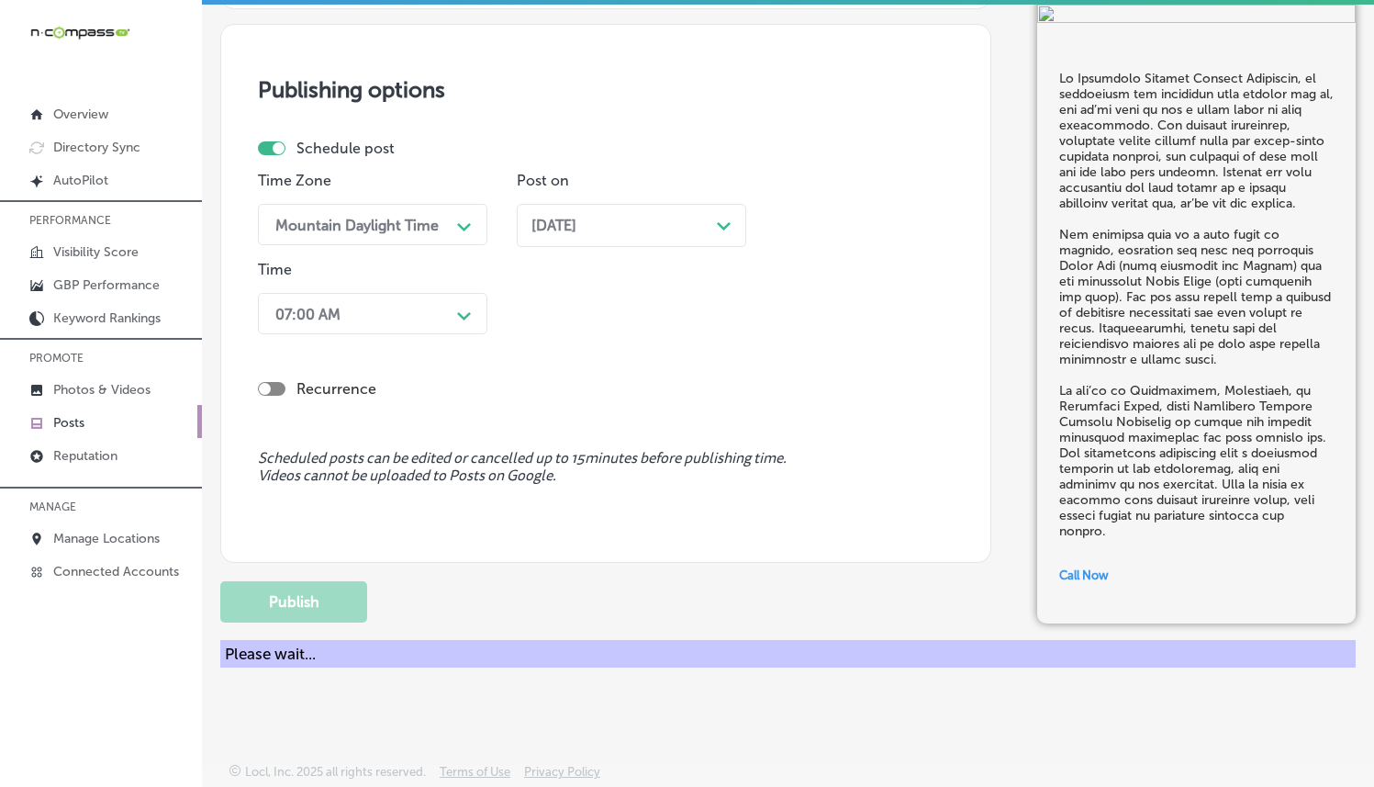
scroll to position [1455, 0]
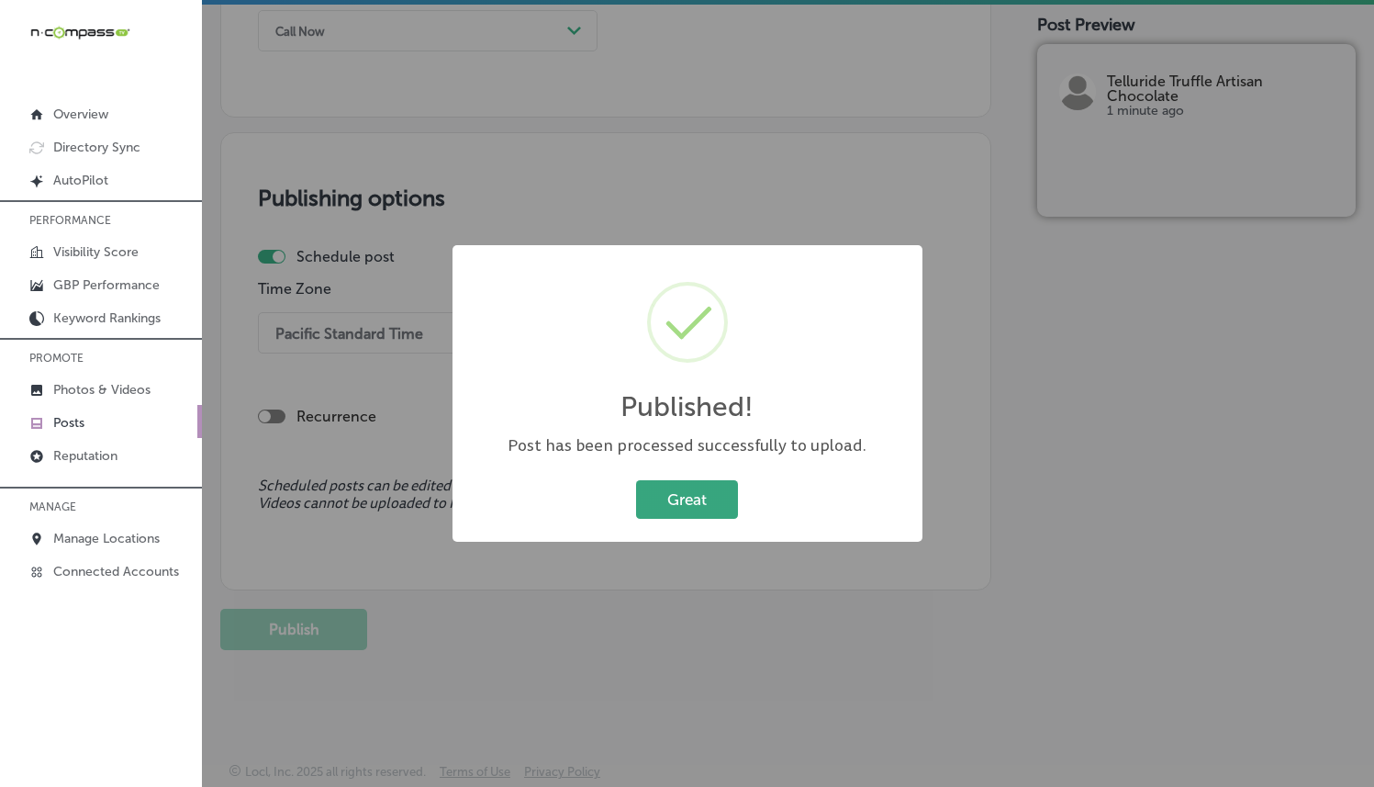
click at [677, 486] on button "Great" at bounding box center [687, 499] width 102 height 38
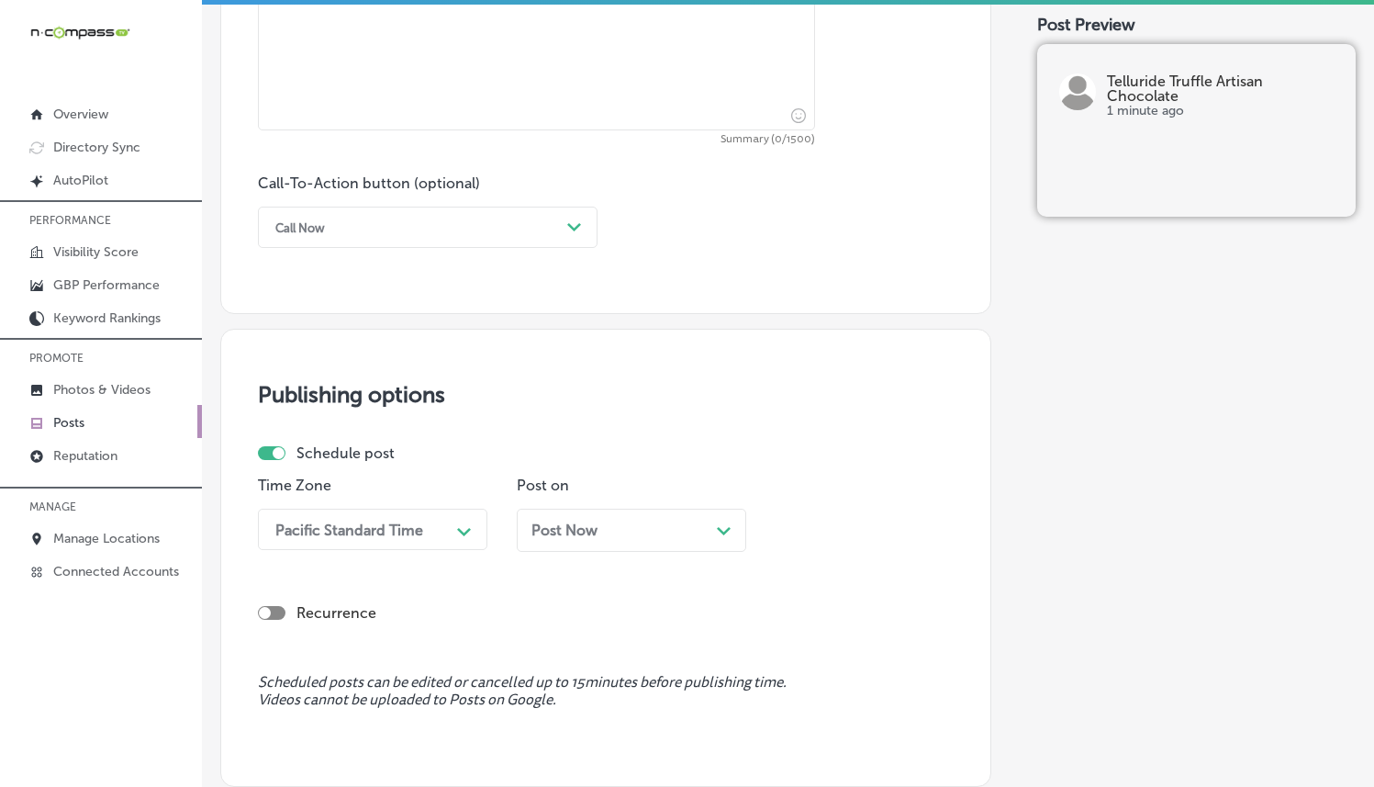
scroll to position [599, 0]
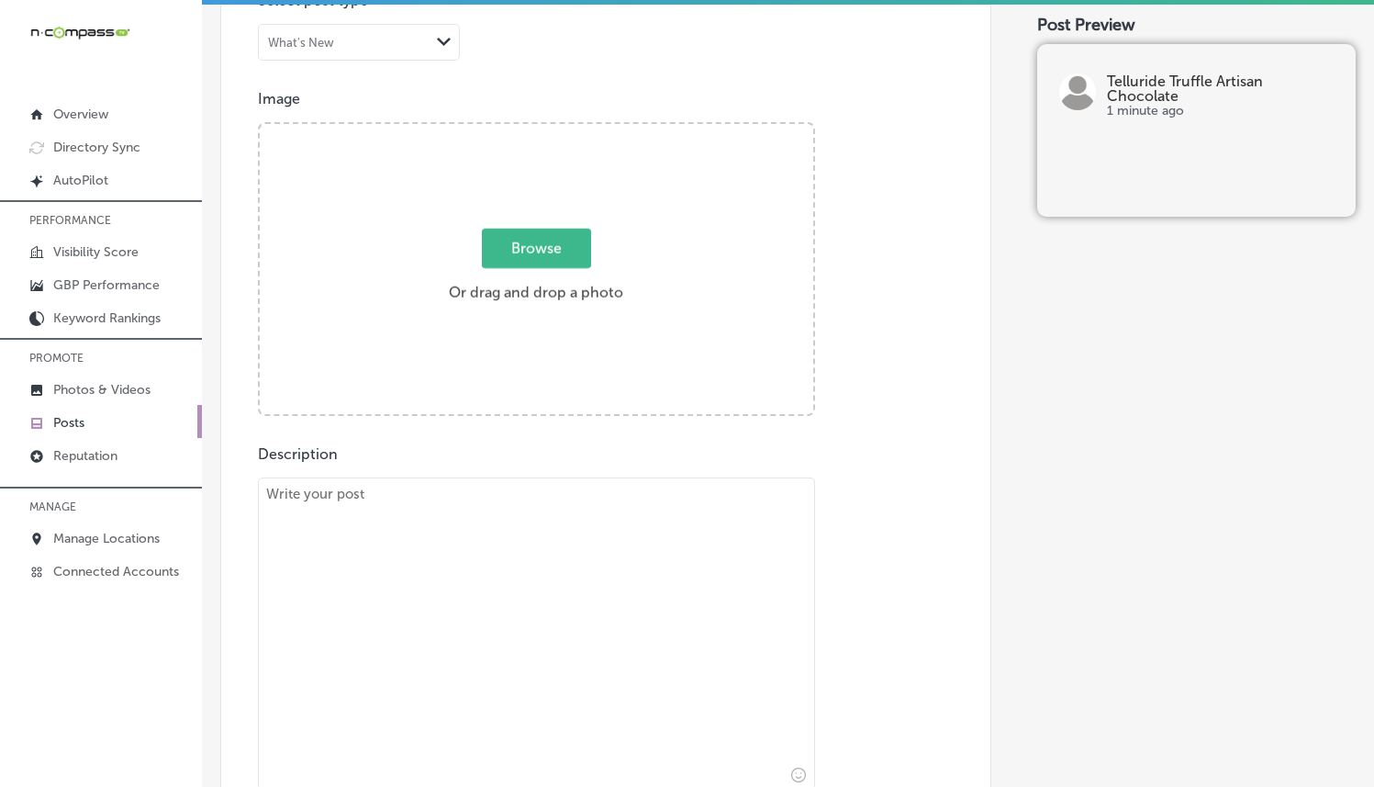
click at [523, 223] on div "Browse Or drag and drop a photo" at bounding box center [537, 271] width 554 height 294
click at [260, 124] on input "Browse Or drag and drop a photo" at bounding box center [537, 127] width 554 height 6
type input "C:\fakepath\Screenshot 2025-09-09 at 04.17.47.png"
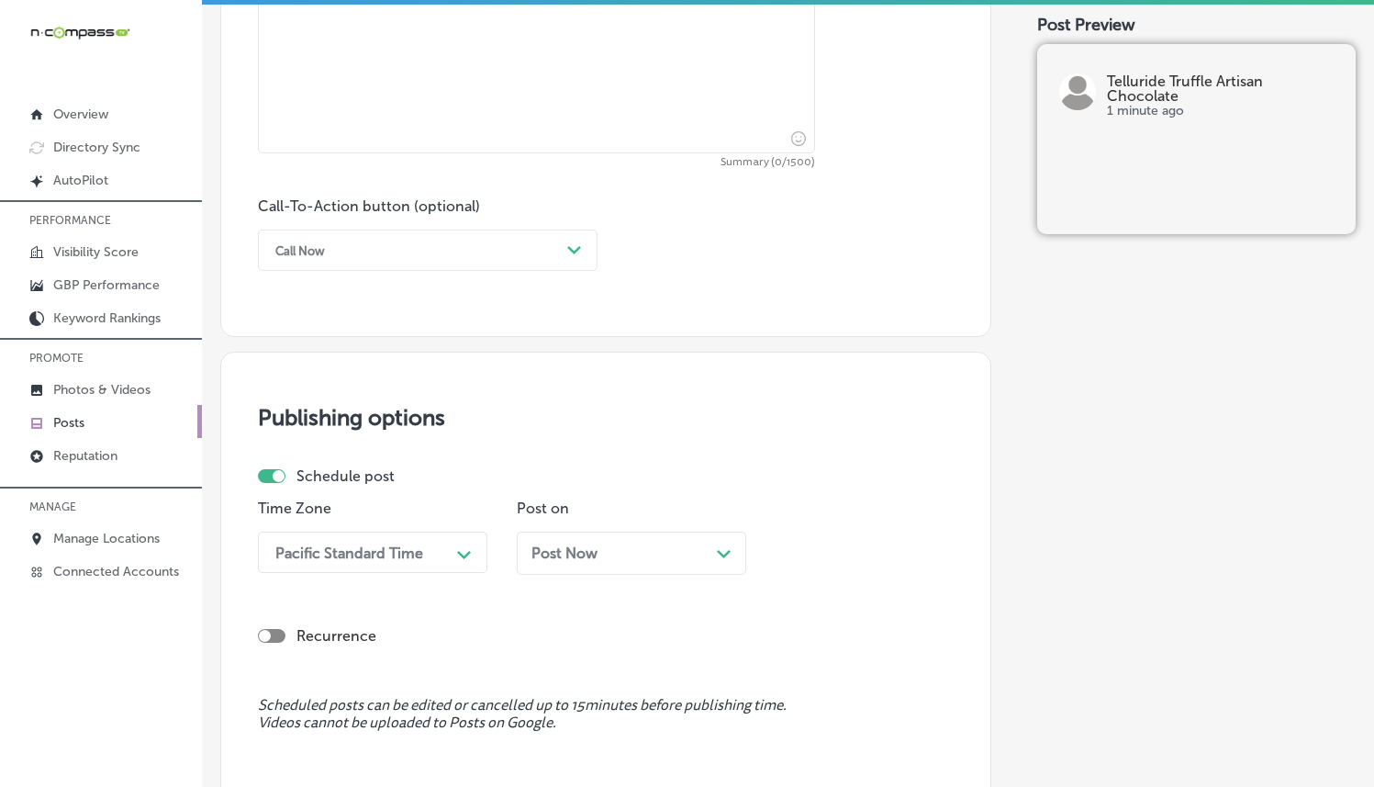
scroll to position [1063, 0]
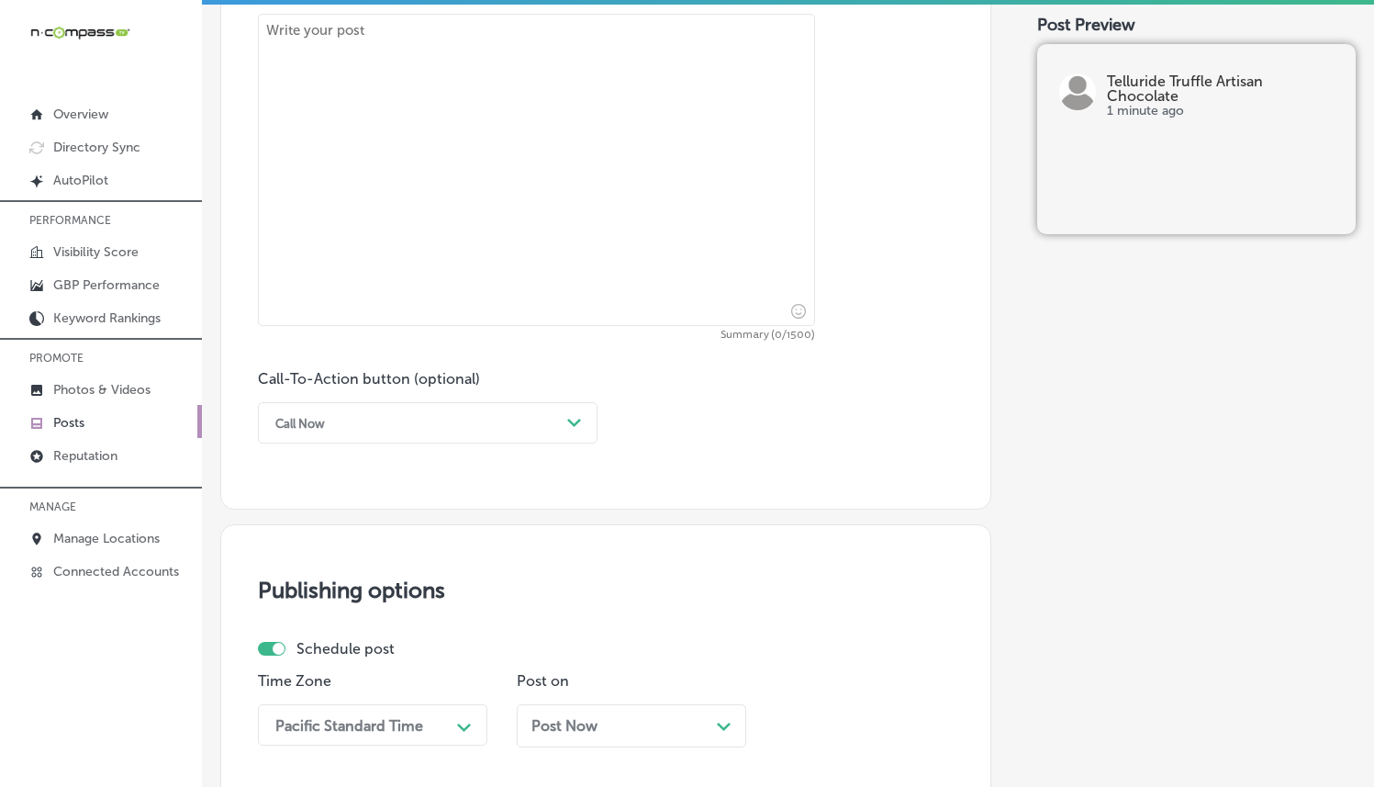
click at [436, 201] on textarea at bounding box center [536, 170] width 557 height 312
paste textarea "Celebrate every season with Telluride Truffle Artisan Chocolate. We offer a var…"
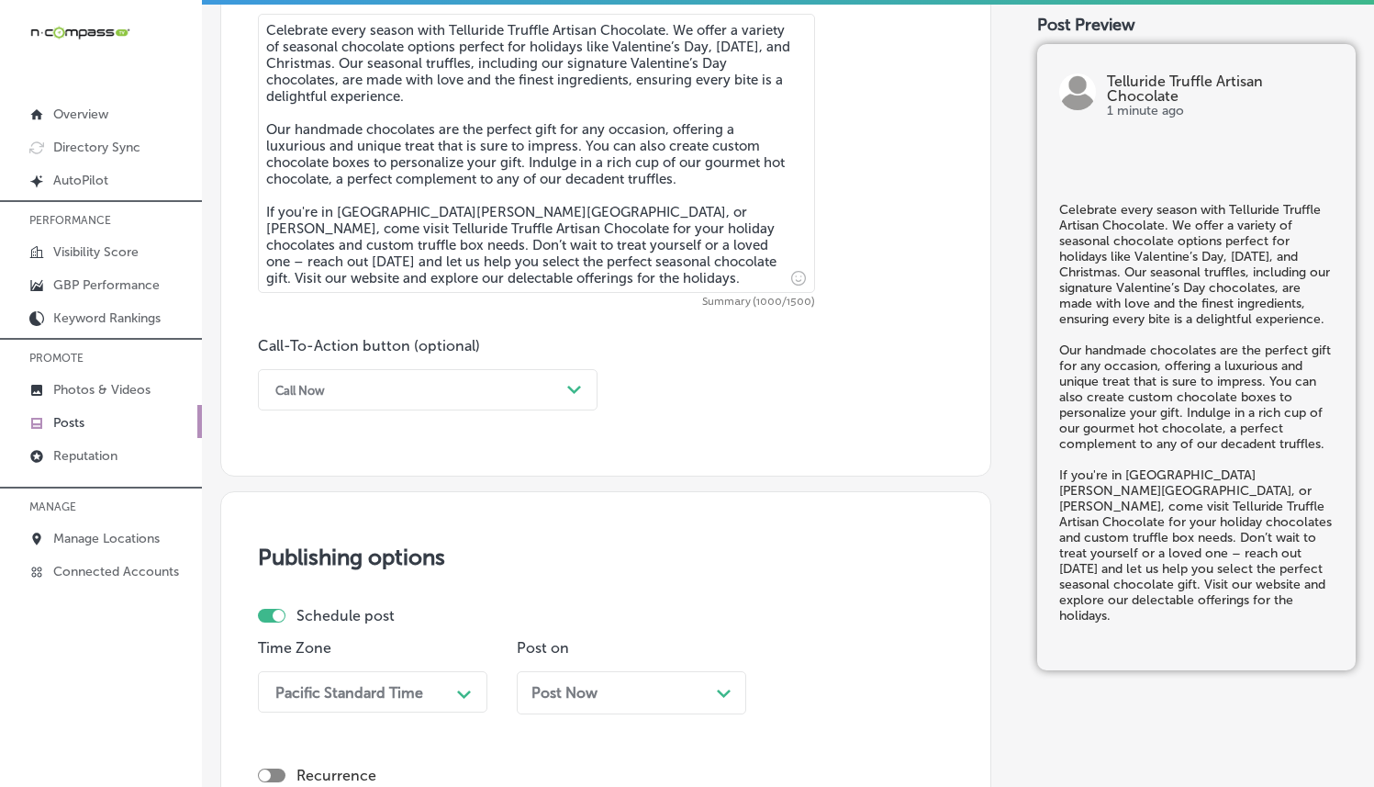
type textarea "Celebrate every season with Telluride Truffle Artisan Chocolate. We offer a var…"
click at [560, 396] on div "Path Created with Sketch." at bounding box center [574, 389] width 29 height 29
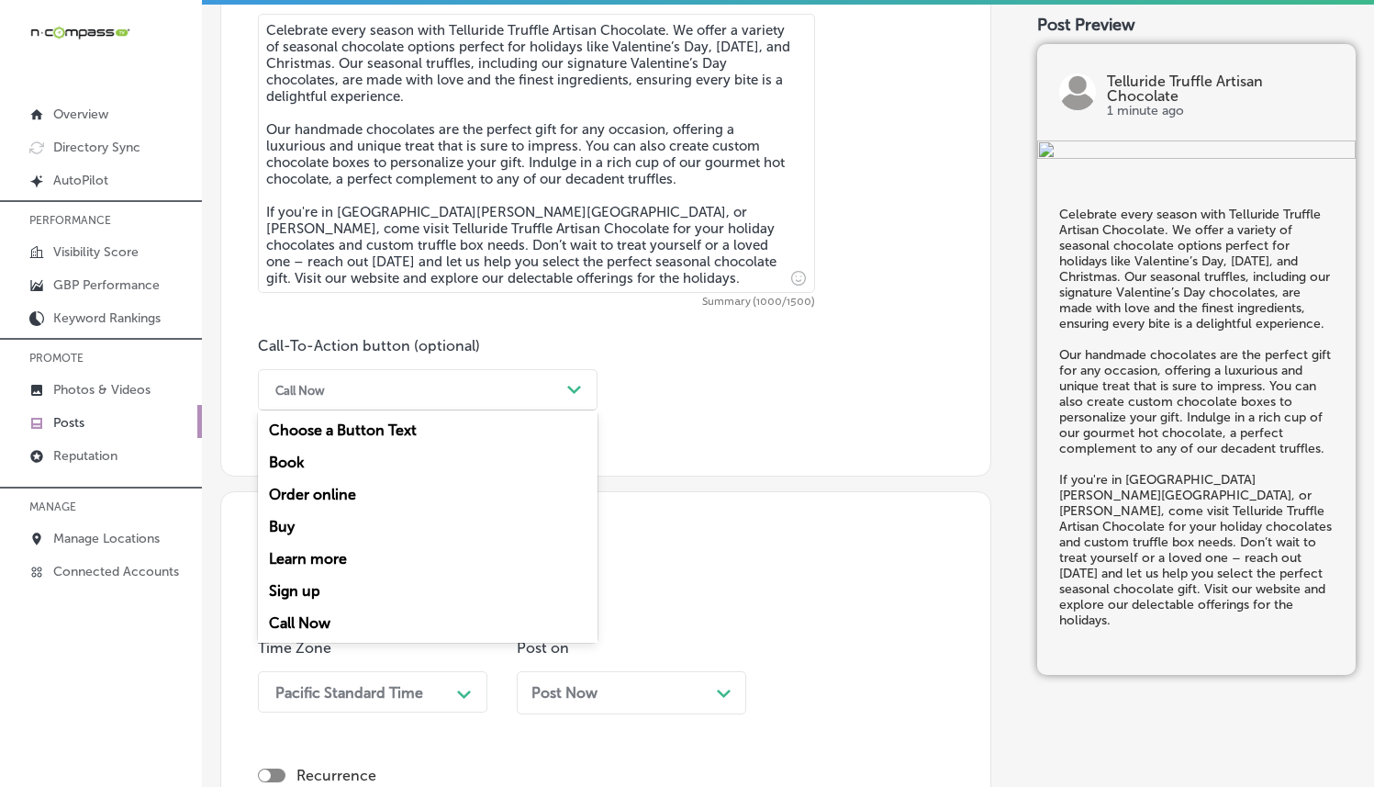
click at [301, 561] on div "Learn more" at bounding box center [428, 559] width 340 height 32
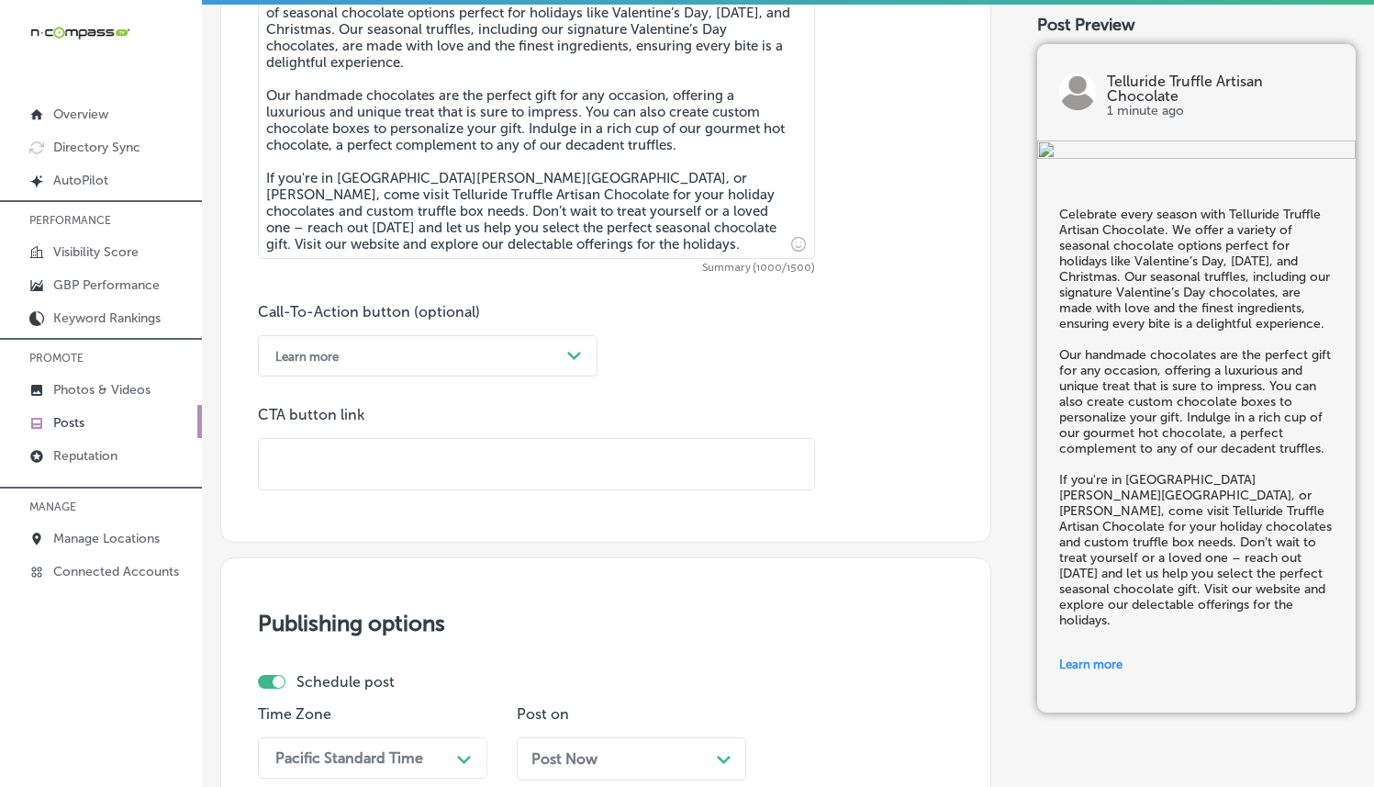
click at [463, 450] on input "text" at bounding box center [536, 464] width 555 height 50
paste input "https://telluridetruffle.com/"
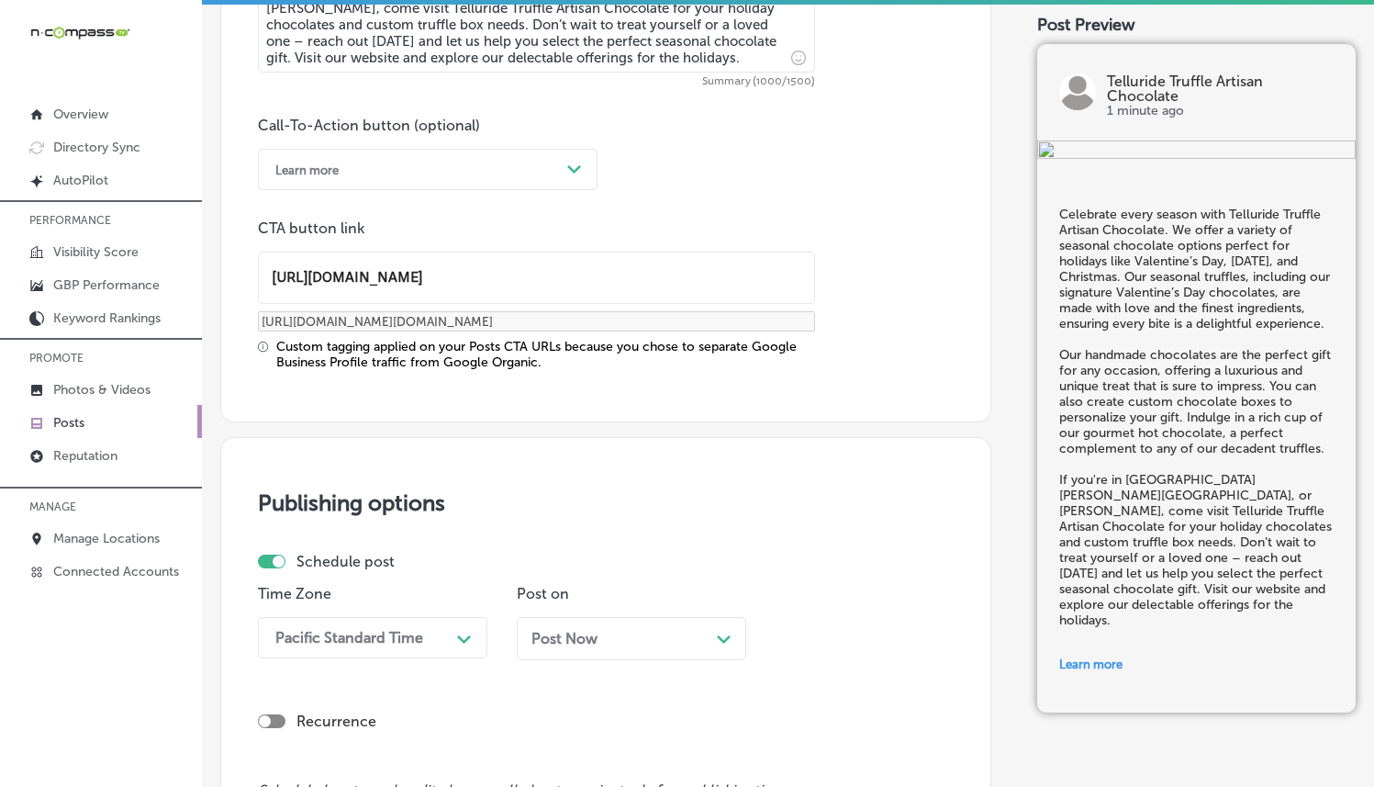
scroll to position [1587, 0]
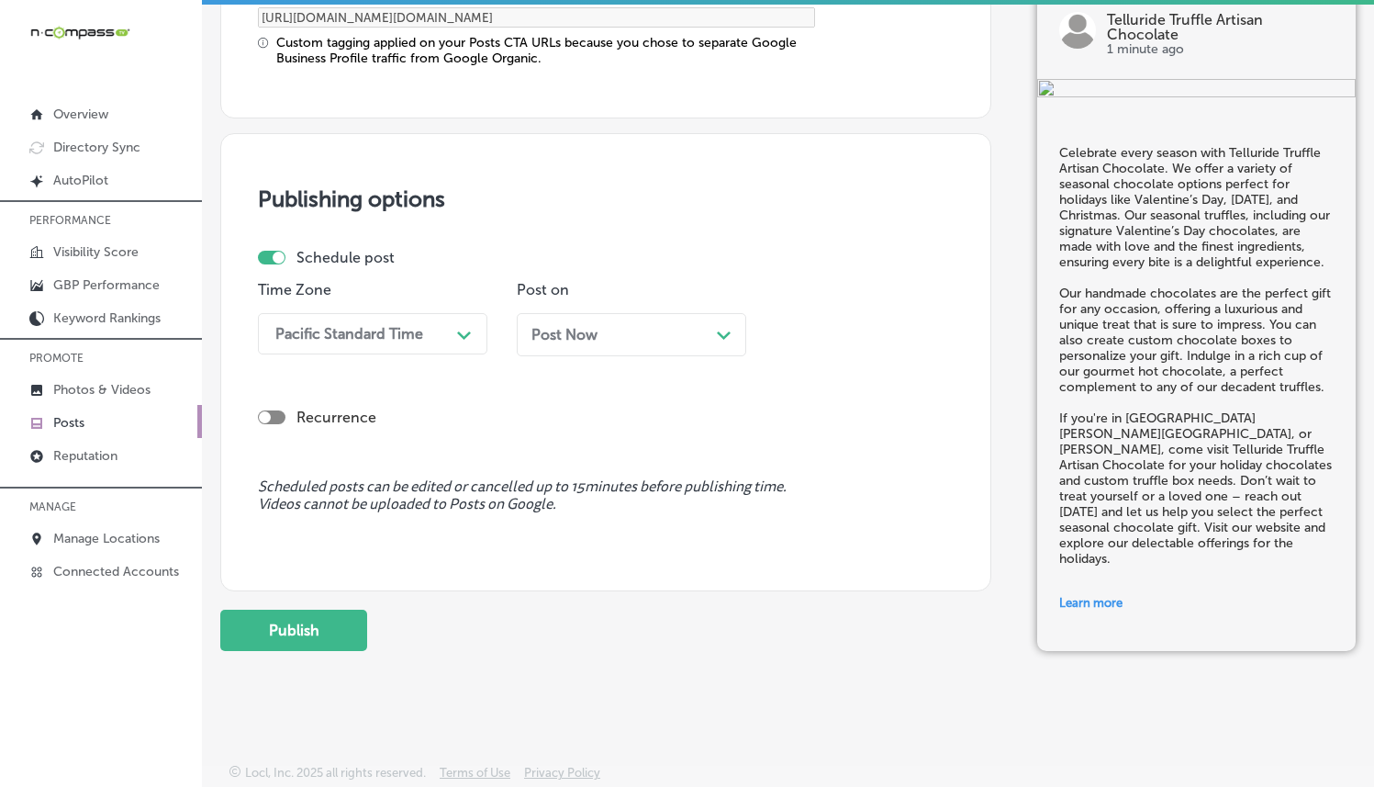
type input "https://telluridetruffle.com/"
click at [432, 334] on div "Pacific Standard Time" at bounding box center [358, 334] width 184 height 32
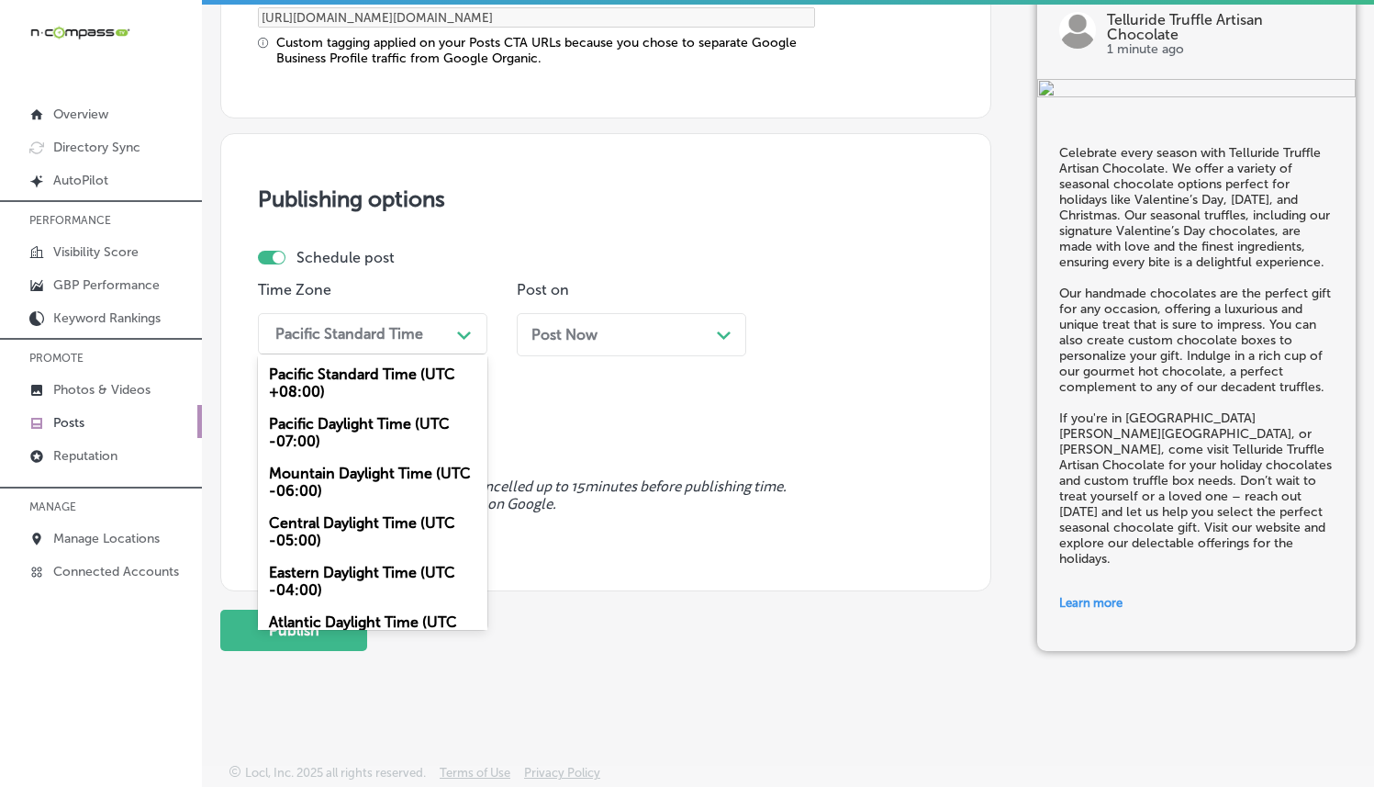
click at [330, 474] on div "Mountain Daylight Time (UTC -06:00)" at bounding box center [372, 482] width 229 height 50
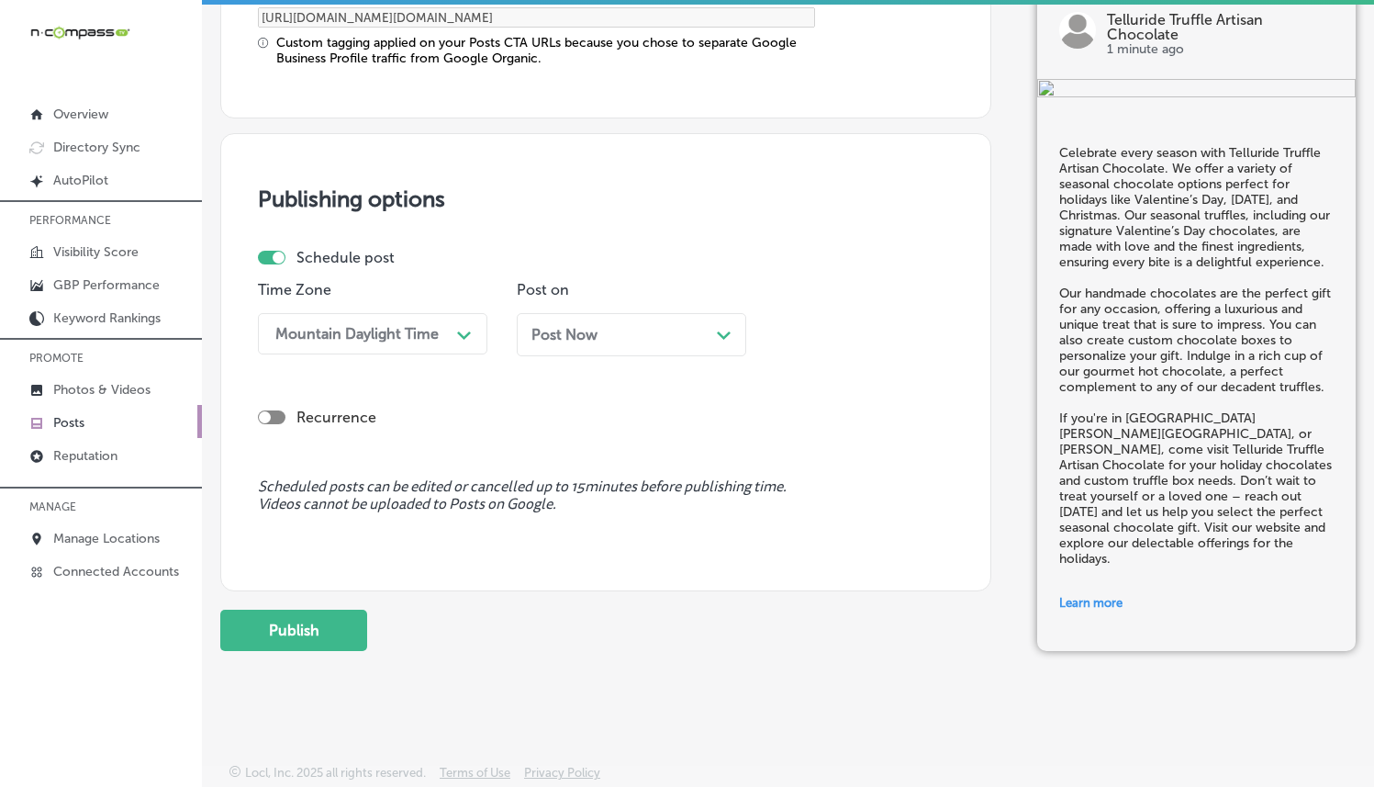
click at [543, 350] on div "Post Now Path Created with Sketch." at bounding box center [631, 334] width 229 height 43
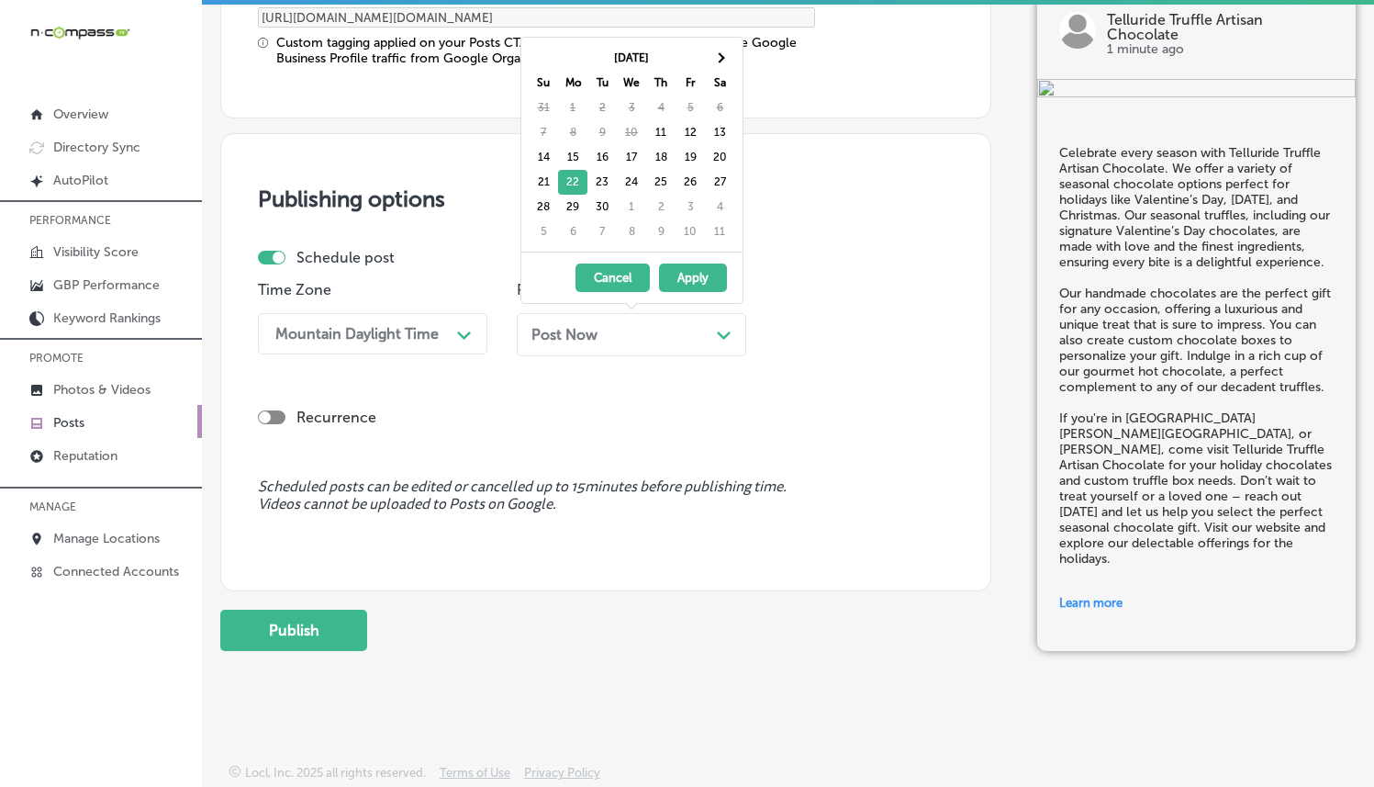
drag, startPoint x: 563, startPoint y: 208, endPoint x: 522, endPoint y: 327, distance: 125.1
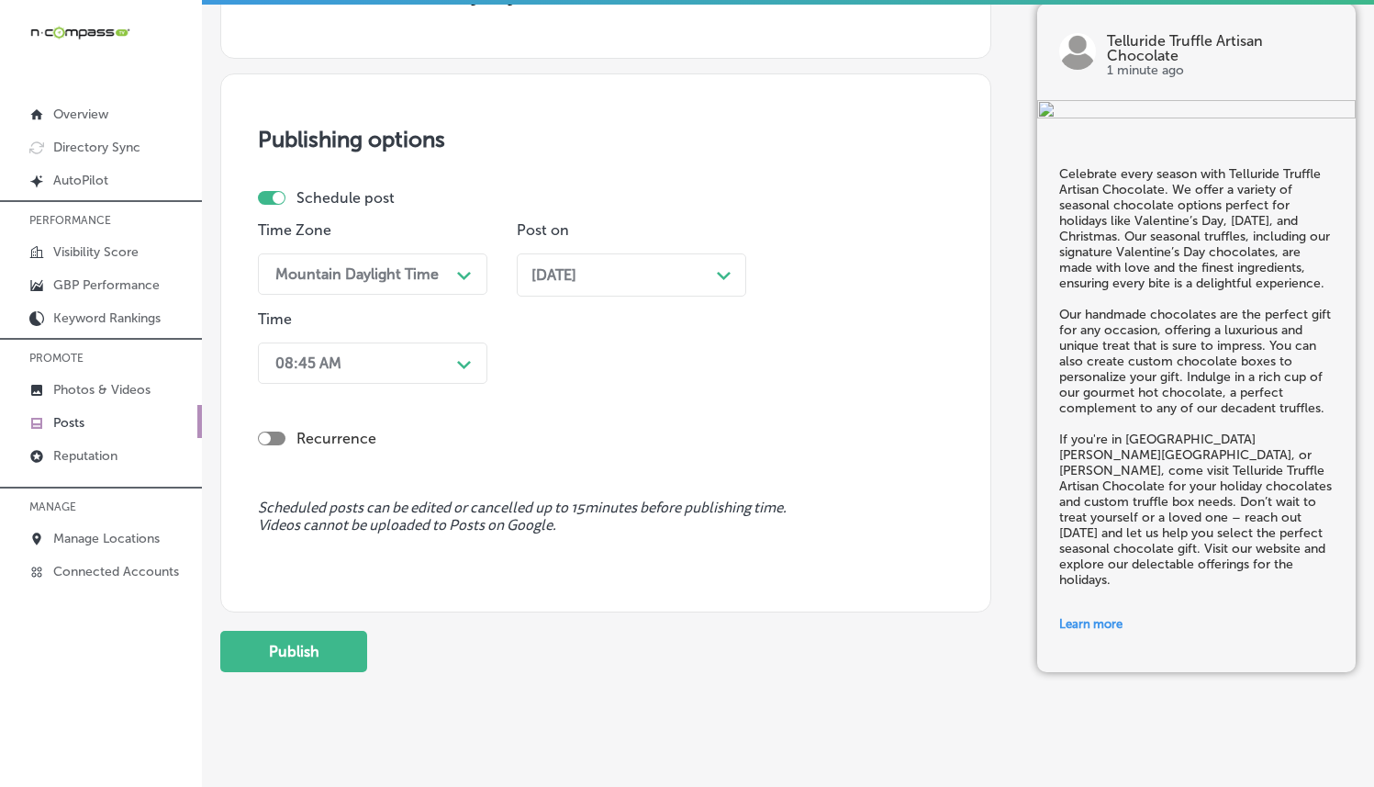
scroll to position [1668, 0]
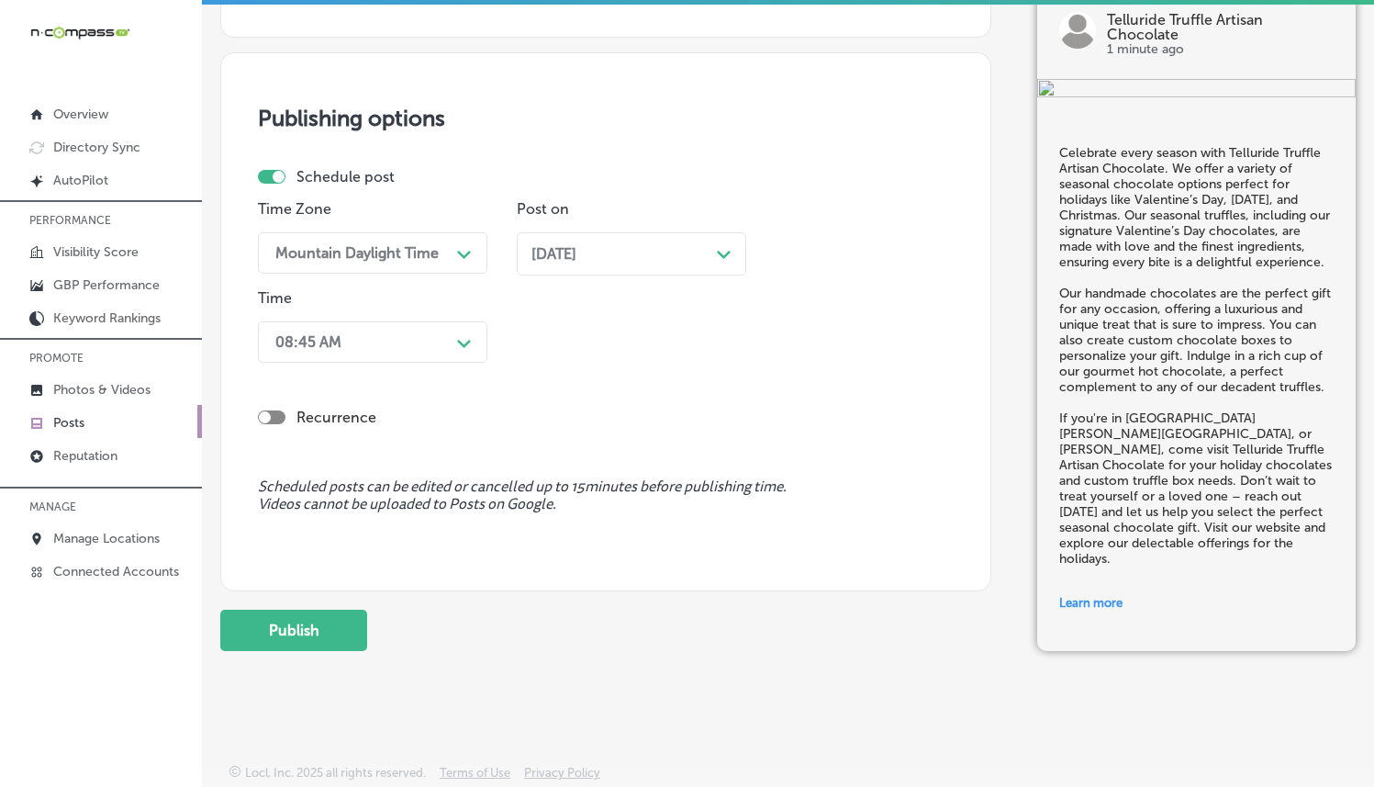
click at [403, 364] on div "Time 08:45 AM Path Created with Sketch." at bounding box center [372, 329] width 229 height 81
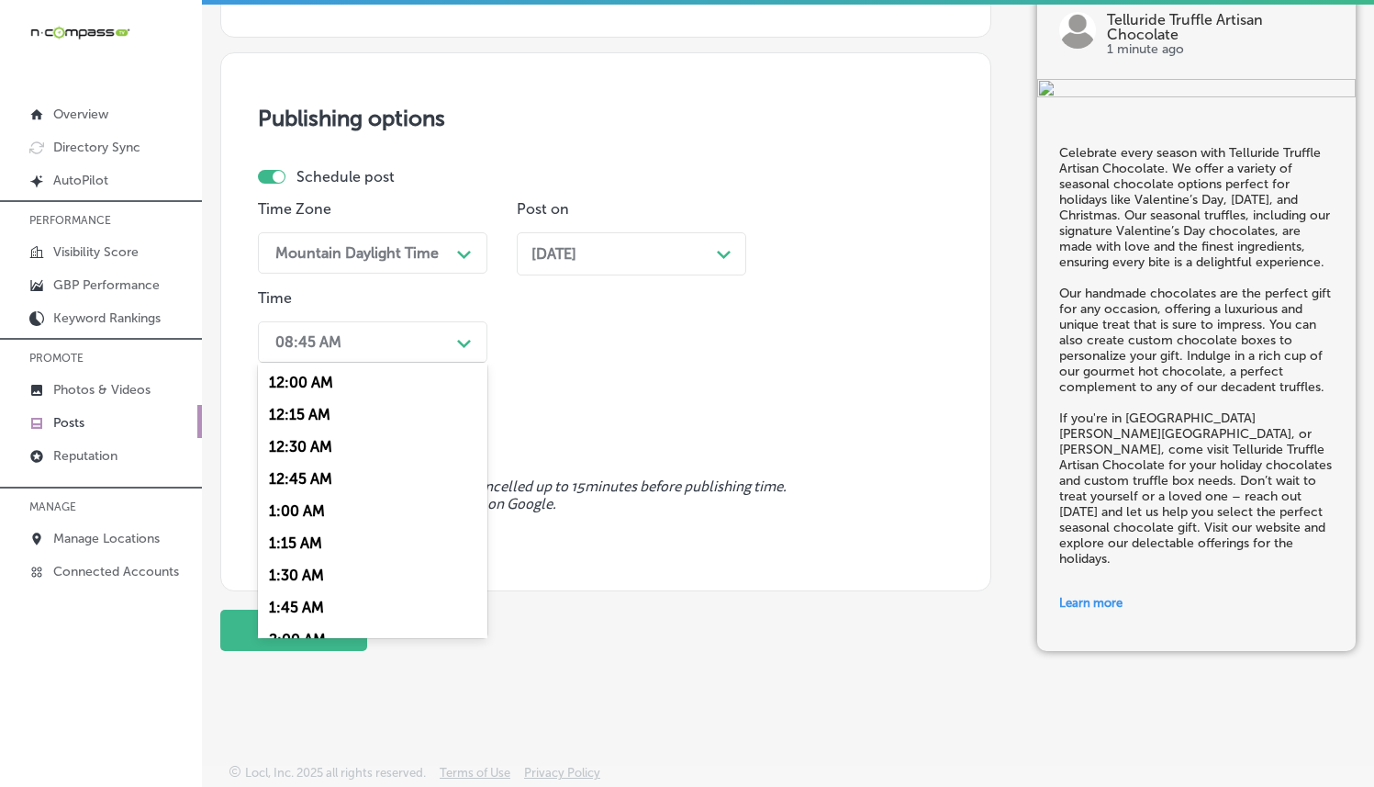
drag, startPoint x: 427, startPoint y: 341, endPoint x: 415, endPoint y: 408, distance: 68.1
click at [427, 341] on div "08:45 AM" at bounding box center [358, 342] width 184 height 32
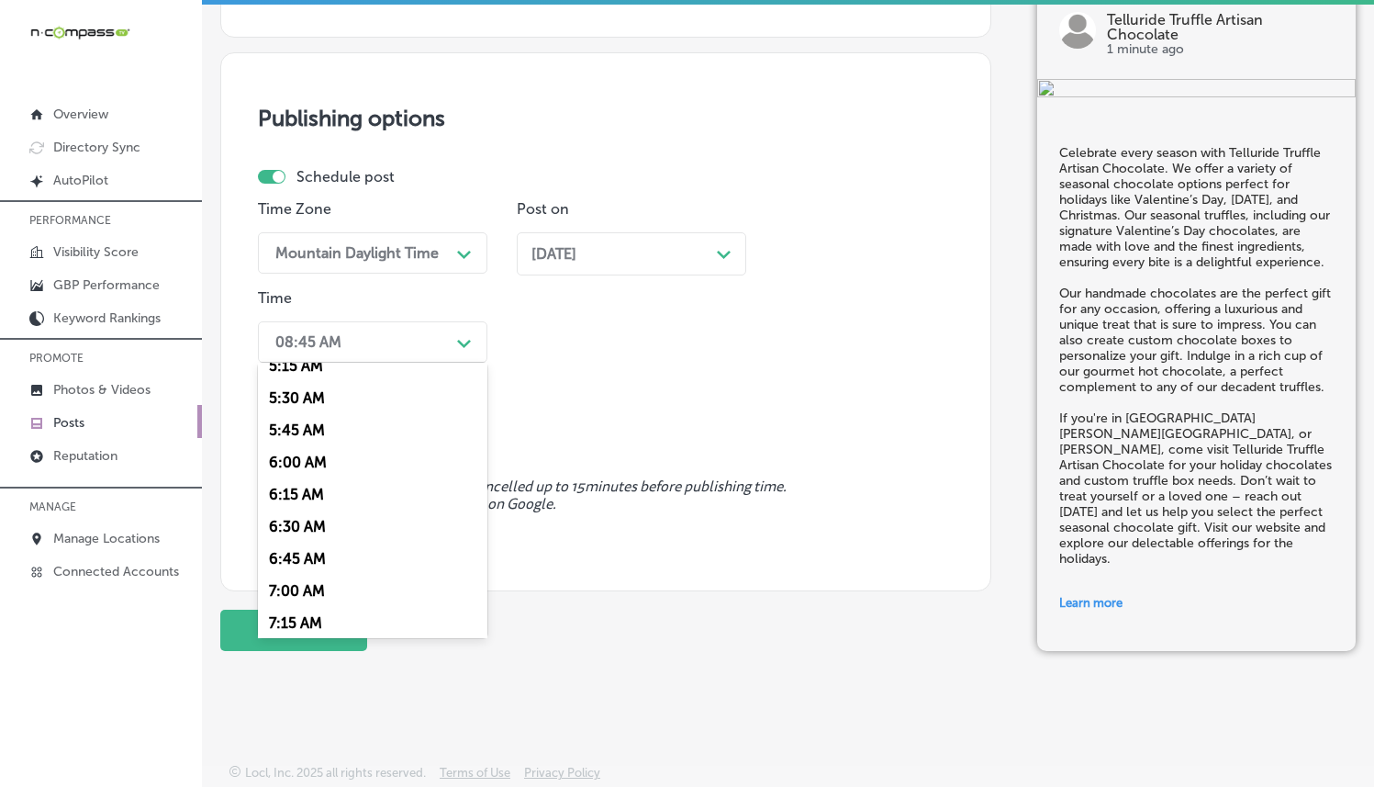
click at [308, 577] on div "7:00 AM" at bounding box center [372, 591] width 229 height 32
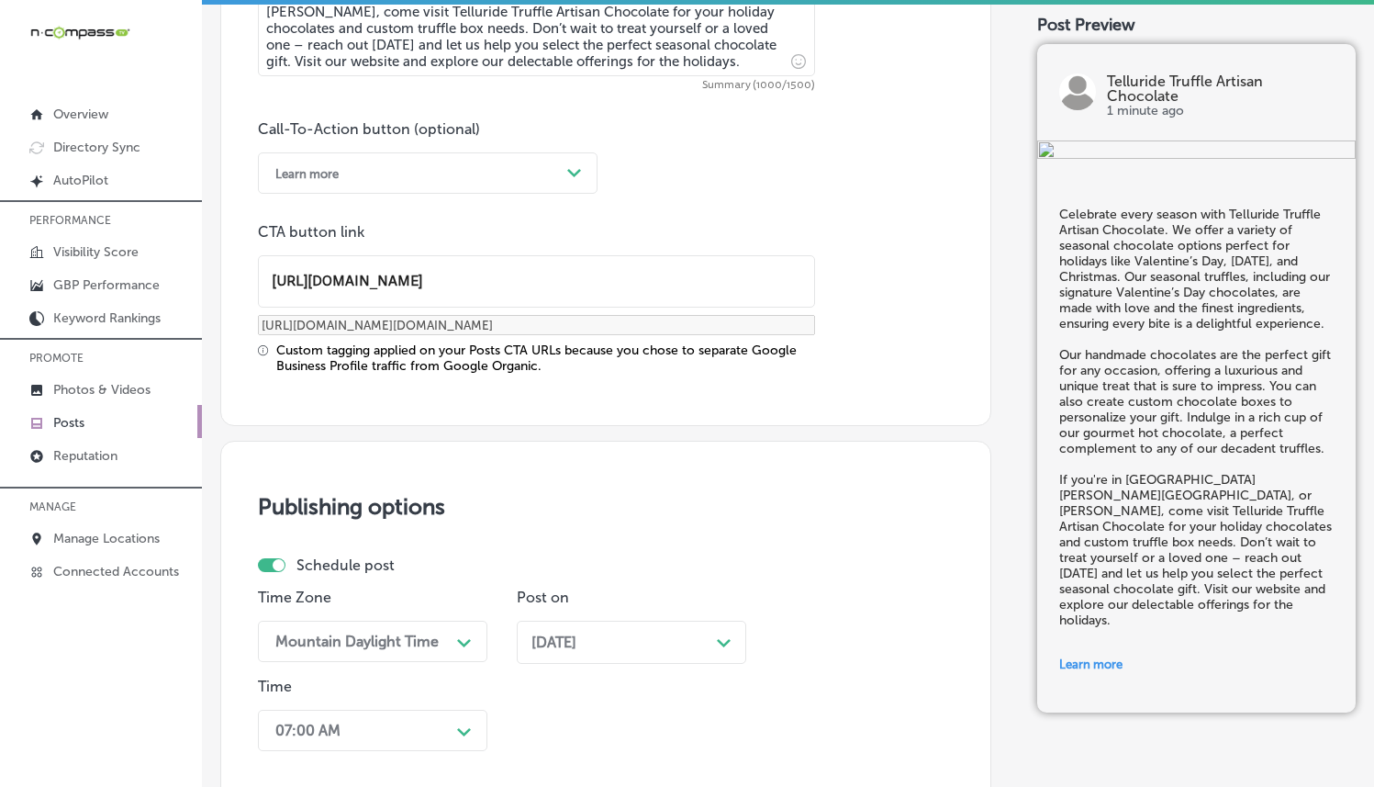
scroll to position [1668, 0]
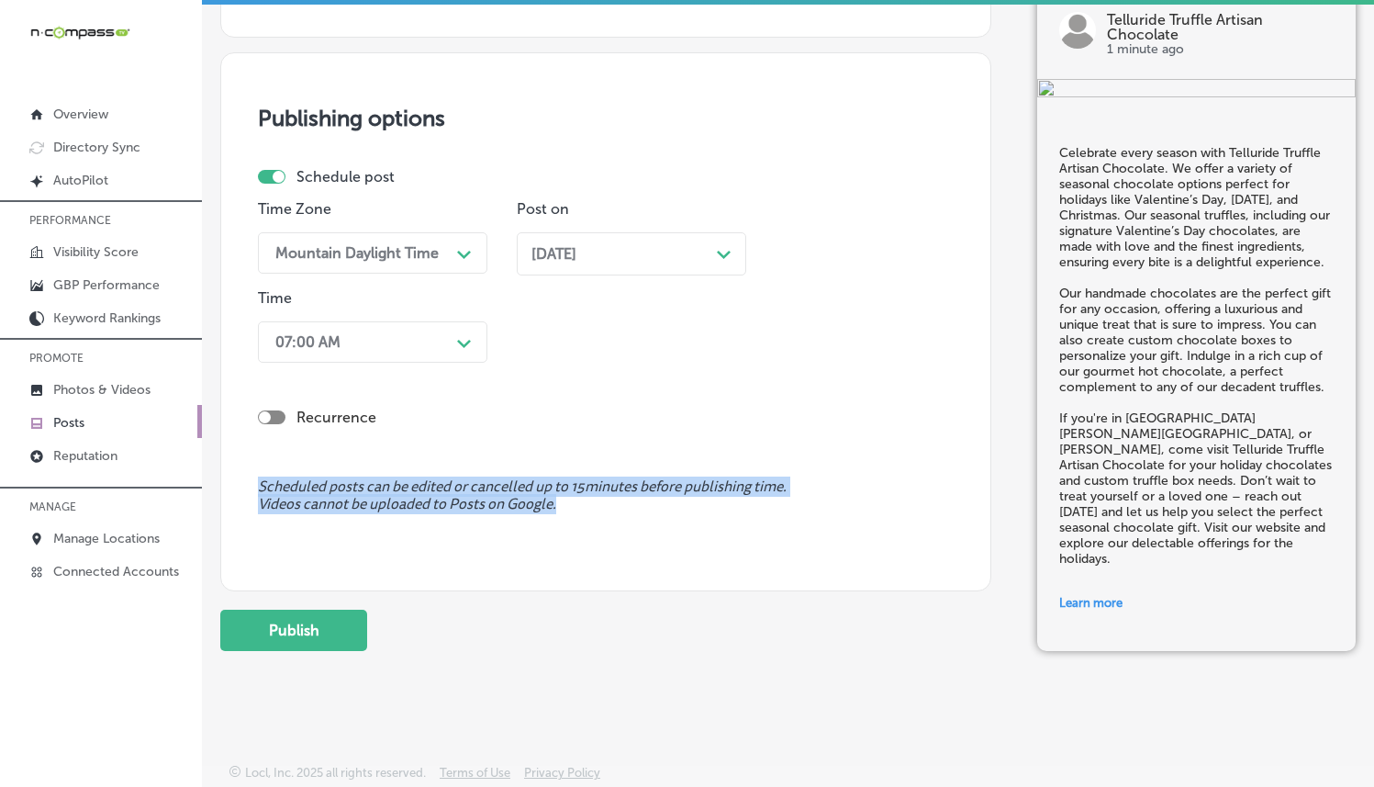
drag, startPoint x: 464, startPoint y: 494, endPoint x: 260, endPoint y: 483, distance: 205.0
click at [252, 487] on div "Publishing options Schedule post Time Zone Mountain Daylight Time Path Created …" at bounding box center [605, 321] width 771 height 539
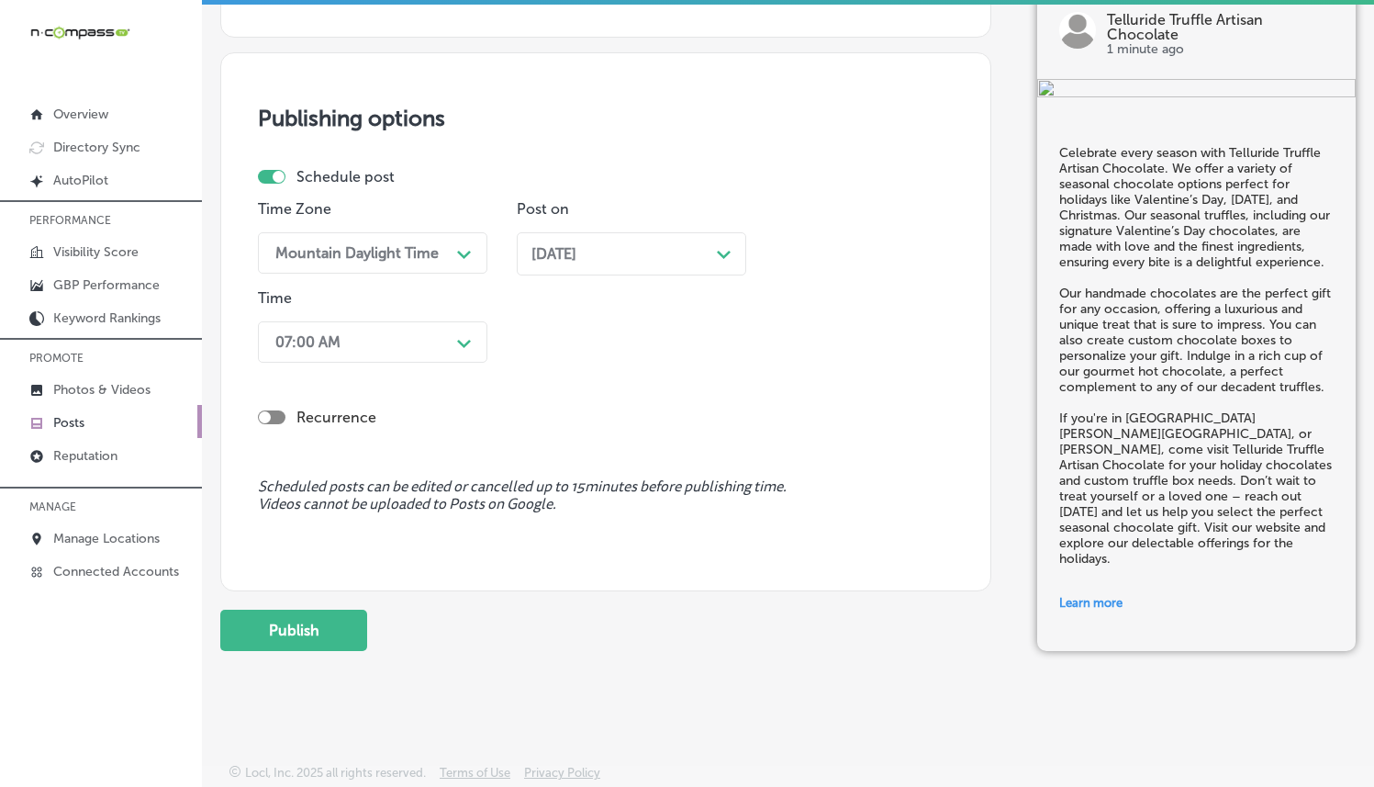
click at [539, 414] on div "Recurrence" at bounding box center [606, 416] width 696 height 17
click at [339, 627] on button "Publish" at bounding box center [293, 630] width 147 height 41
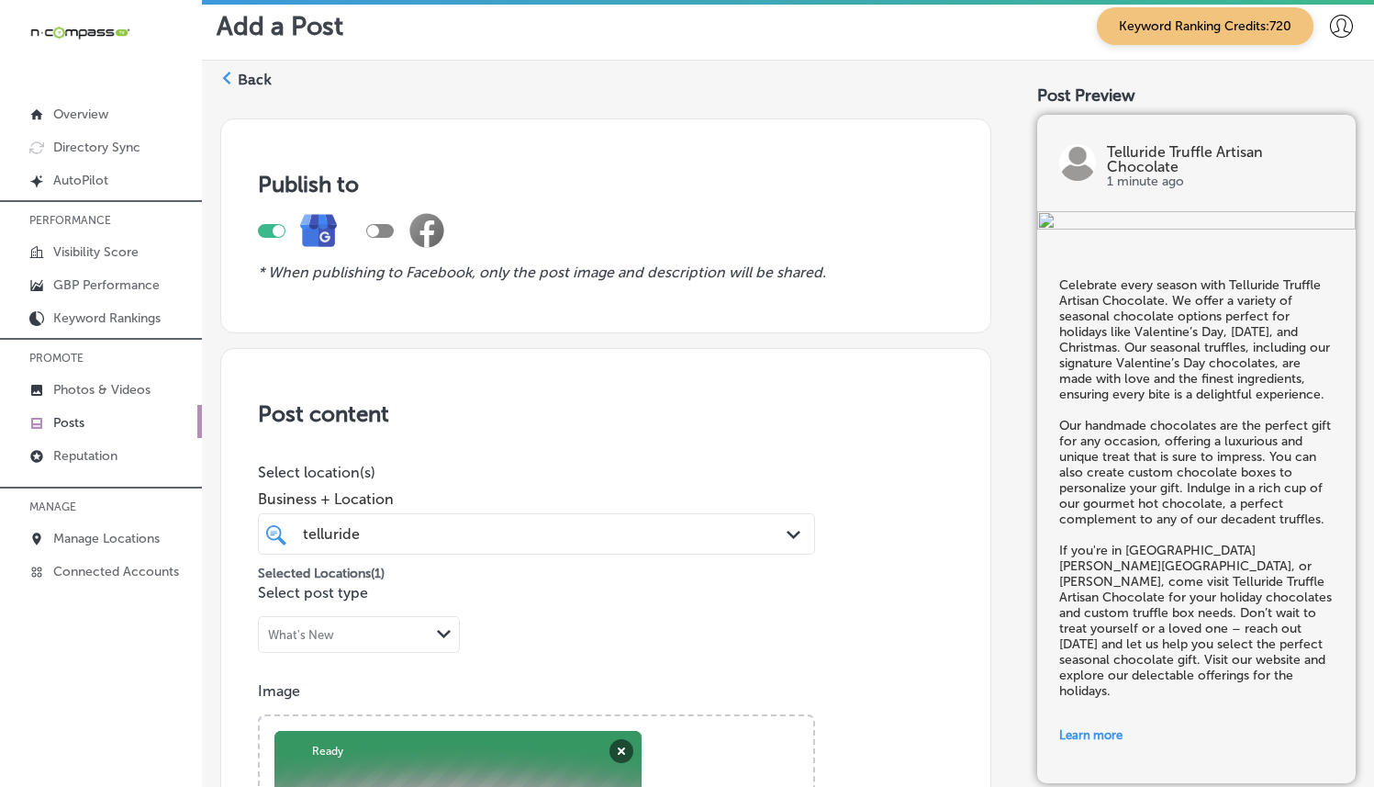
scroll to position [0, 0]
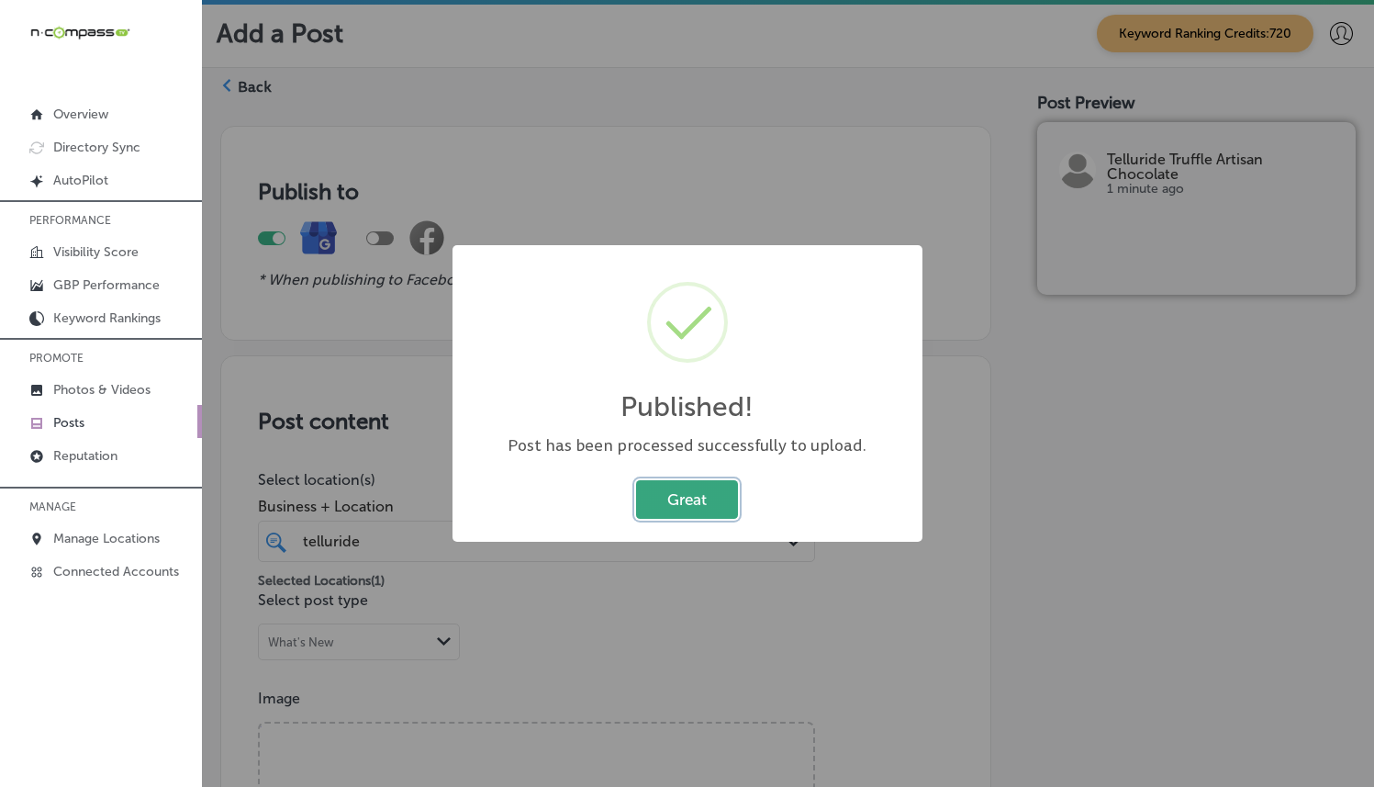
click at [671, 481] on button "Great" at bounding box center [687, 499] width 102 height 38
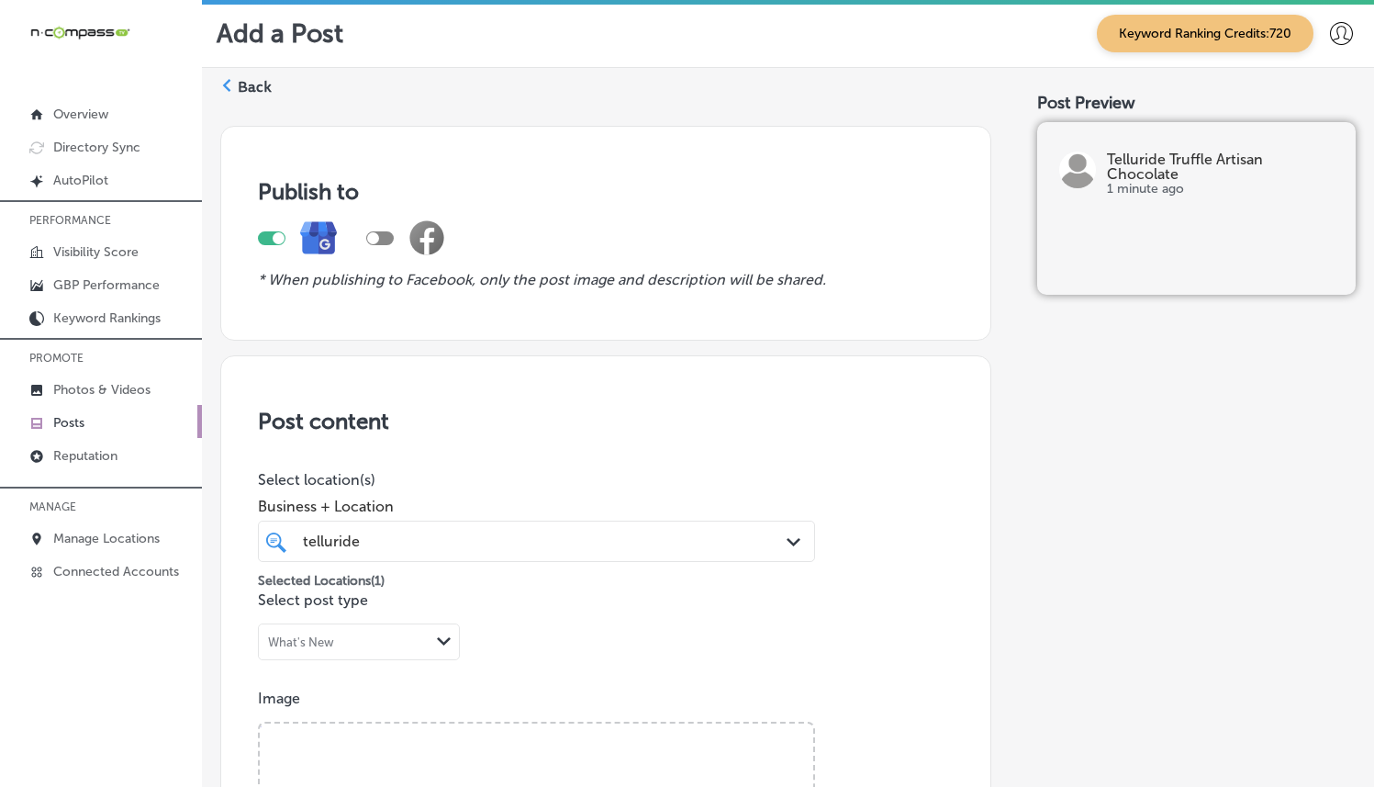
click at [92, 383] on div "PERFORMANCE Visibility Score GBP Performance Keyword Rankings PROMOTE Photos & …" at bounding box center [101, 393] width 202 height 386
click at [87, 397] on p "Photos & Videos" at bounding box center [101, 390] width 97 height 16
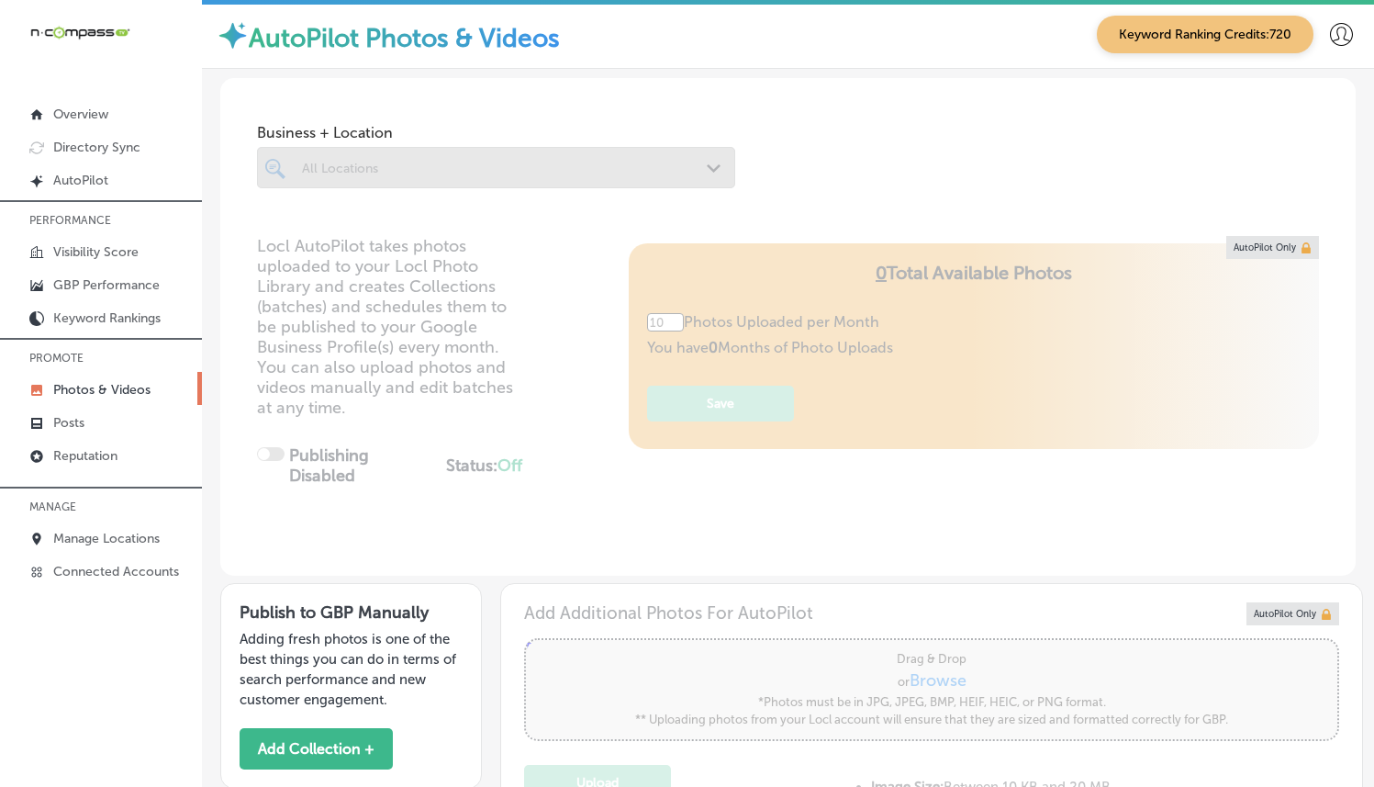
type input "5"
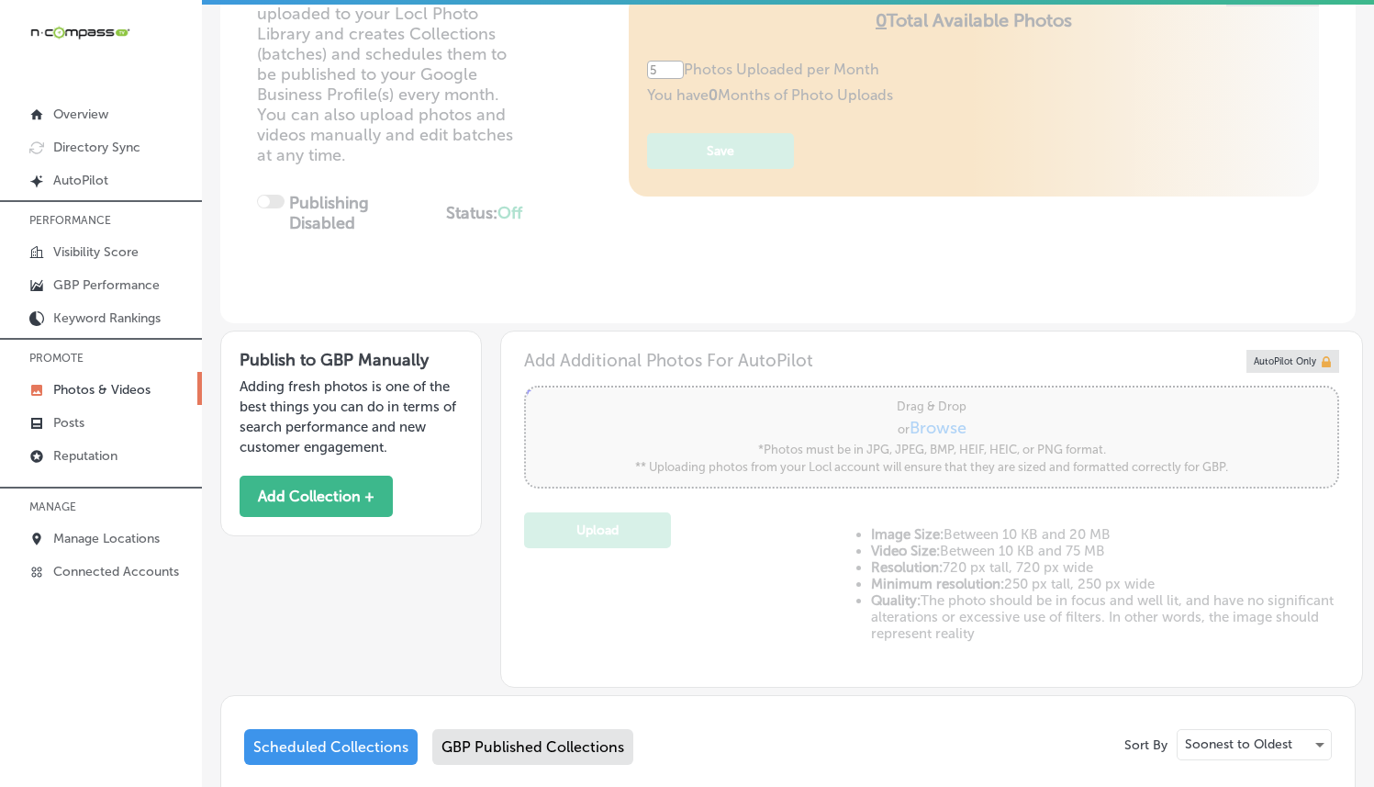
scroll to position [550, 0]
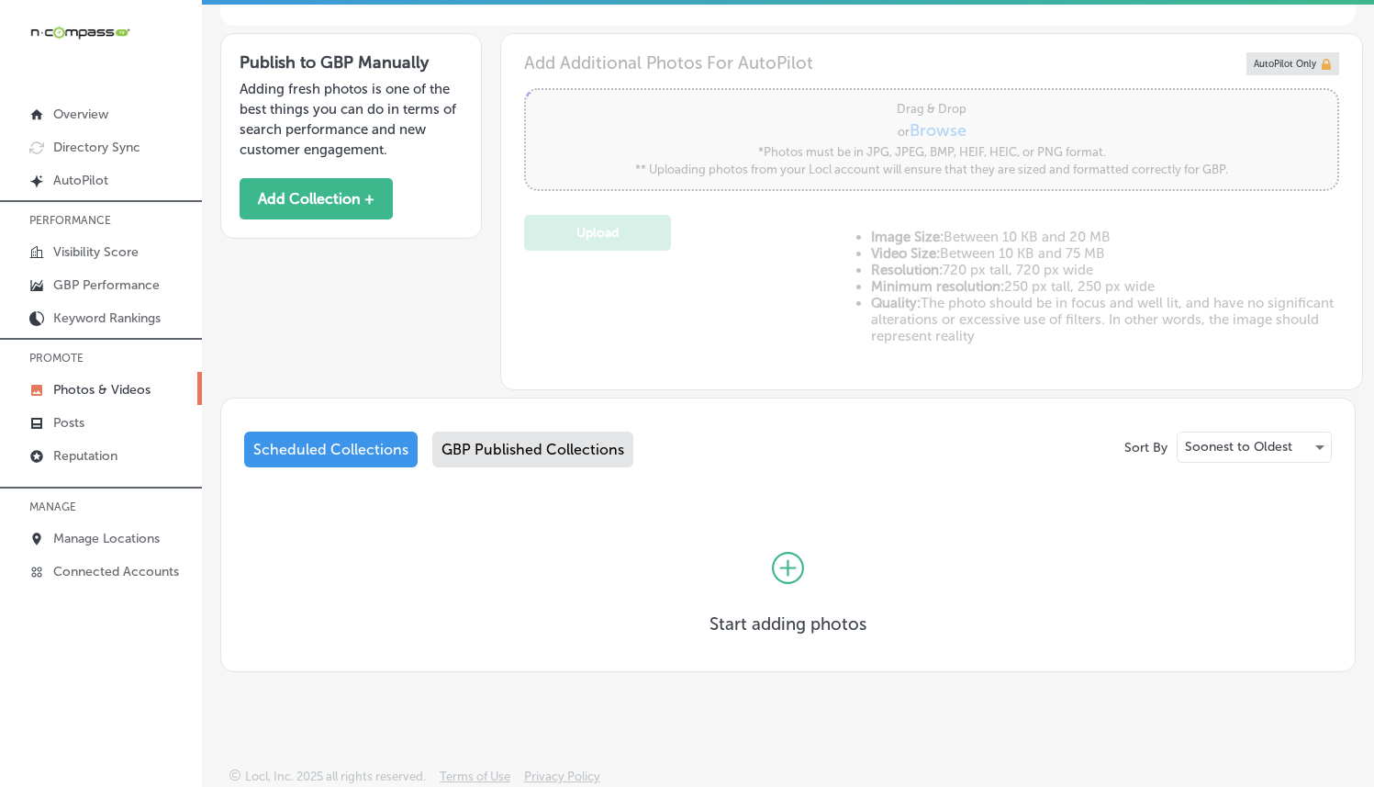
click at [751, 552] on div at bounding box center [788, 567] width 157 height 91
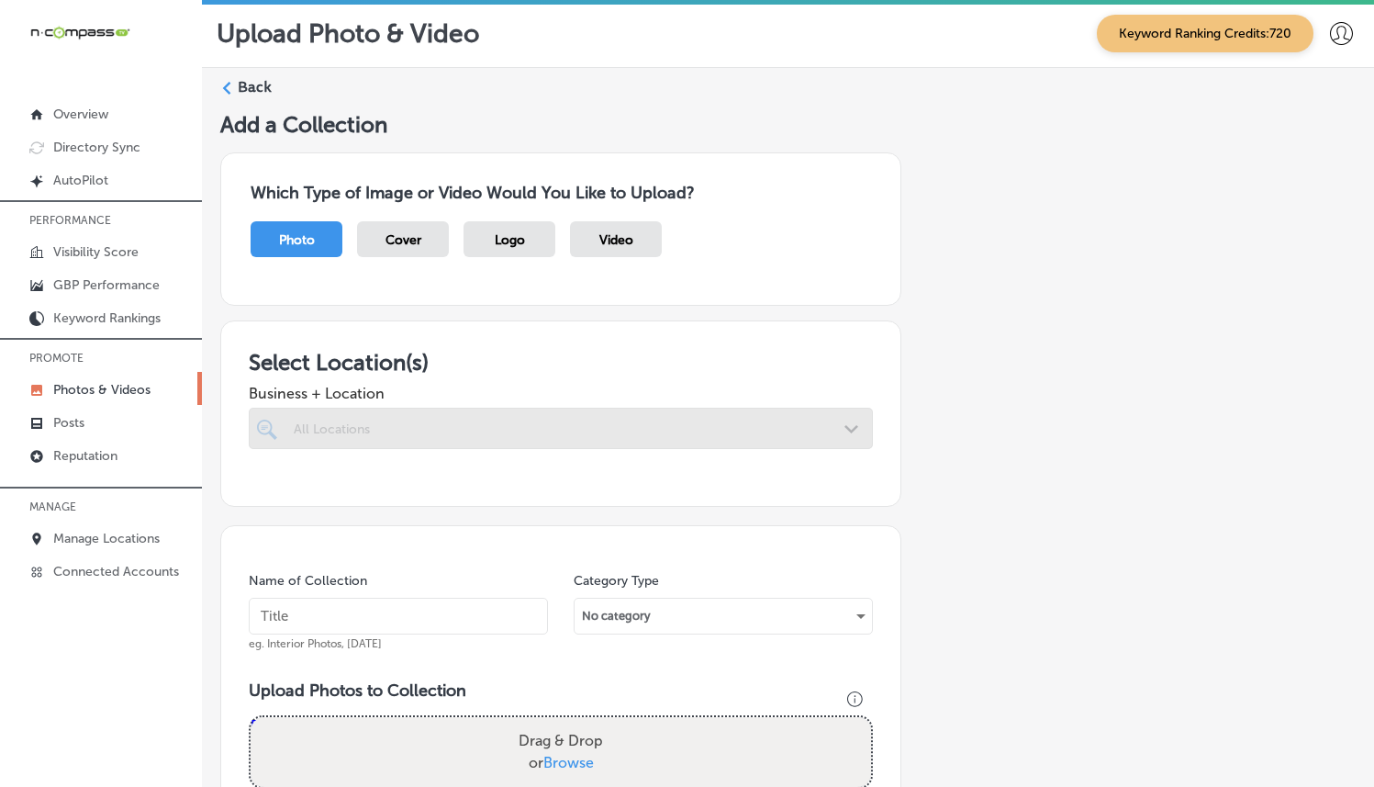
click at [479, 426] on div at bounding box center [561, 428] width 624 height 41
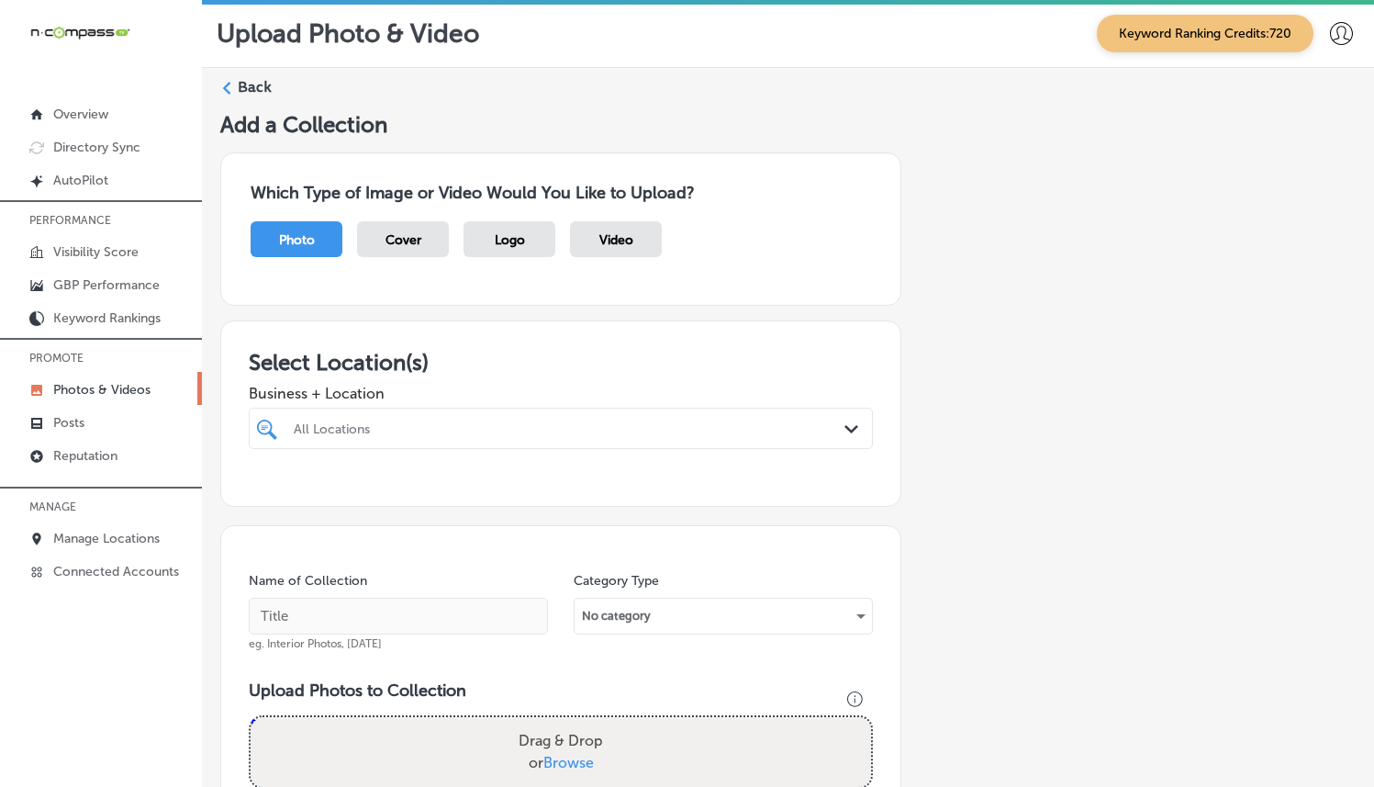
click at [576, 414] on div "All Locations" at bounding box center [561, 428] width 553 height 28
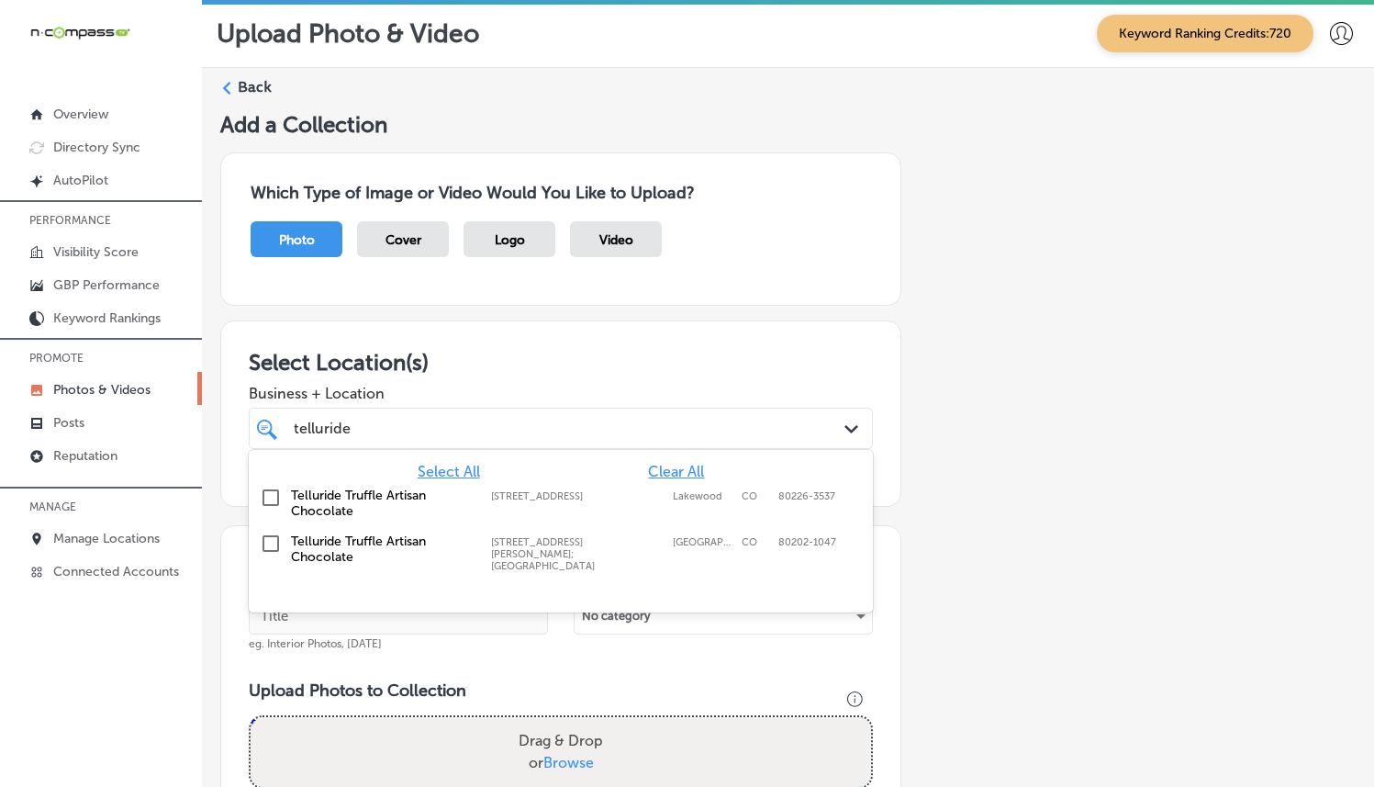
click at [589, 530] on div "Telluride Truffle Artisan Chocolate 1701 Wynkoop Street; Union Station, Denver,…" at bounding box center [561, 553] width 610 height 46
click at [615, 417] on div "telluride telluride" at bounding box center [534, 428] width 485 height 25
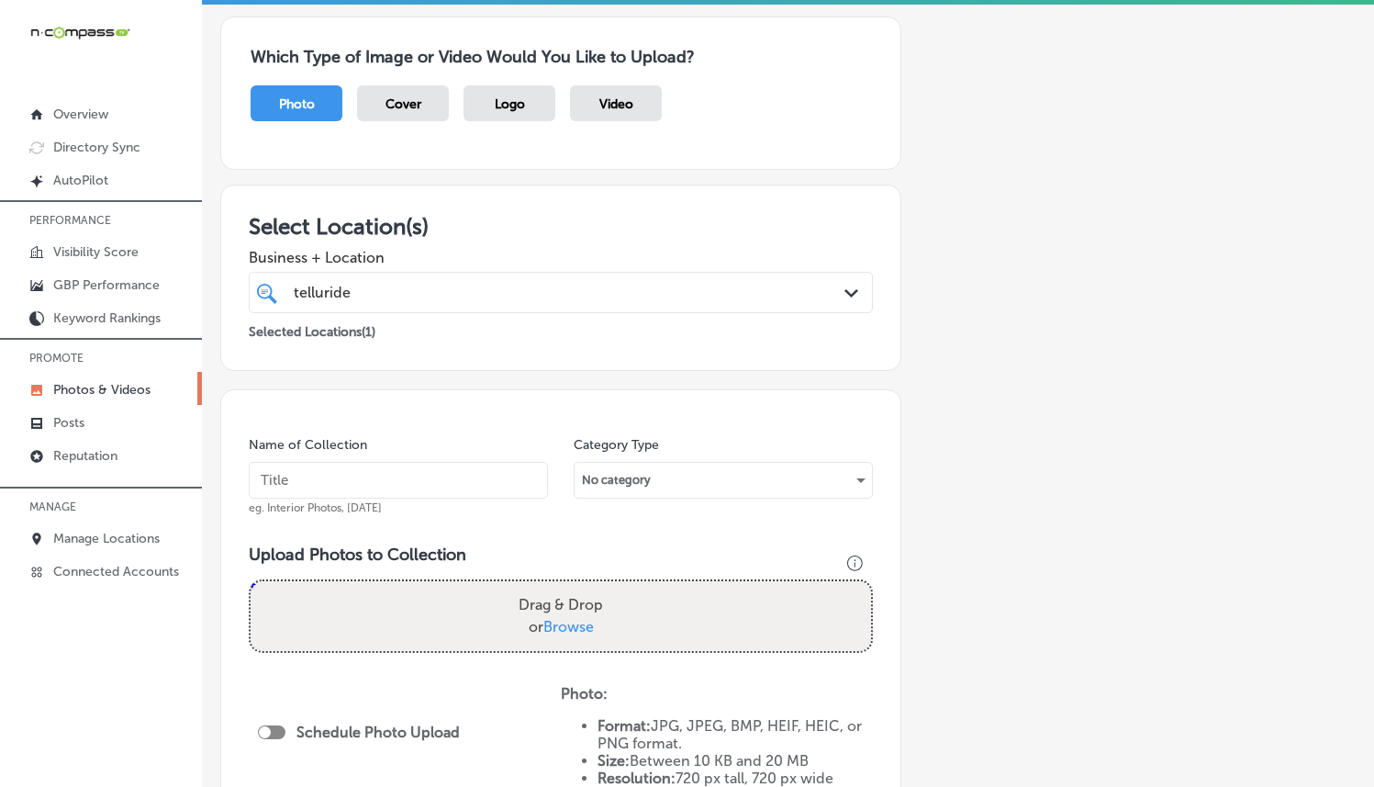
scroll to position [391, 0]
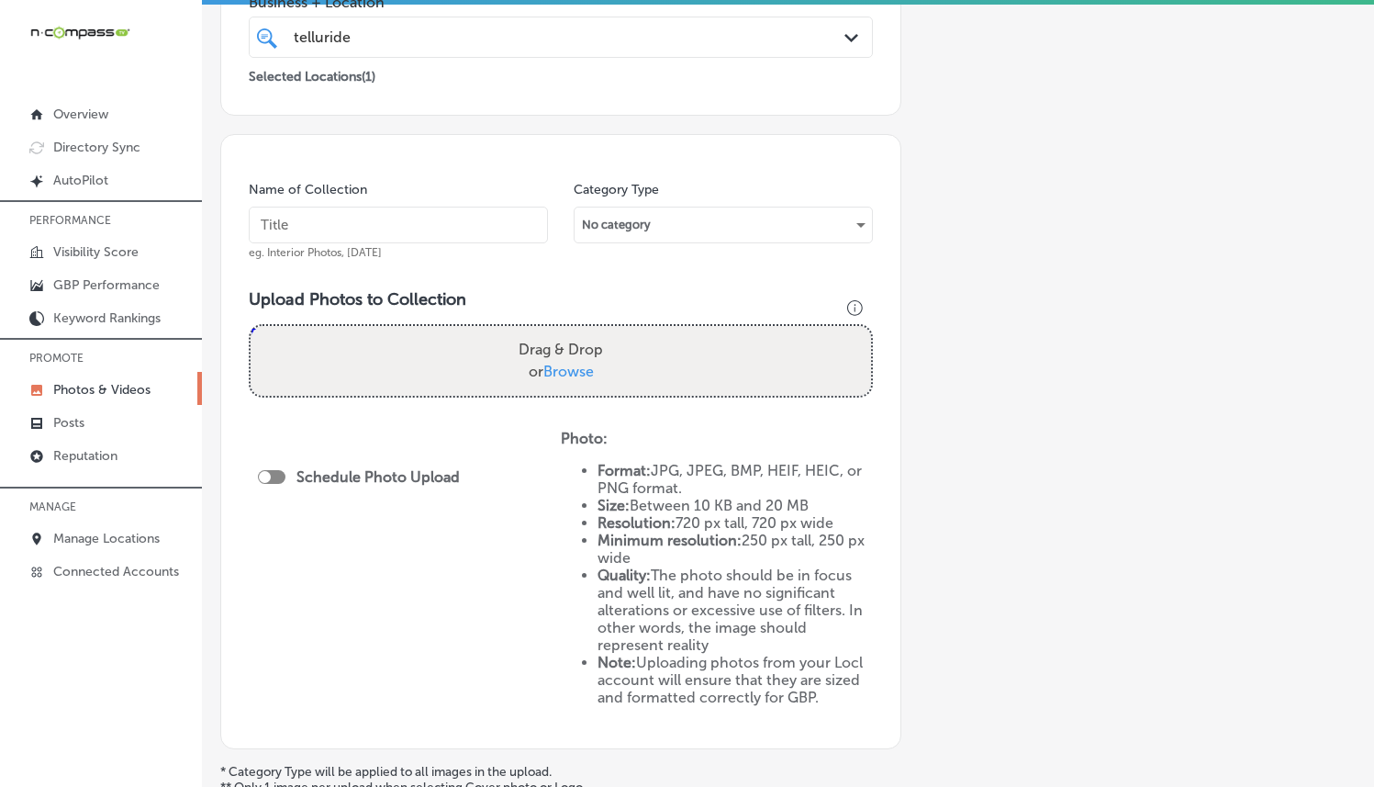
type input "telluride"
click at [410, 241] on div "Name of Collection eg. Interior Photos, March 2020" at bounding box center [398, 220] width 299 height 79
click at [409, 229] on input "text" at bounding box center [398, 225] width 299 height 37
type input "R"
type input "Telluride Truffles Union Station"
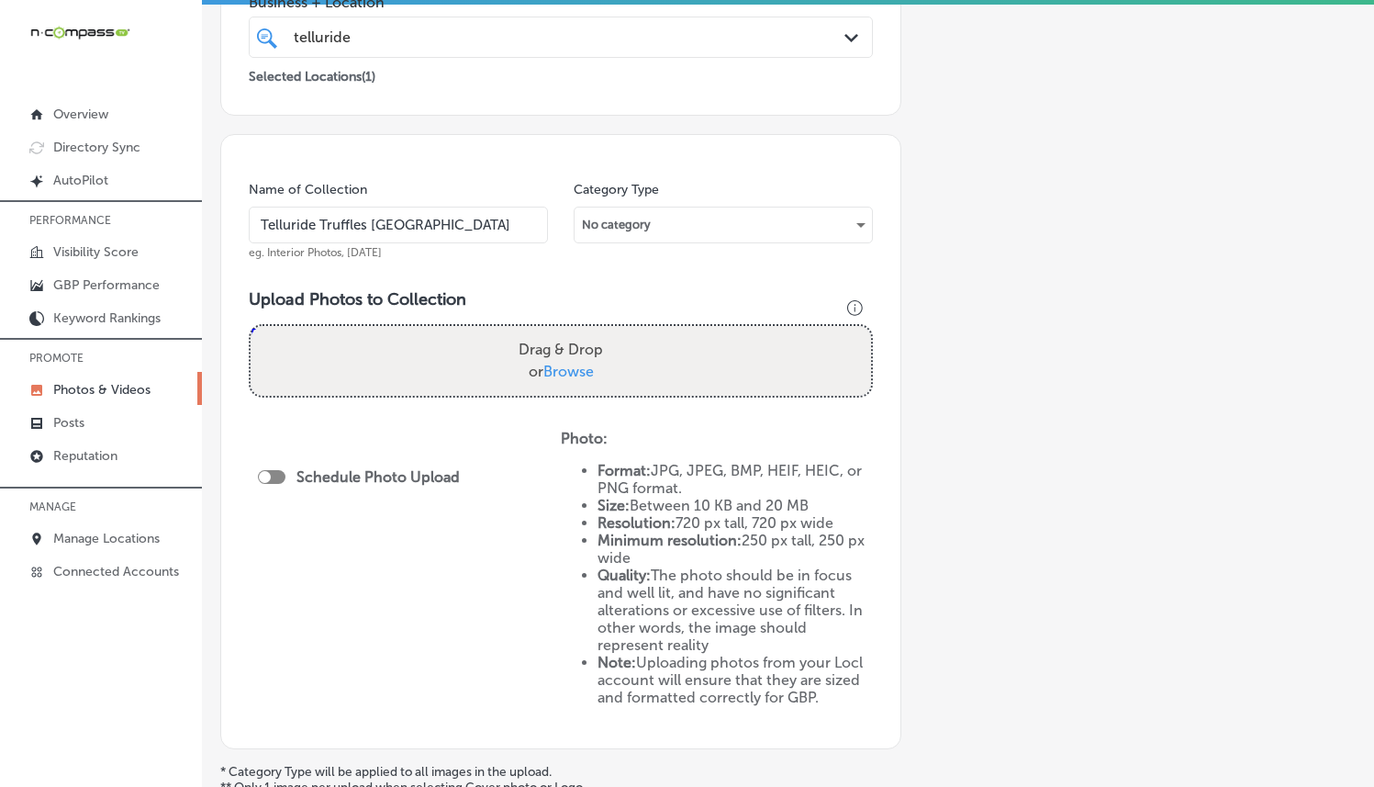
click at [554, 374] on span "Browse" at bounding box center [568, 371] width 50 height 17
click at [554, 331] on input "Drag & Drop or Browse" at bounding box center [561, 329] width 621 height 6
type input "C:\fakepath\Telluride-Truffles-Union-Station3.jpg"
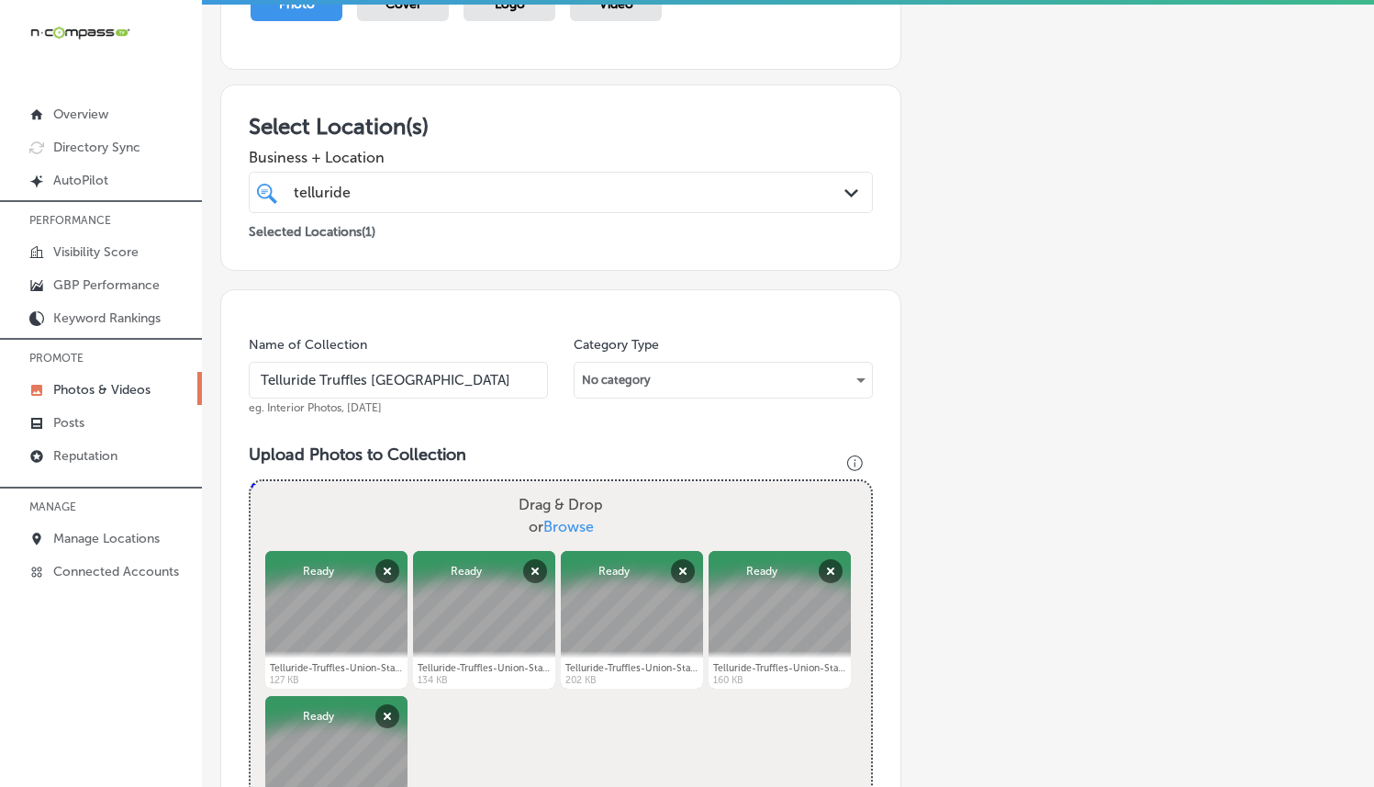
scroll to position [881, 0]
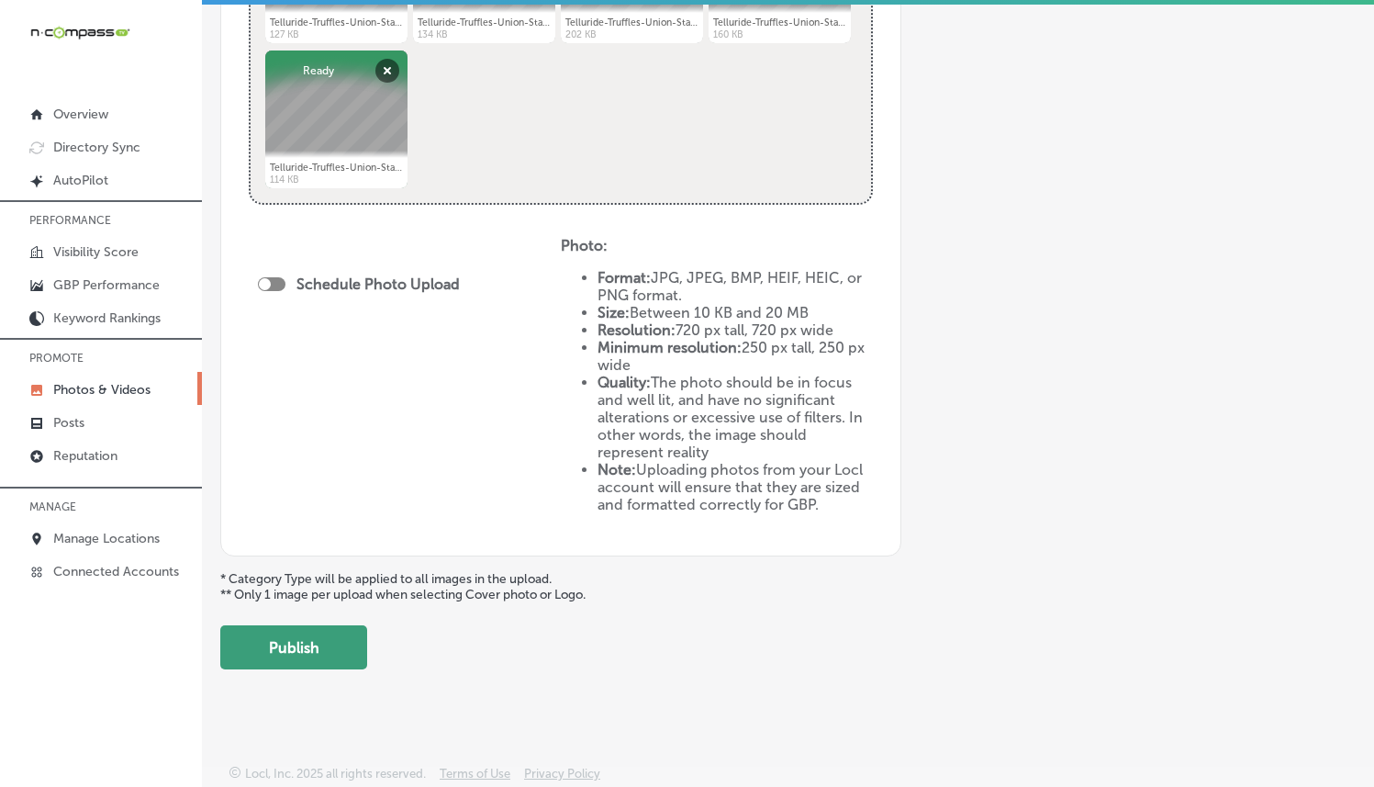
click at [285, 628] on button "Publish" at bounding box center [293, 647] width 147 height 44
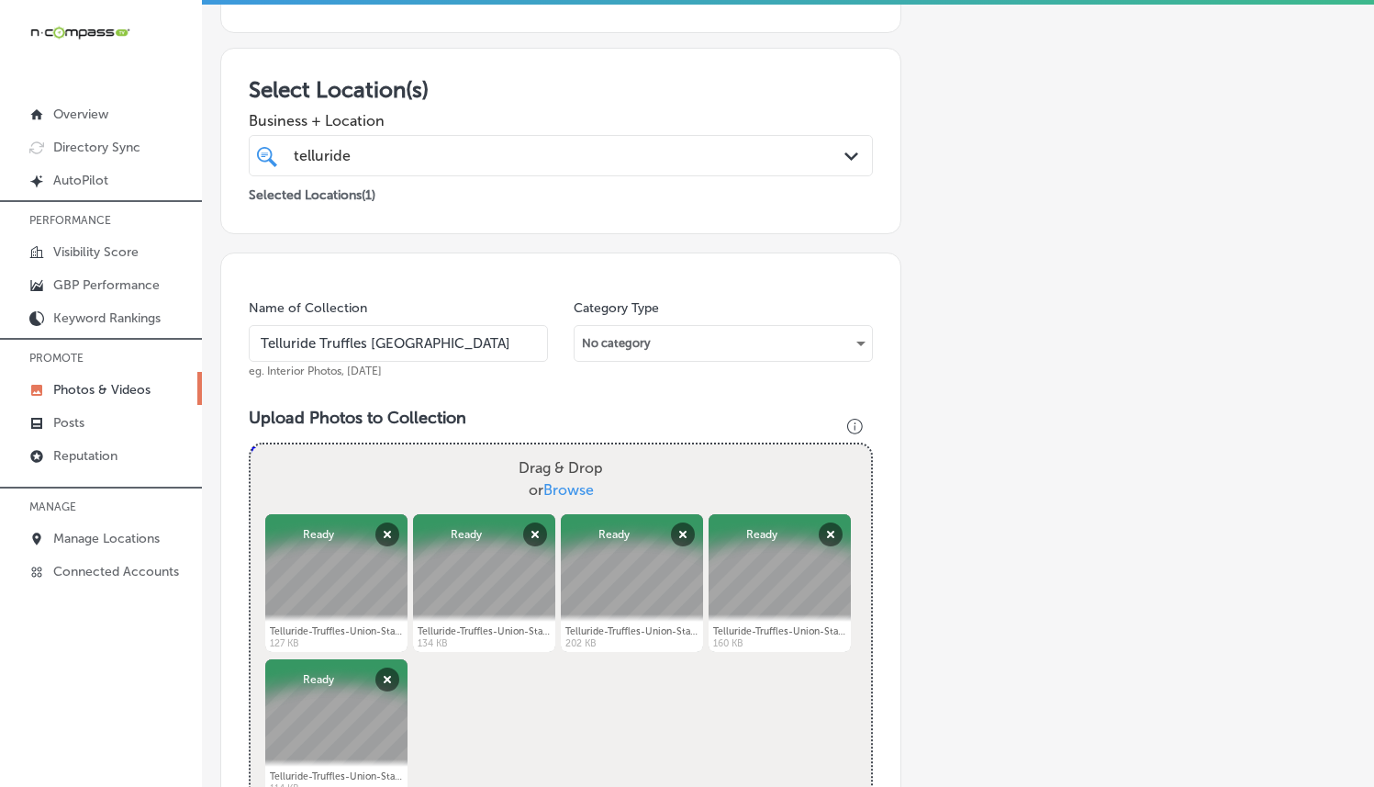
scroll to position [270, 0]
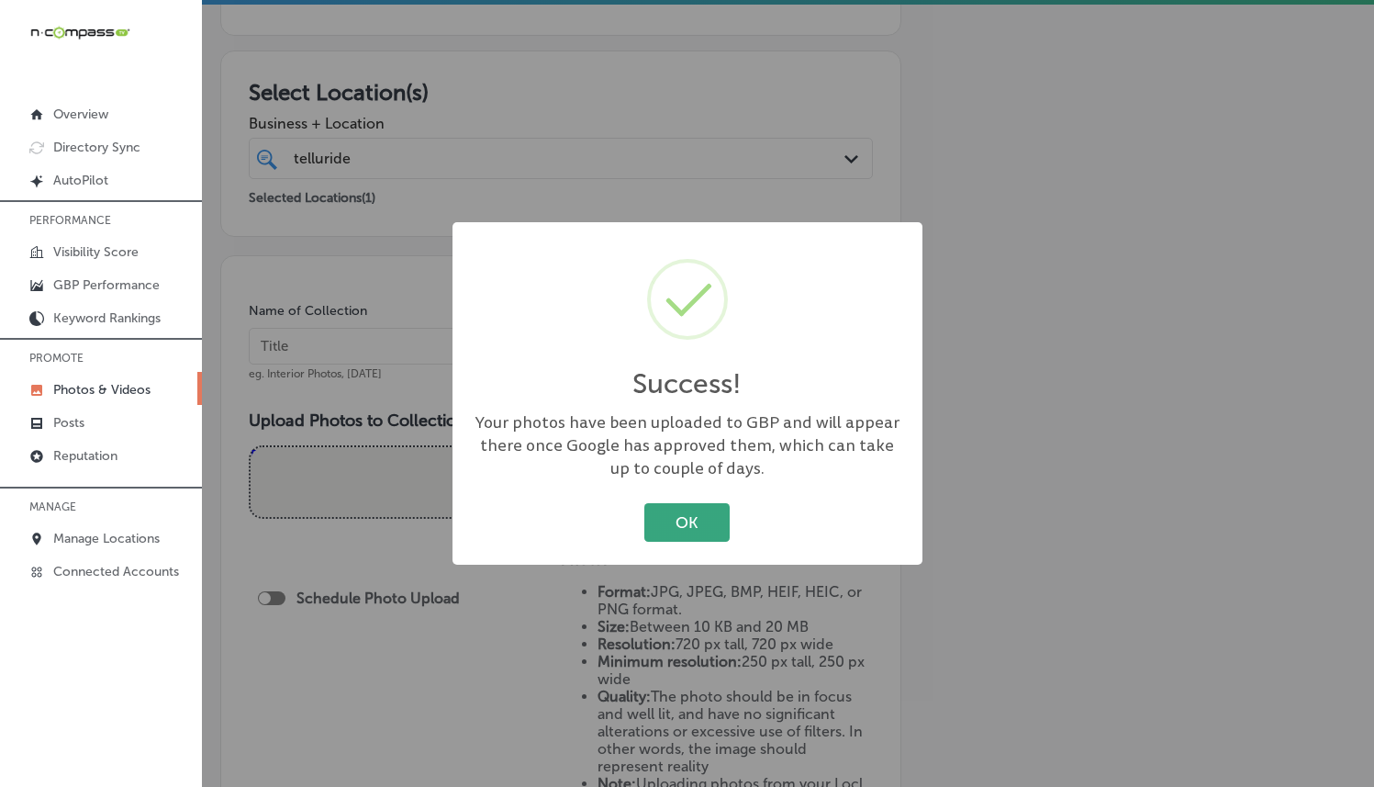
click at [677, 508] on button "OK" at bounding box center [686, 522] width 85 height 38
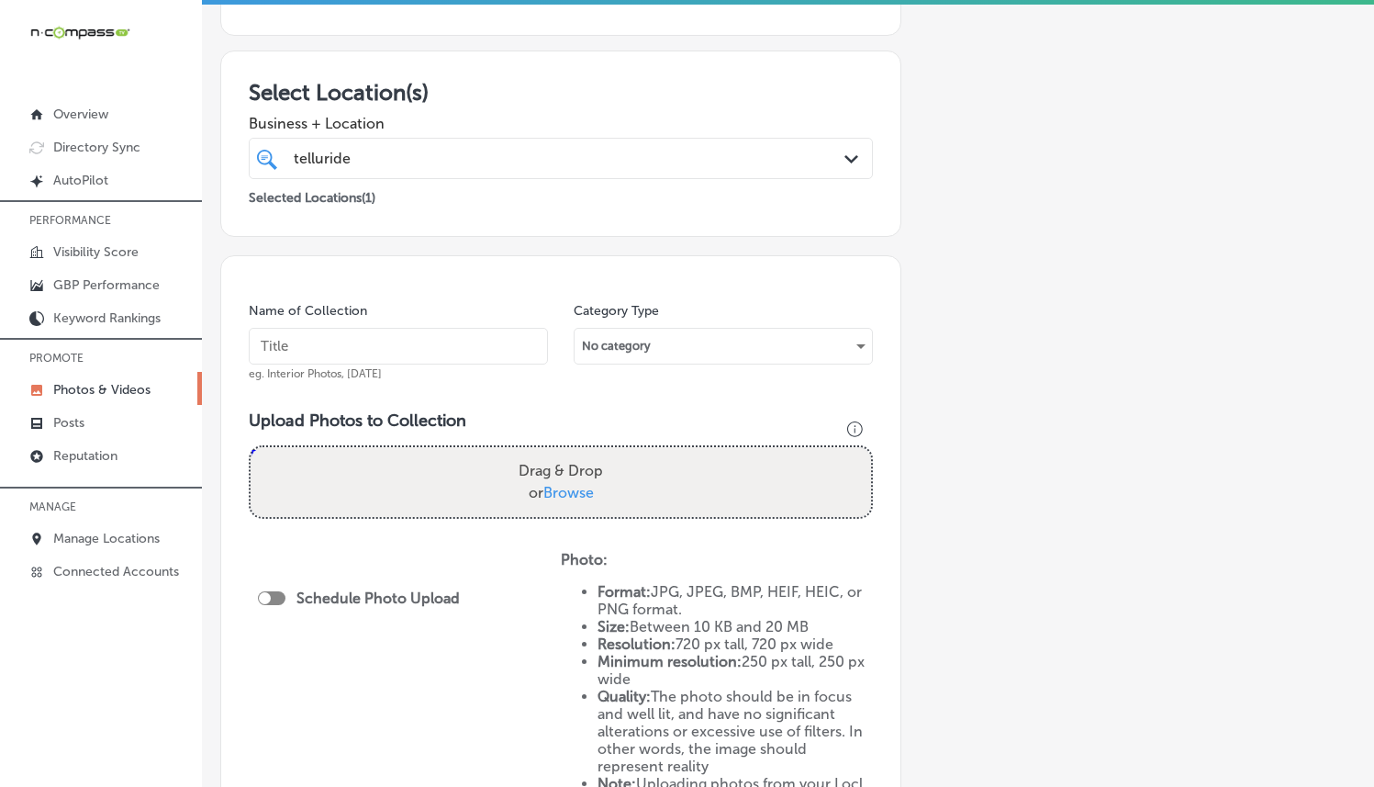
click at [425, 337] on input "text" at bounding box center [398, 346] width 299 height 37
click at [546, 221] on div "Select Location(s) Business + Location telluride telluride Path Created with Sk…" at bounding box center [560, 143] width 681 height 186
click at [407, 347] on input "text" at bounding box center [398, 346] width 299 height 37
type input "Chocolate Truffle"
click at [582, 491] on span "Browse" at bounding box center [568, 492] width 50 height 17
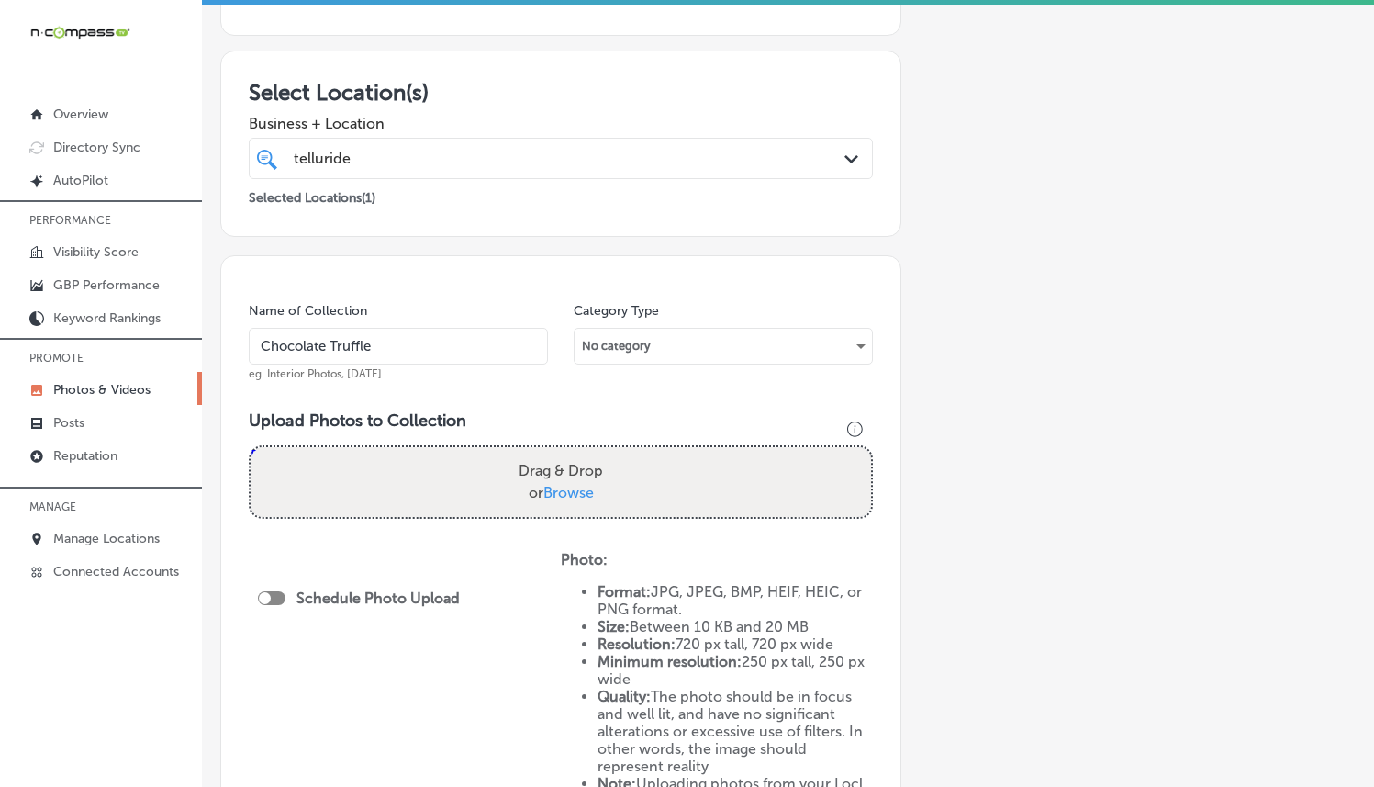
click at [582, 453] on input "Drag & Drop or Browse" at bounding box center [561, 450] width 621 height 6
type input "C:\fakepath\Screenshot 2025-09-09 at 04.18.02.png"
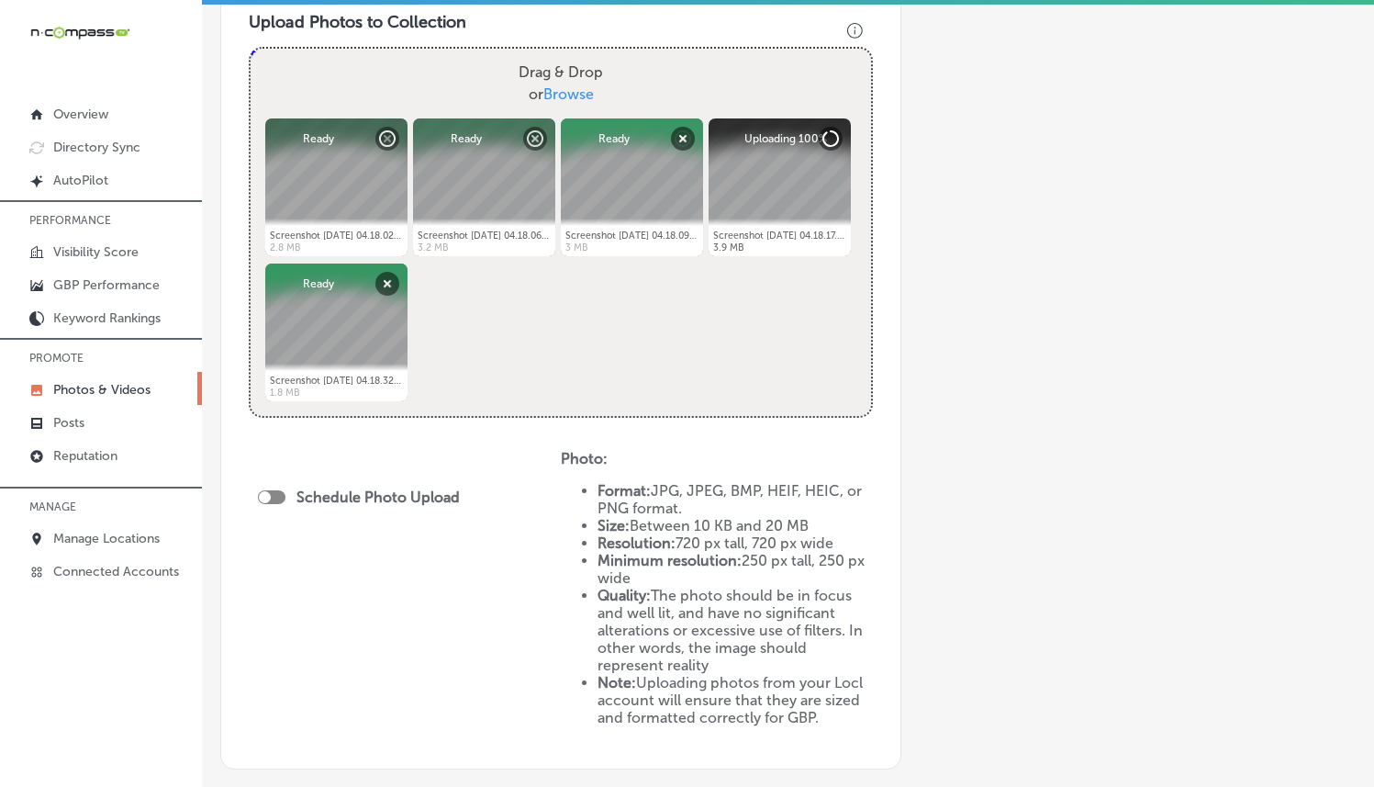
scroll to position [670, 0]
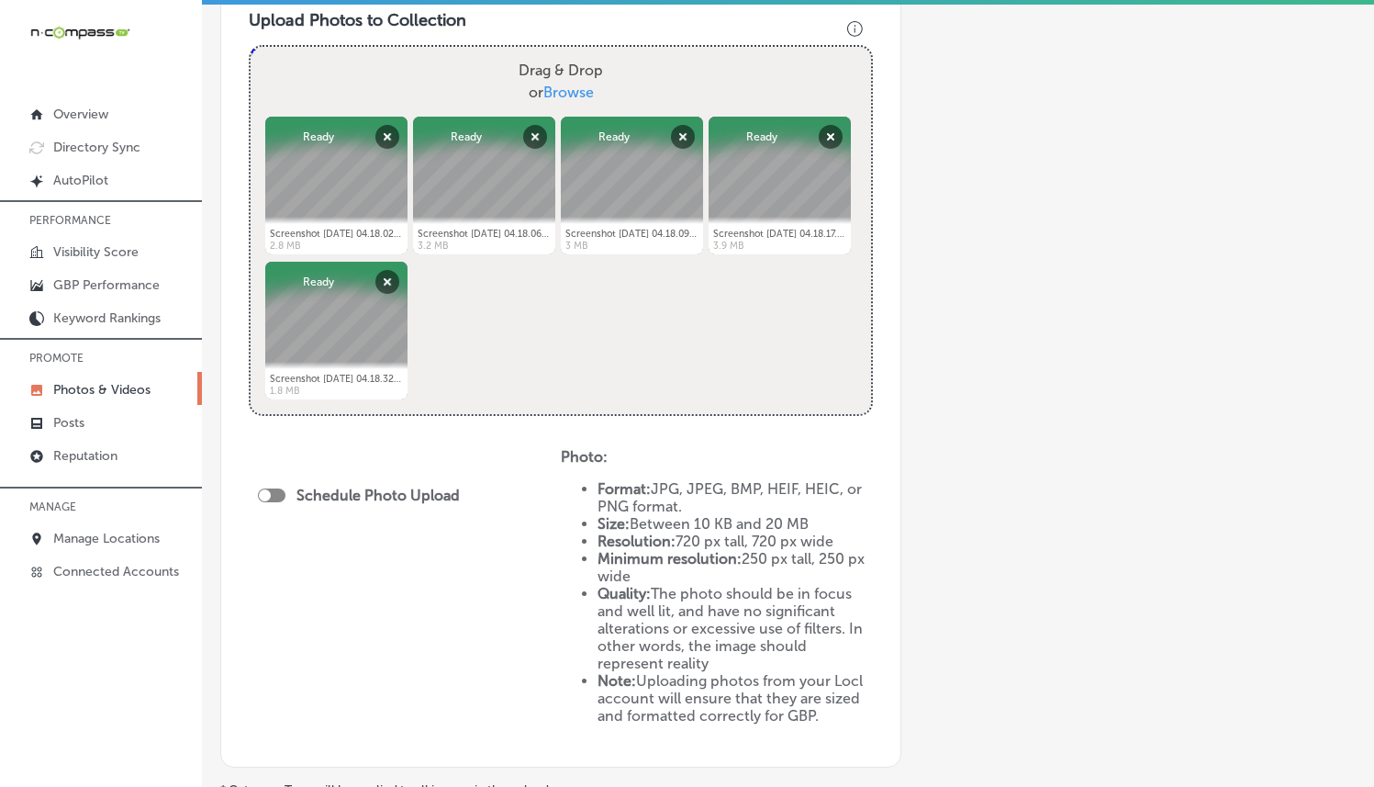
click at [261, 498] on div at bounding box center [272, 495] width 28 height 14
checkbox input "true"
click at [449, 554] on div "Path Created with Sketch." at bounding box center [447, 561] width 15 height 15
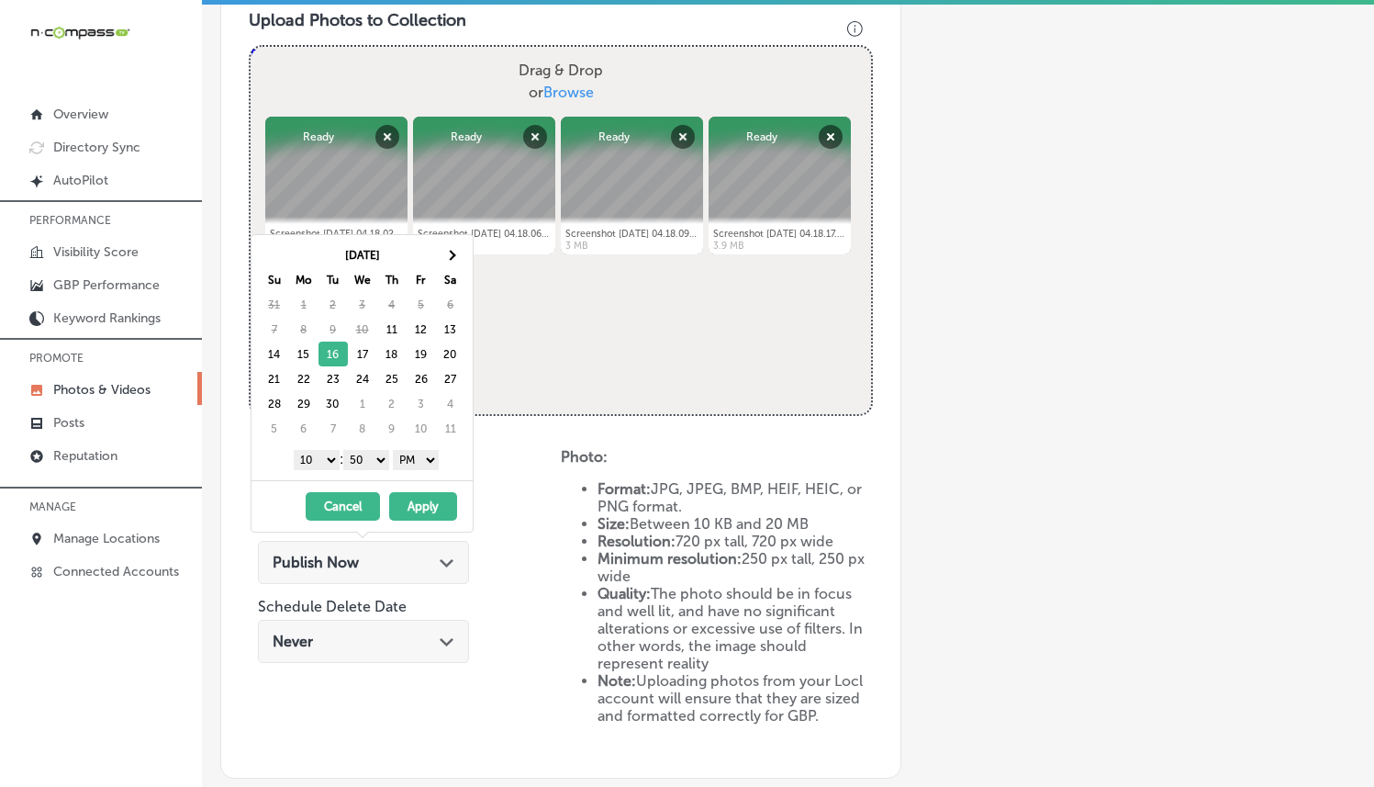
click at [333, 457] on select "1 2 3 4 5 6 7 8 9 10 11 12" at bounding box center [317, 460] width 46 height 20
click at [396, 450] on select "AM PM" at bounding box center [416, 460] width 46 height 20
click at [363, 460] on select "00 10 20 30 40 50" at bounding box center [366, 460] width 46 height 20
click at [426, 502] on button "Apply" at bounding box center [423, 506] width 68 height 28
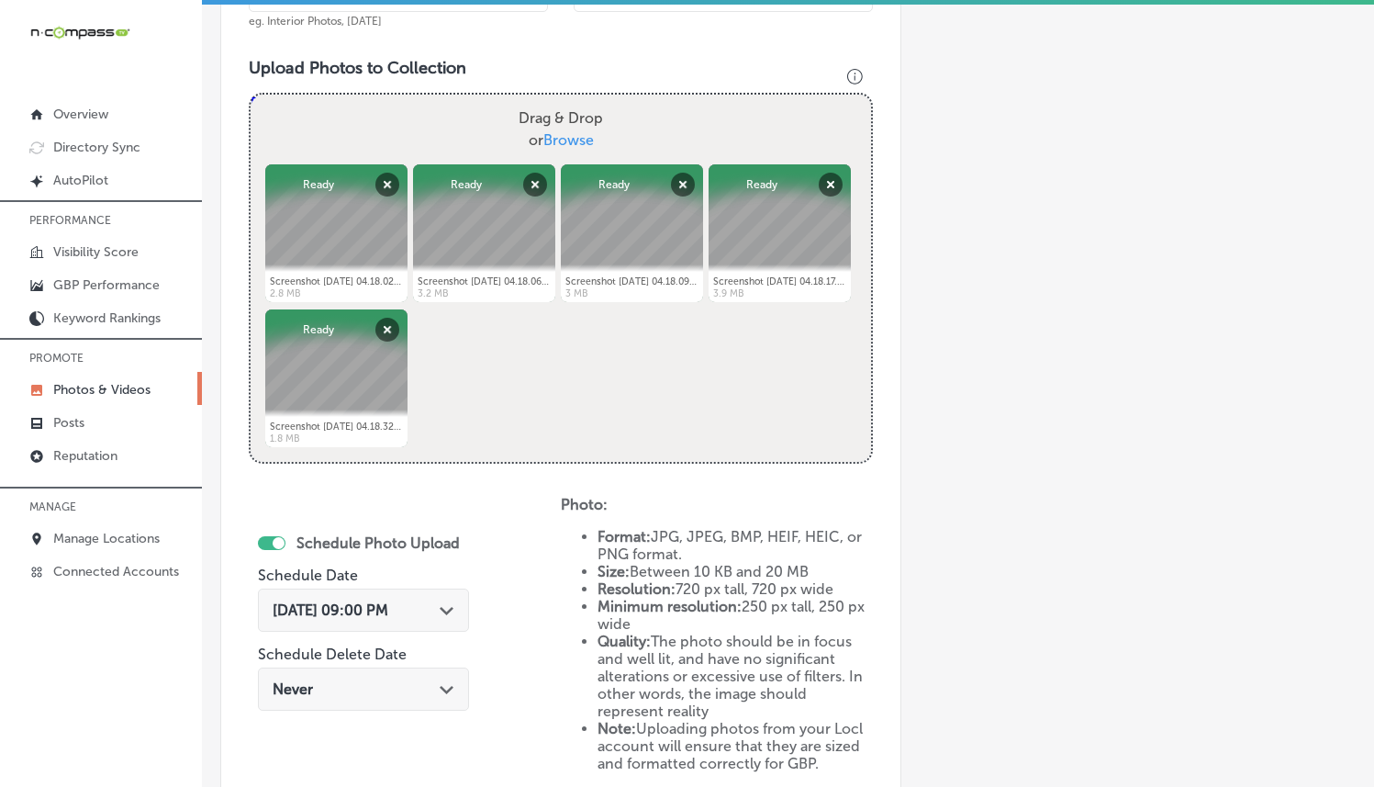
scroll to position [892, 0]
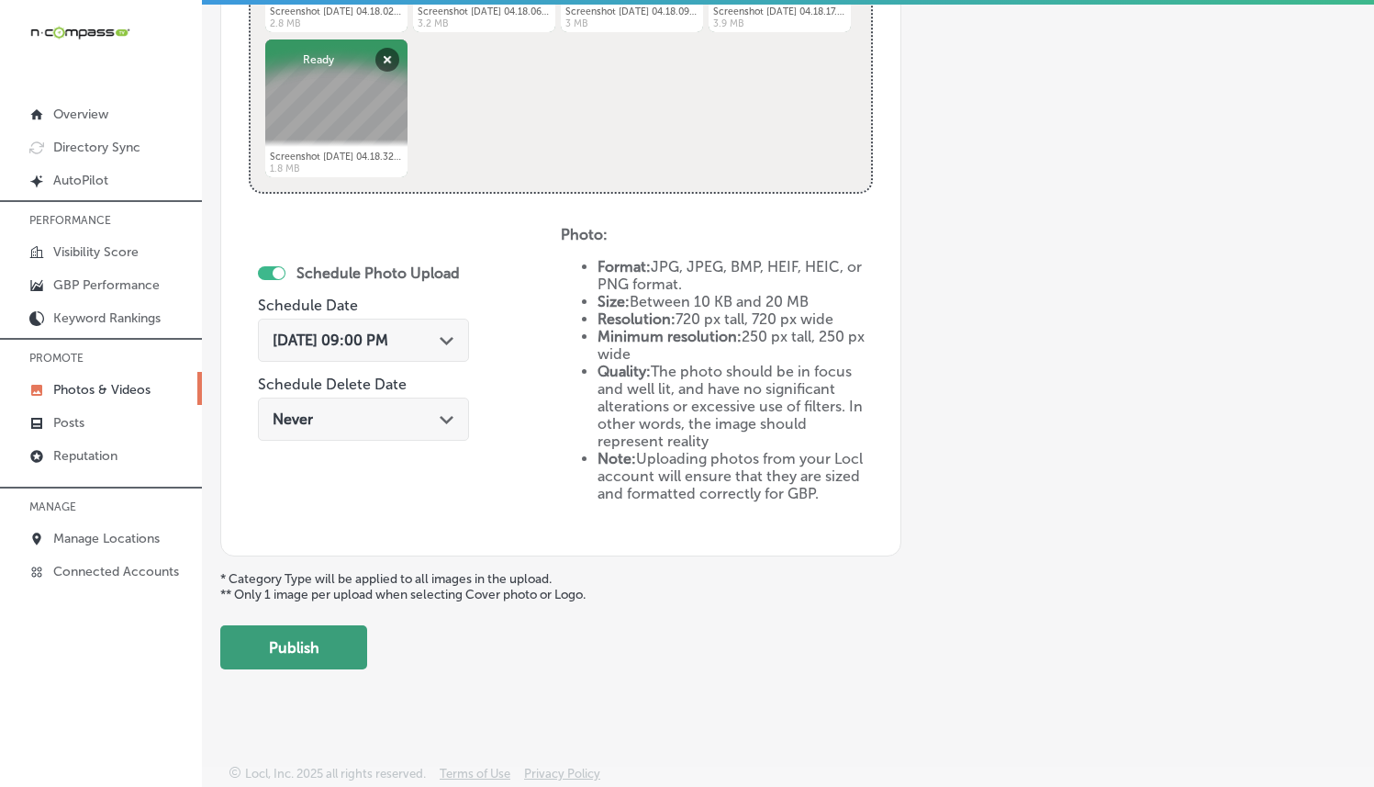
click at [336, 639] on button "Publish" at bounding box center [293, 647] width 147 height 44
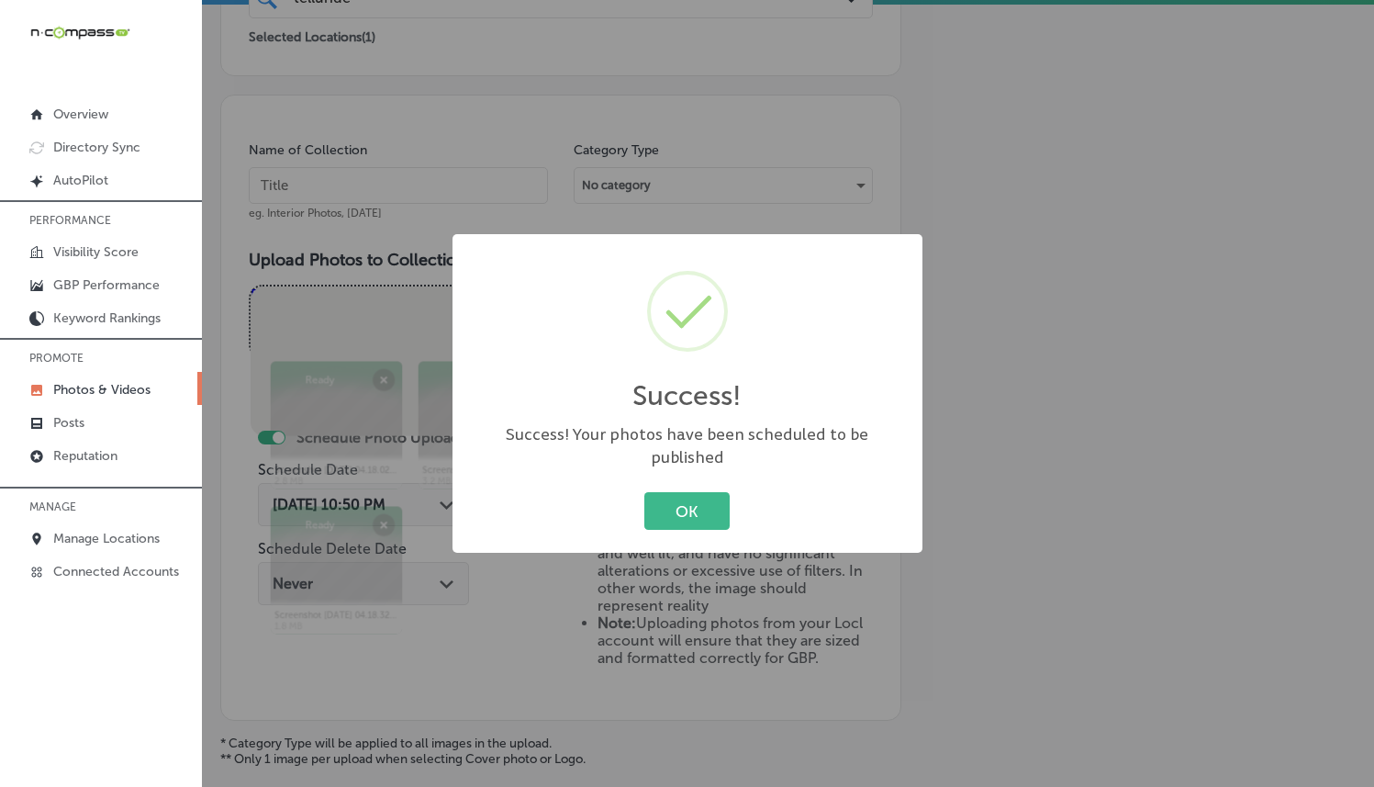
scroll to position [0, 0]
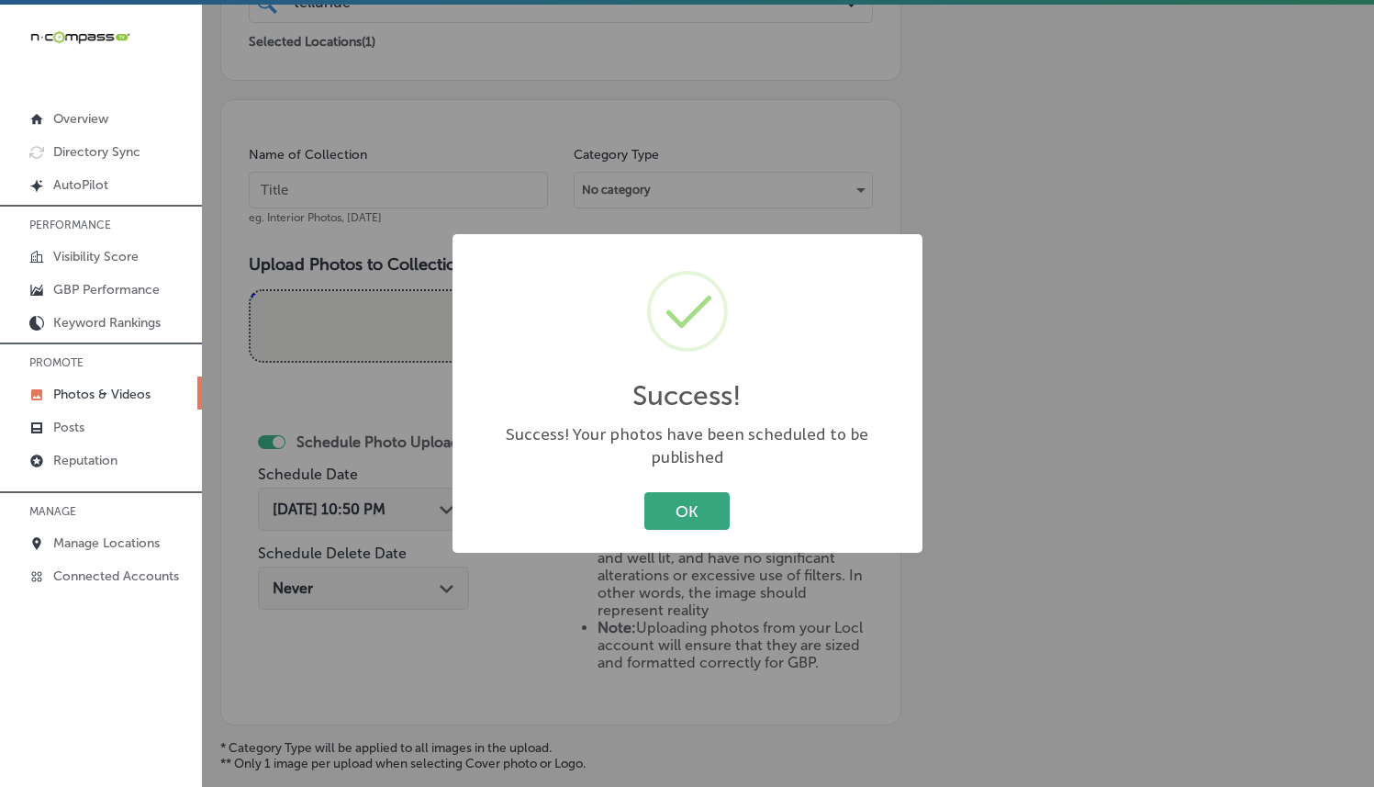
click at [672, 492] on button "OK" at bounding box center [686, 511] width 85 height 38
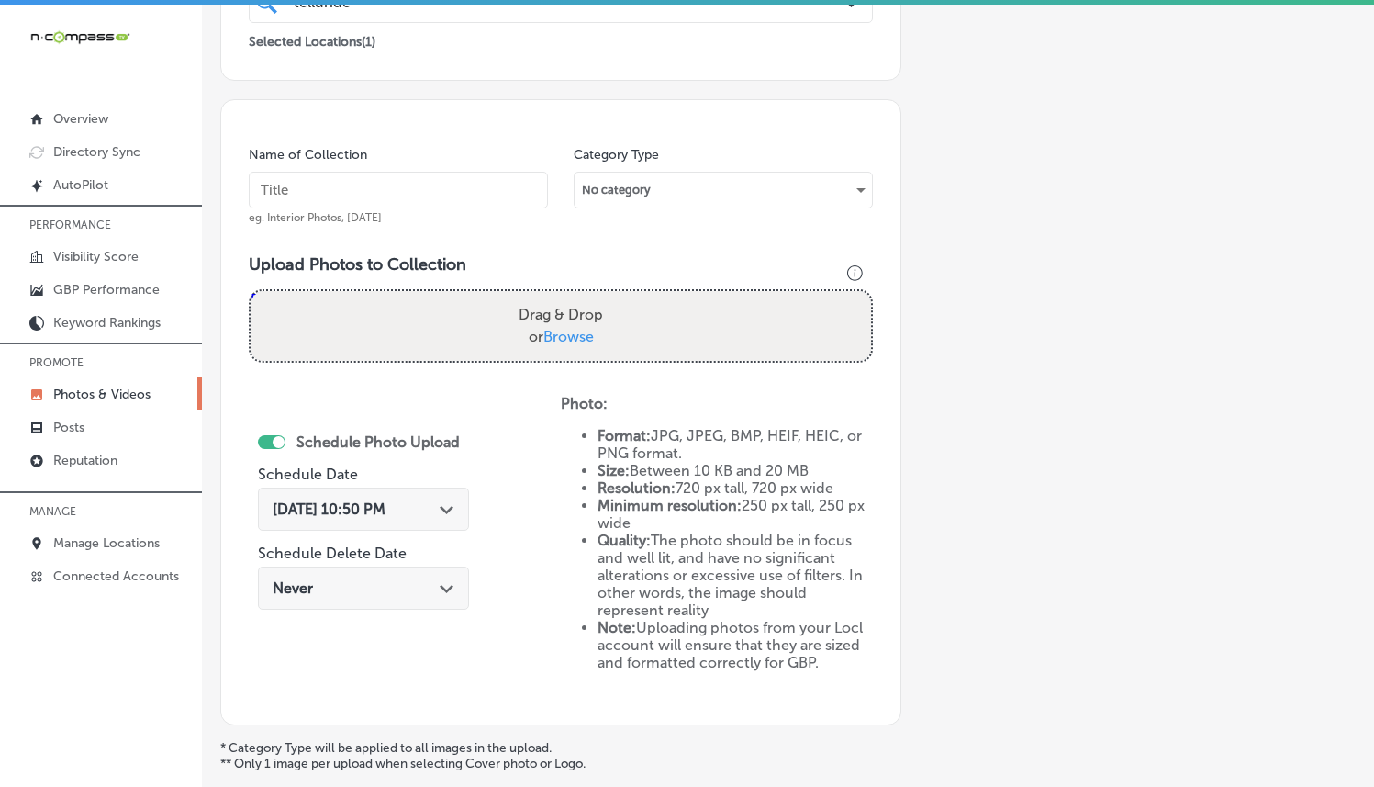
click at [342, 185] on input "text" at bounding box center [398, 190] width 299 height 37
click at [690, 355] on div "Drag & Drop or Browse" at bounding box center [561, 326] width 621 height 70
click at [251, 291] on input "Drag & Drop or Browse" at bounding box center [561, 294] width 621 height 6
type input "C:\fakepath\Screenshot 2025-09-09 at 04.18.36.png"
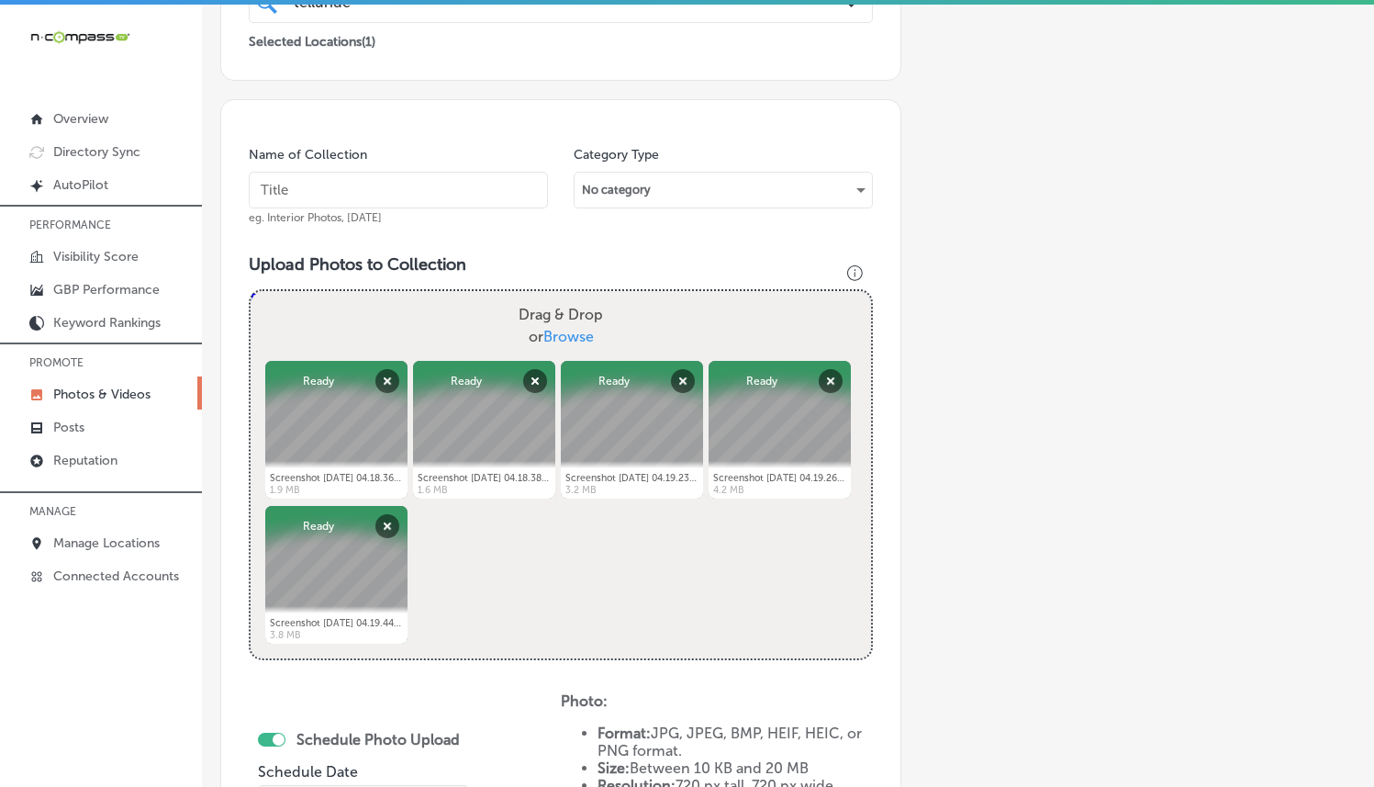
click at [385, 195] on input "text" at bounding box center [398, 190] width 299 height 37
type input "Chocolate near me"
click at [559, 262] on h3 "Upload Photos to Collection" at bounding box center [561, 264] width 624 height 20
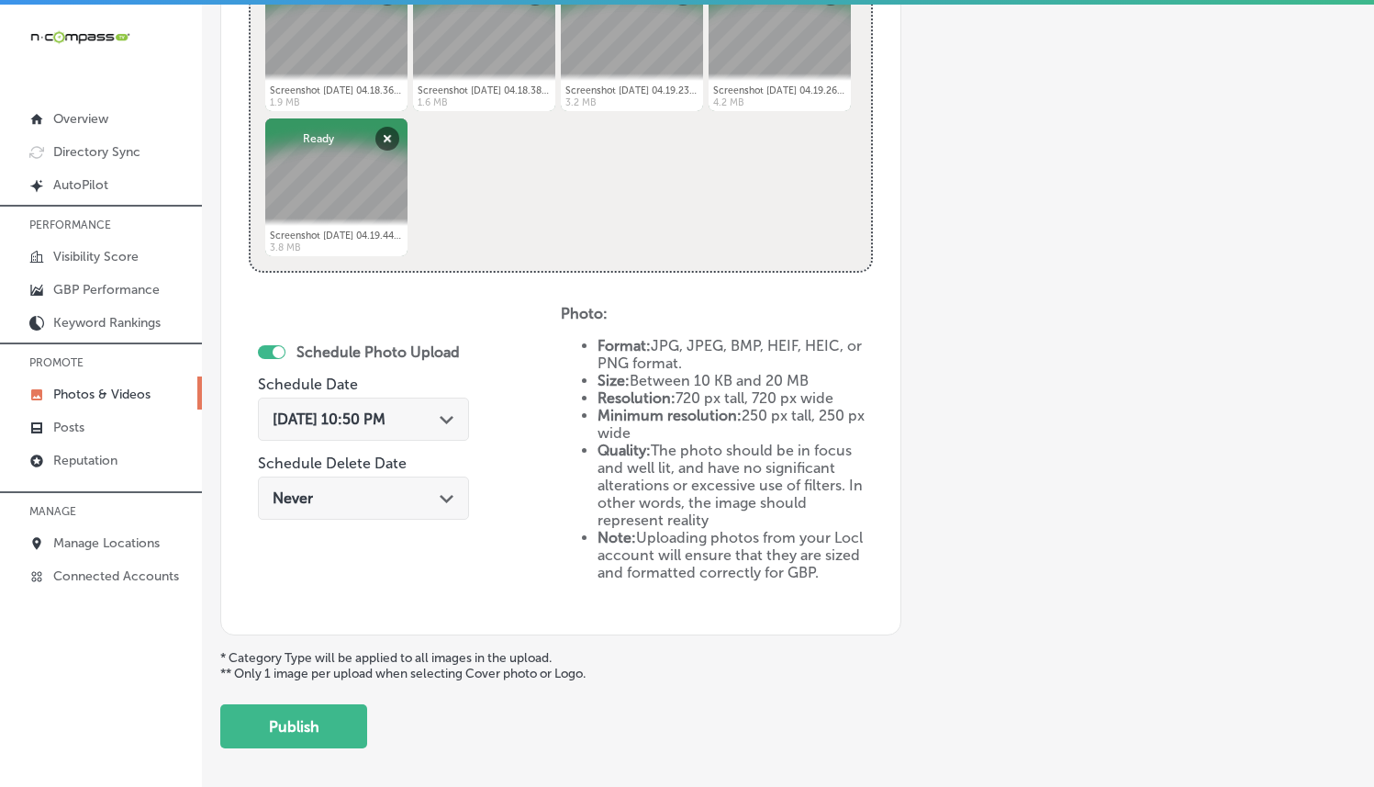
click at [444, 416] on polygon at bounding box center [447, 420] width 14 height 8
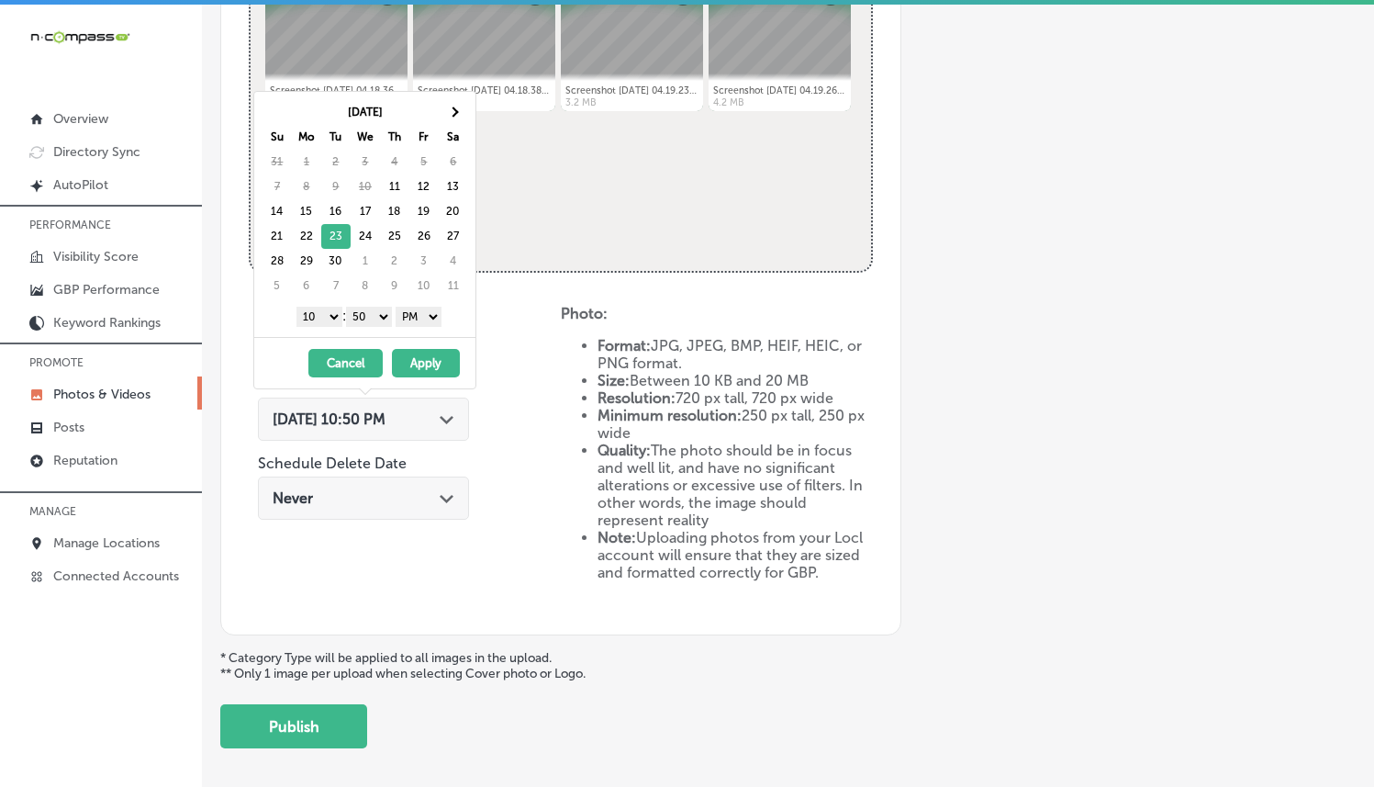
click at [315, 324] on select "1 2 3 4 5 6 7 8 9 10 11 12" at bounding box center [320, 317] width 46 height 20
click at [423, 317] on select "AM PM" at bounding box center [419, 317] width 46 height 20
click at [398, 307] on select "AM PM" at bounding box center [419, 317] width 46 height 20
click at [425, 362] on button "Apply" at bounding box center [426, 363] width 68 height 28
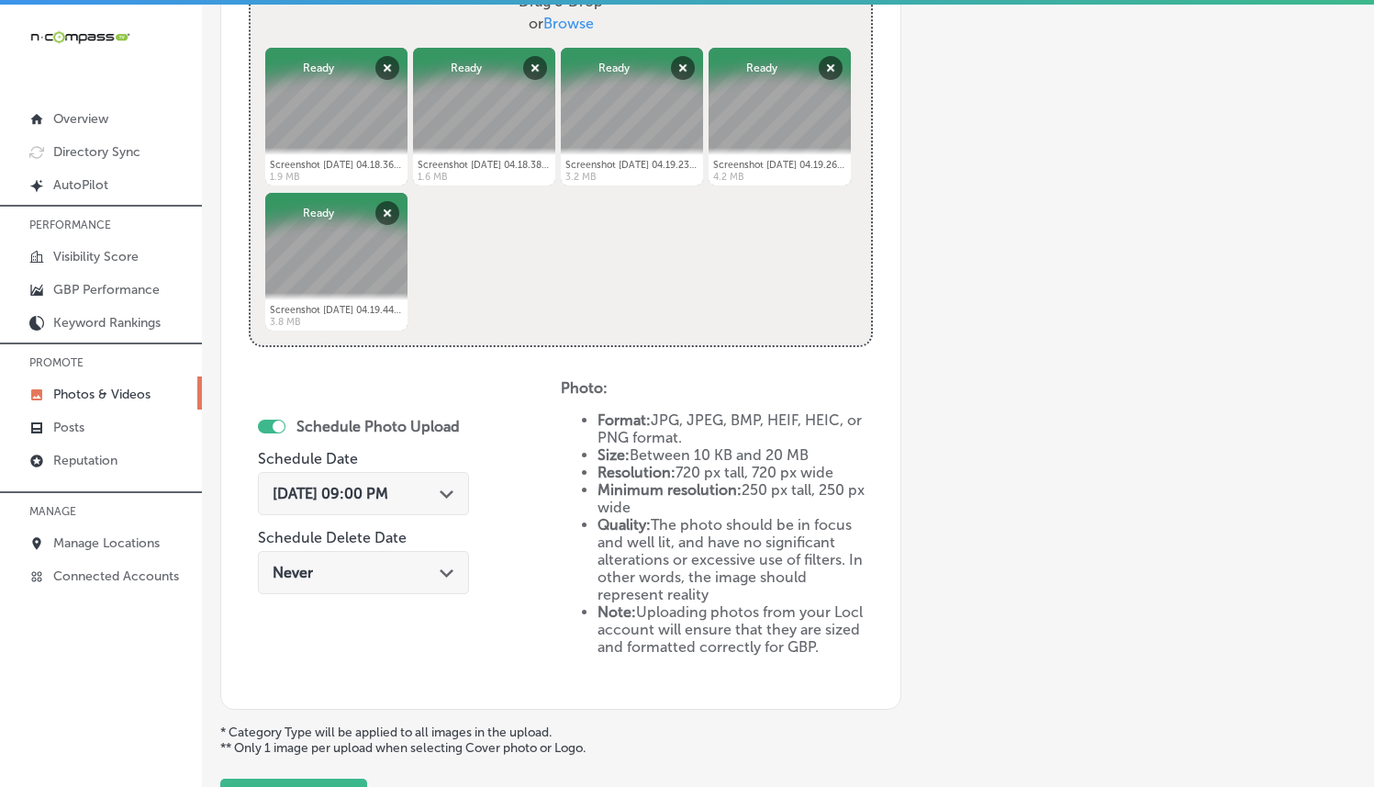
scroll to position [892, 0]
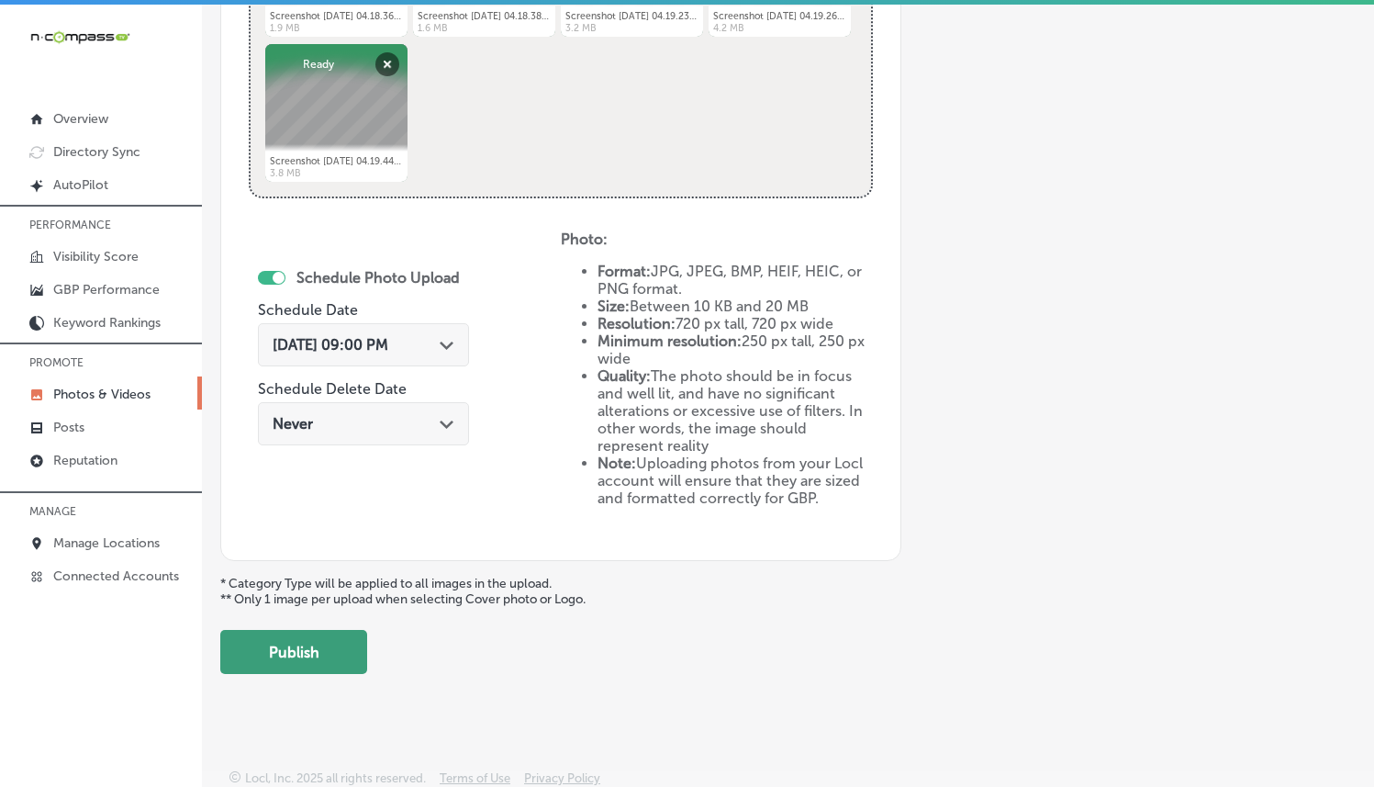
click at [342, 630] on button "Publish" at bounding box center [293, 652] width 147 height 44
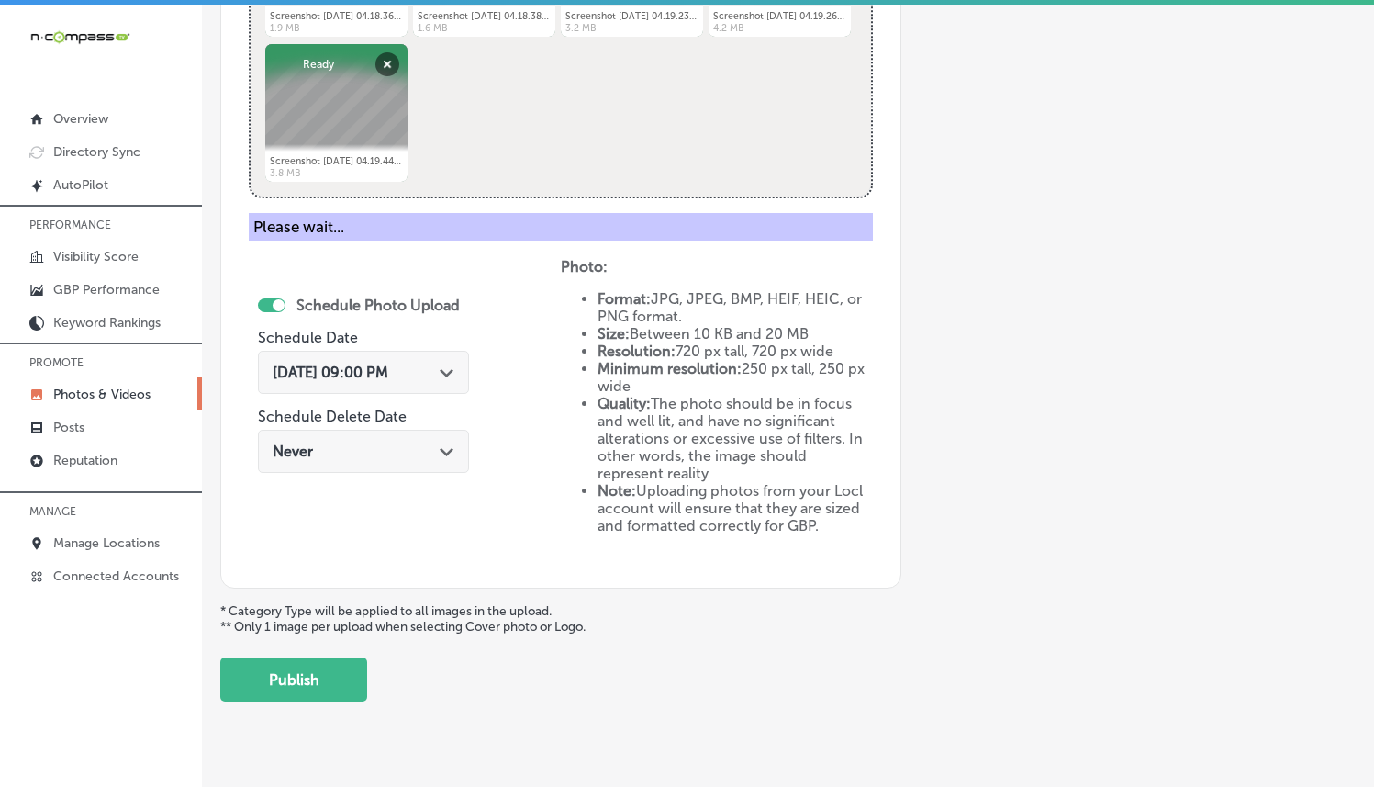
scroll to position [595, 0]
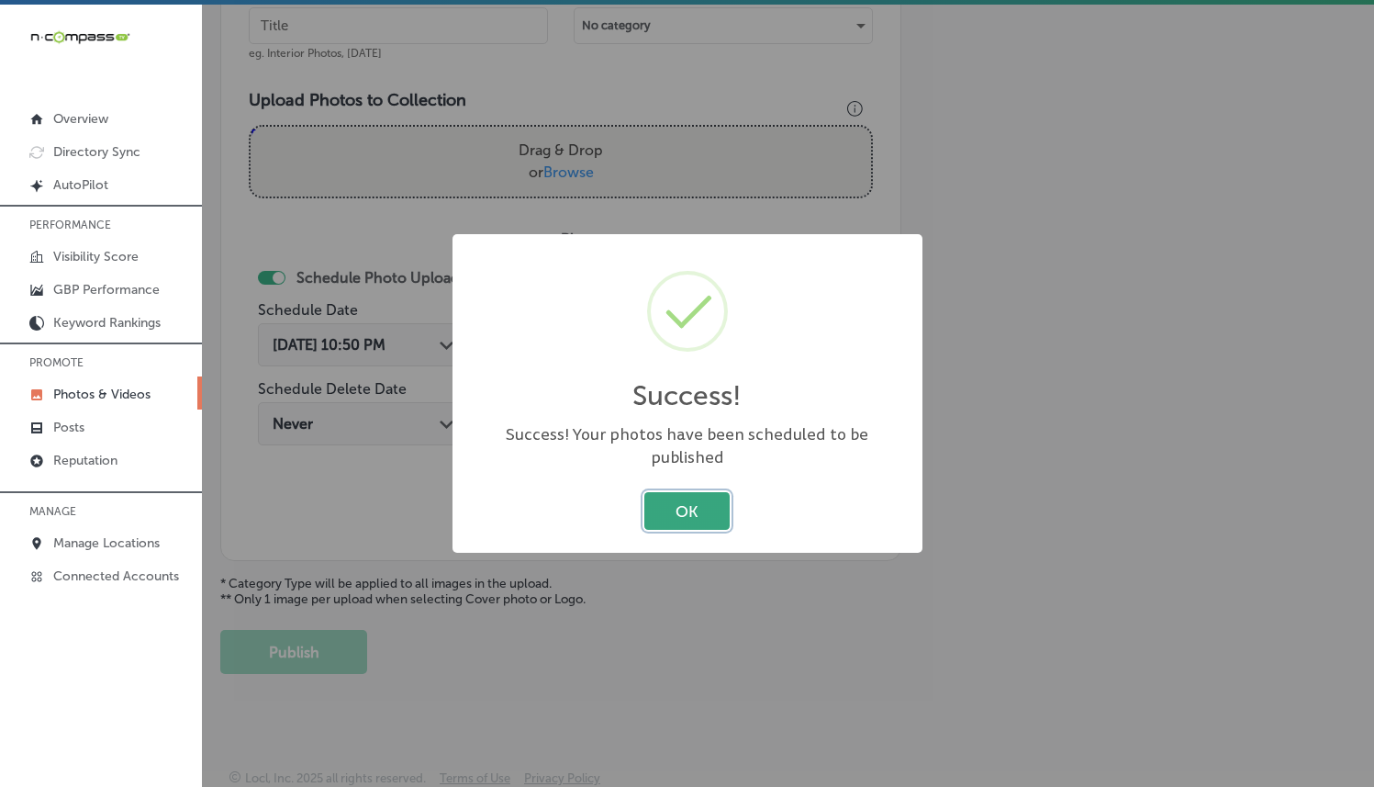
click at [690, 492] on button "OK" at bounding box center [686, 511] width 85 height 38
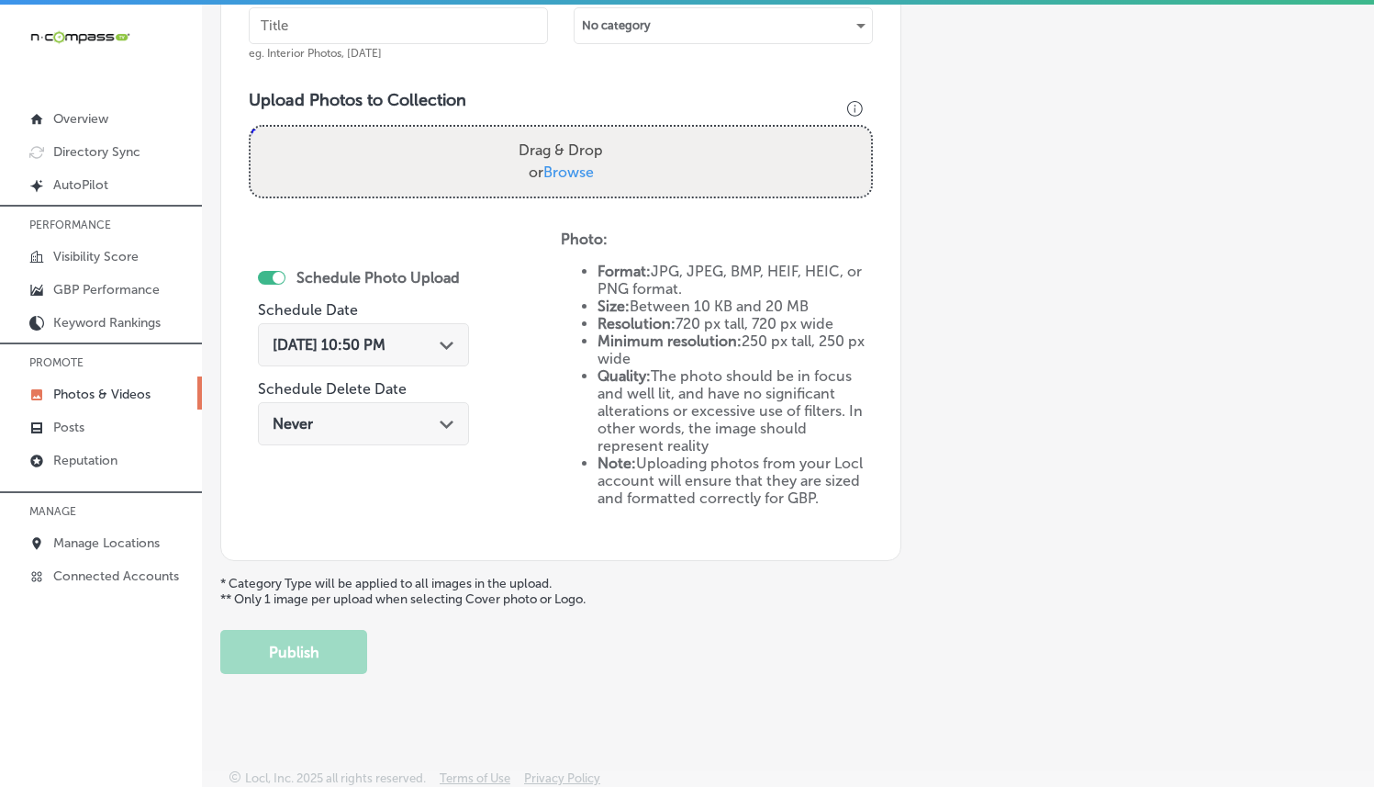
scroll to position [0, 0]
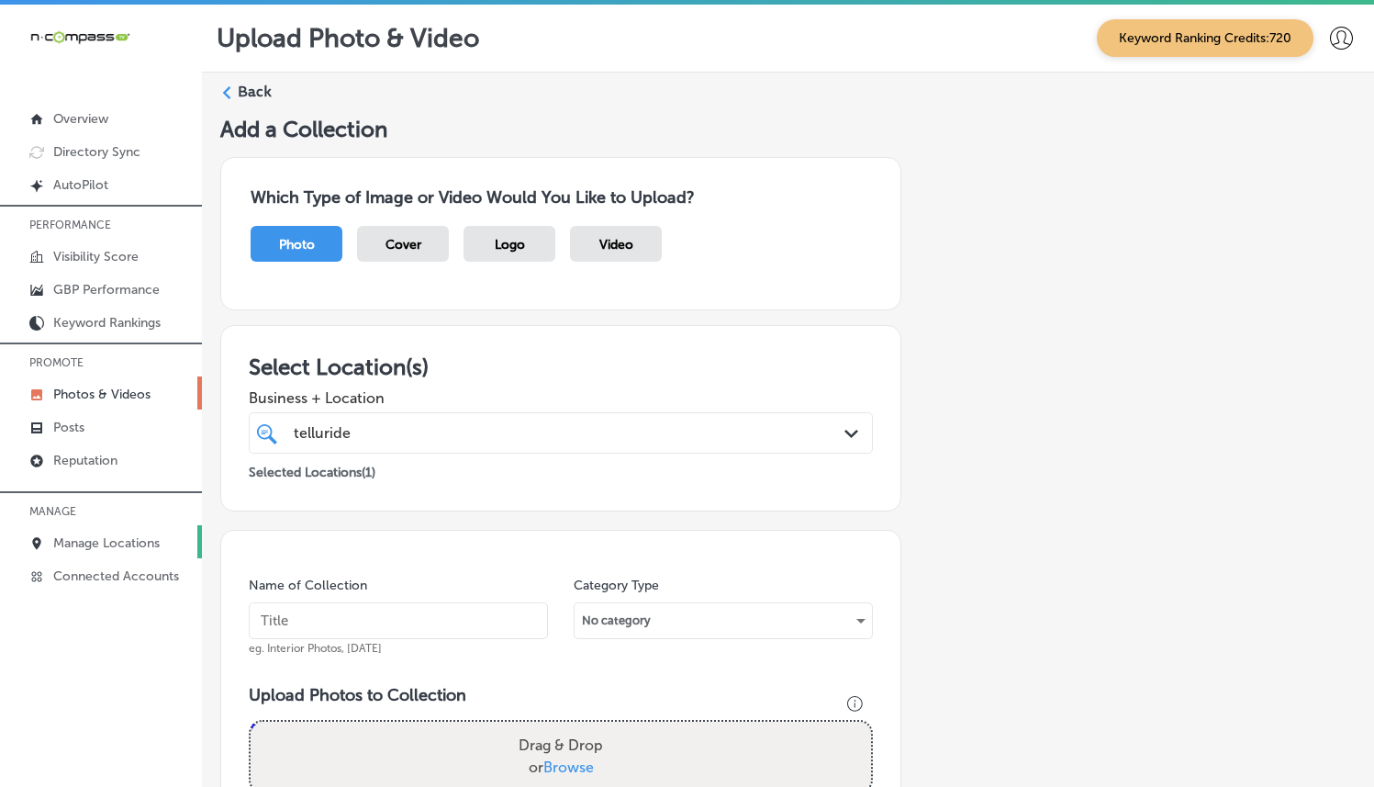
click at [119, 541] on p "Manage Locations" at bounding box center [106, 543] width 106 height 16
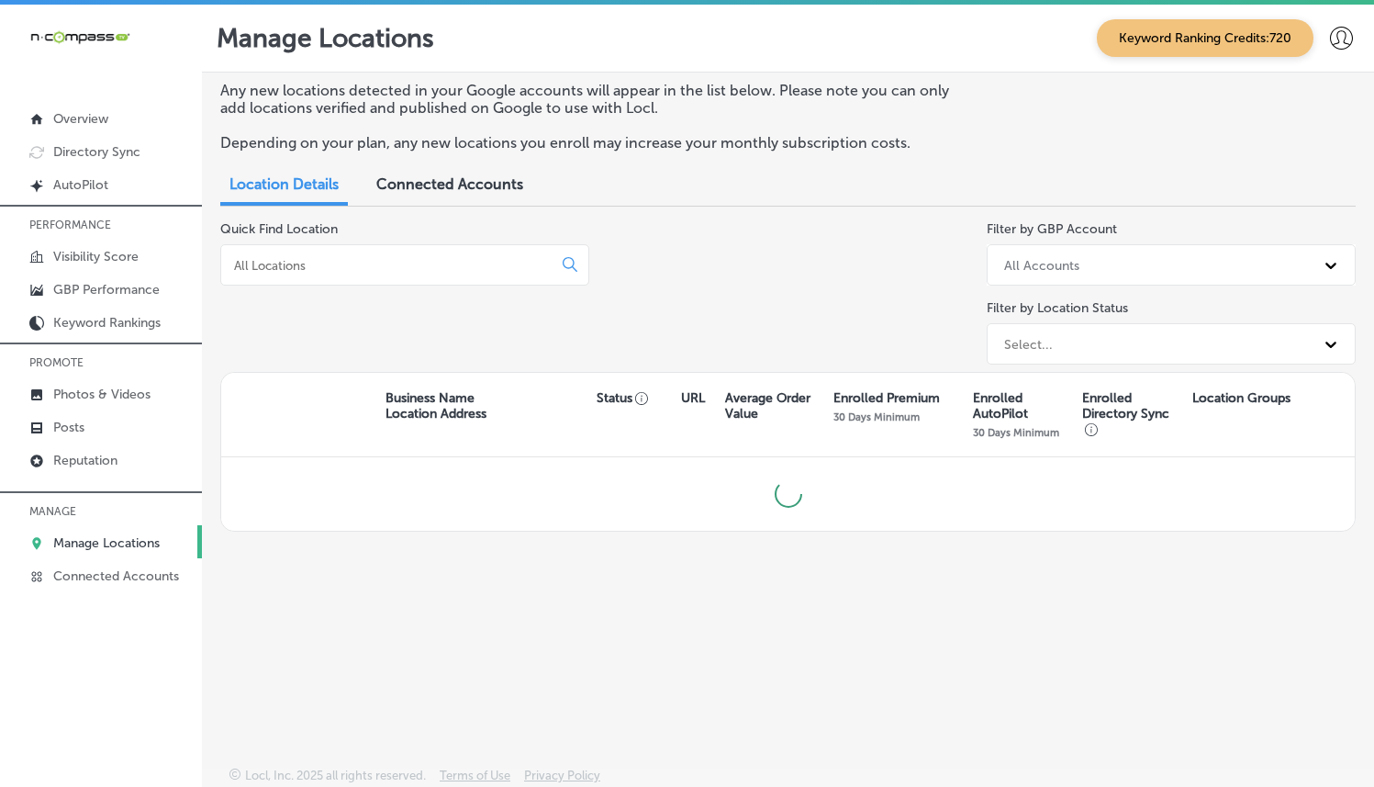
click at [471, 265] on input at bounding box center [390, 265] width 316 height 17
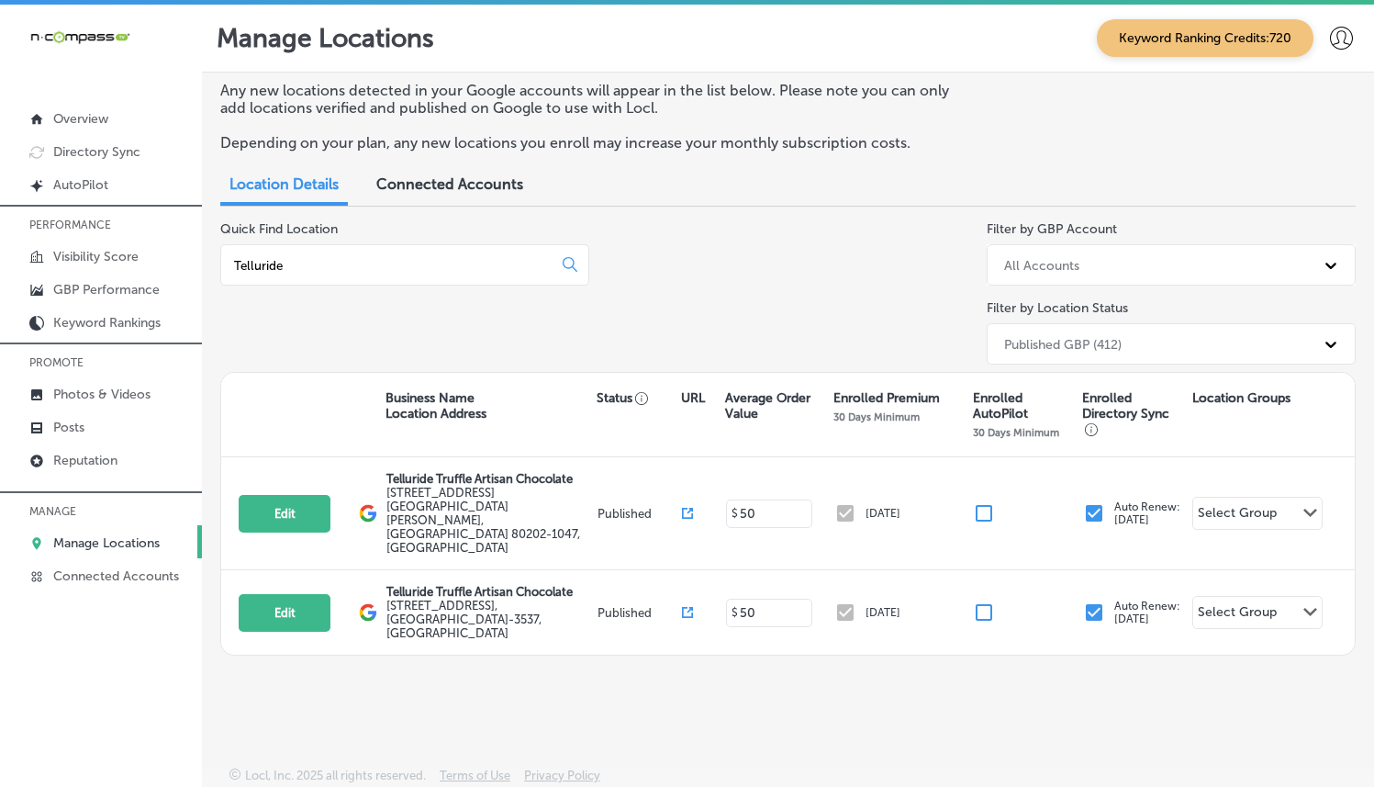
type input "Telluride"
